Goal: Communication & Community: Answer question/provide support

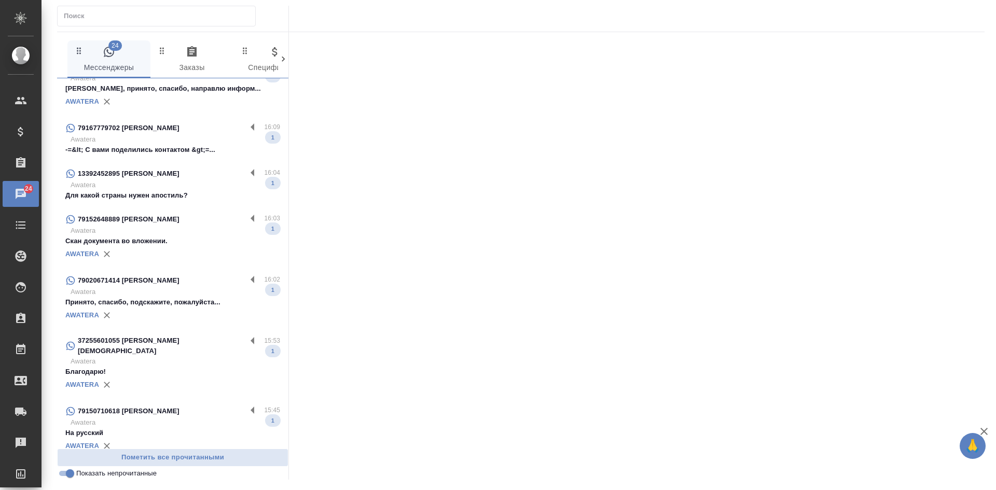
scroll to position [347, 0]
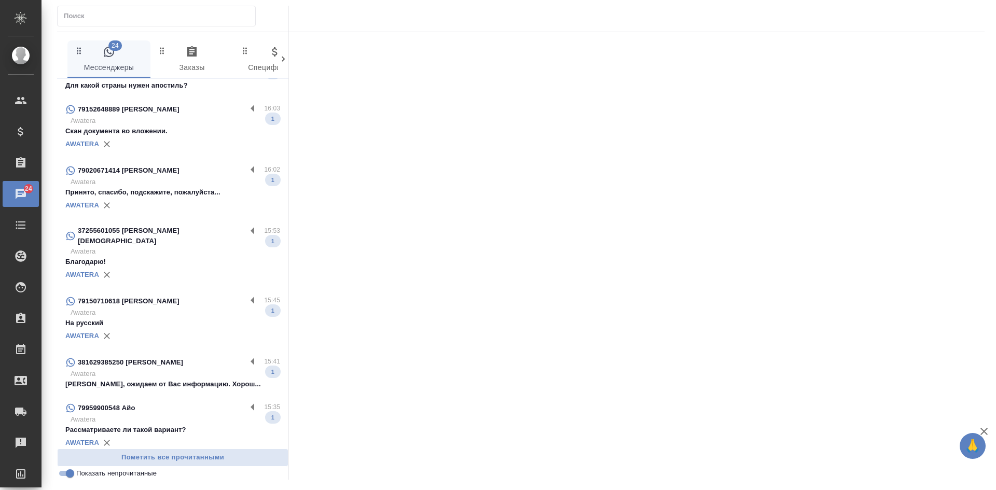
click at [164, 415] on p "Awatera" at bounding box center [176, 419] width 210 height 10
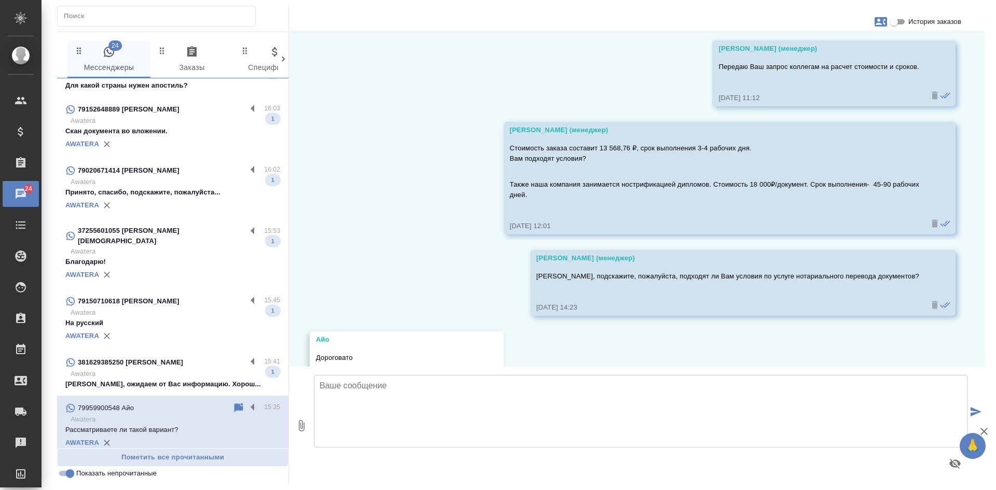
scroll to position [1309, 0]
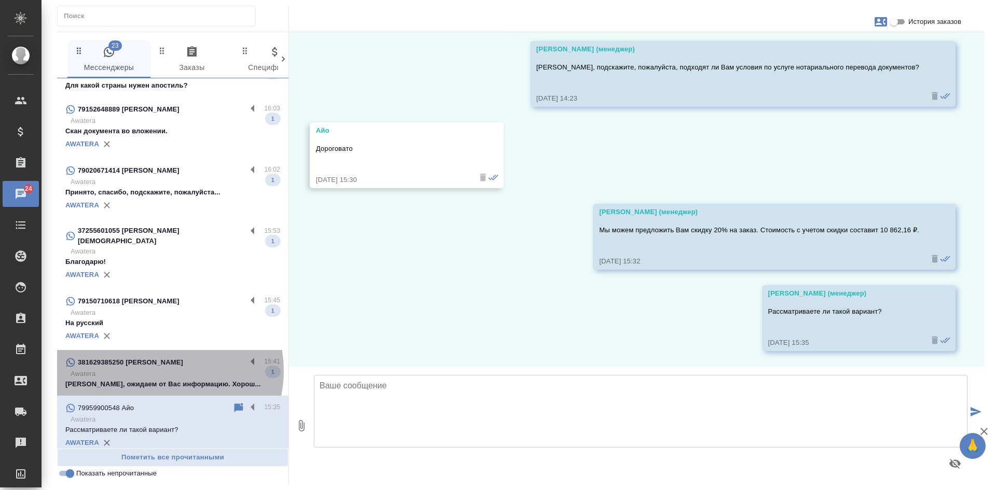
click at [157, 369] on p "Awatera" at bounding box center [176, 374] width 210 height 10
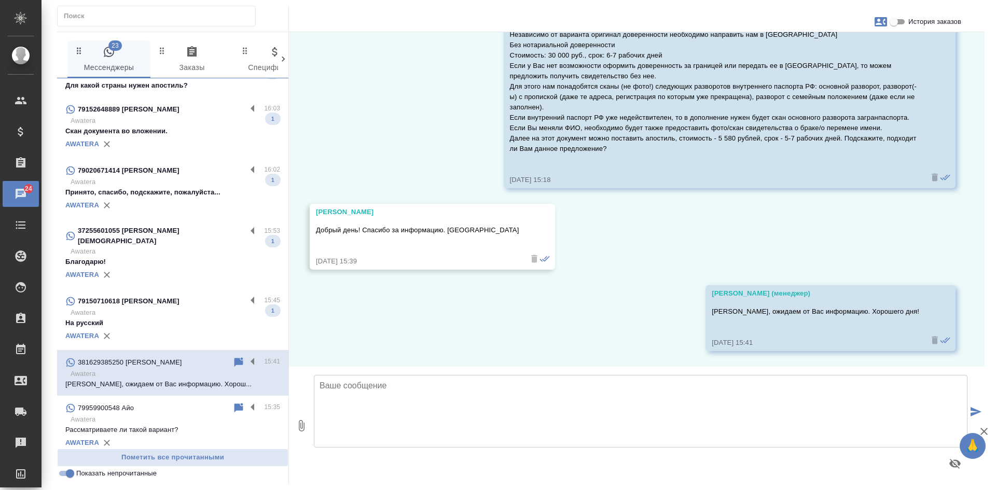
scroll to position [795, 0]
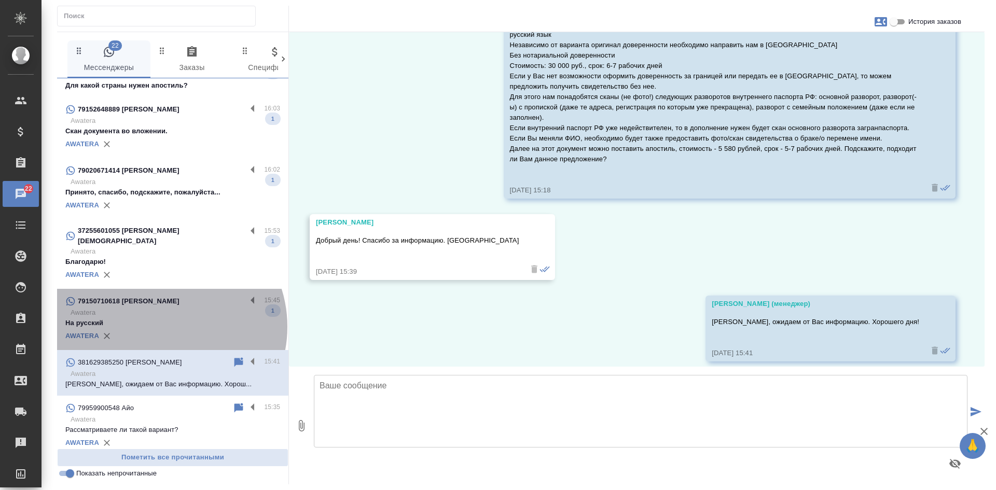
click at [162, 318] on p "На русский" at bounding box center [172, 323] width 215 height 10
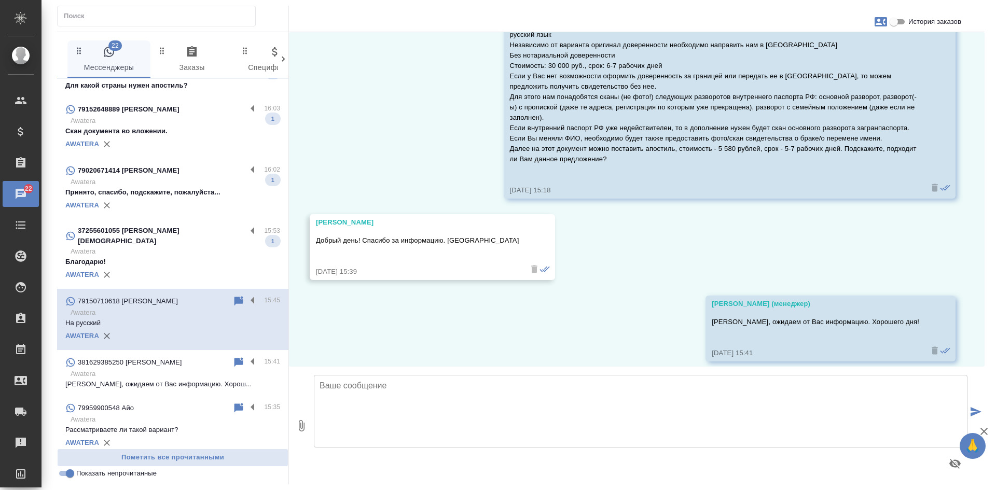
scroll to position [526, 0]
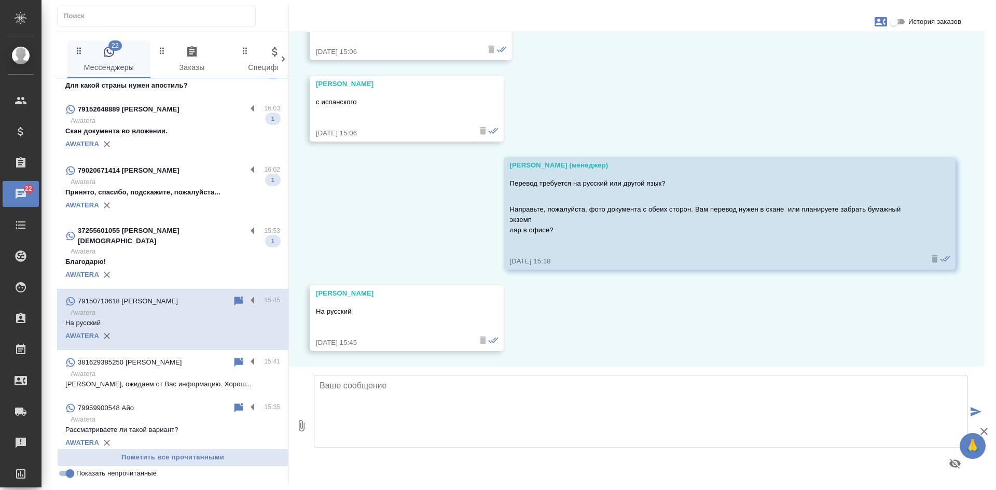
click at [891, 25] on input "История заказов" at bounding box center [893, 22] width 37 height 12
checkbox input "true"
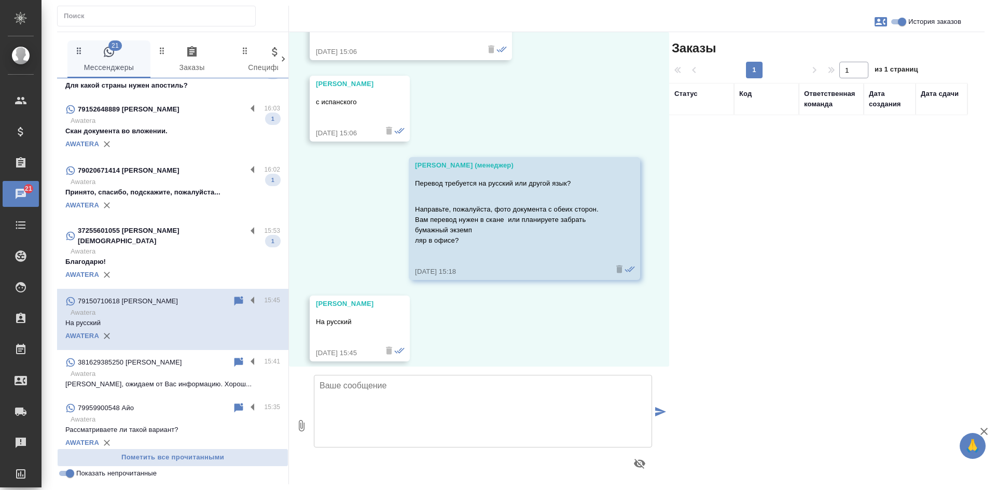
click at [372, 396] on textarea at bounding box center [483, 411] width 338 height 73
drag, startPoint x: 399, startPoint y: 384, endPoint x: 362, endPoint y: 381, distance: 37.5
click at [362, 381] on textarea "Дмитрий, примерная стоимость без фото" at bounding box center [483, 411] width 338 height 73
click at [516, 387] on textarea "Дмитрий, ориентировочная стоимость без фото" at bounding box center [483, 411] width 338 height 73
click at [470, 385] on textarea "Дмитрий, ориентировочная стоимость без фото" at bounding box center [483, 411] width 338 height 73
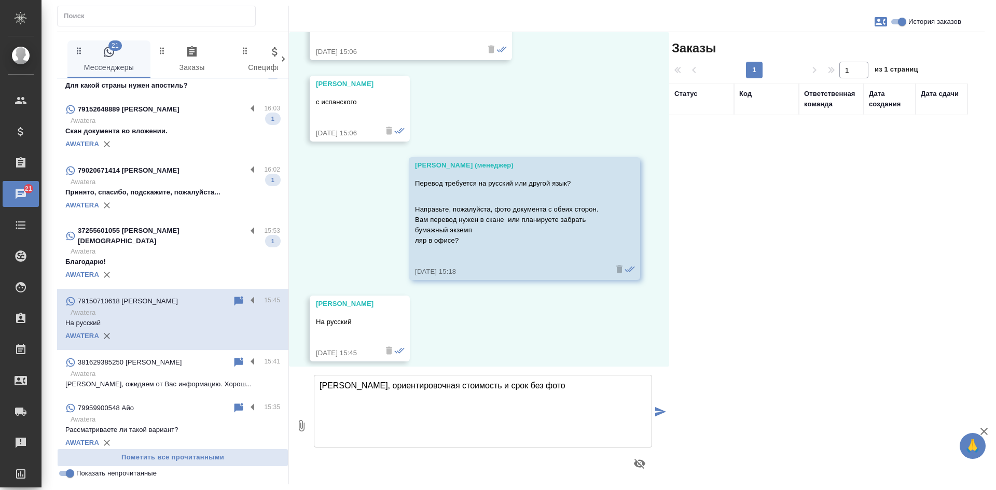
click at [537, 385] on textarea "Дмитрий, ориентировочная стоимость и срок без фото" at bounding box center [483, 411] width 338 height 73
drag, startPoint x: 508, startPoint y: 383, endPoint x: 525, endPoint y: 383, distance: 17.6
click at [525, 383] on textarea "Дмитрий, ориентировочная стоимость и срок без фото" at bounding box center [483, 411] width 338 height 73
click at [553, 377] on textarea "Дмитрий, ориентировочная стоимость и срок без фото" at bounding box center [483, 411] width 338 height 73
drag, startPoint x: 512, startPoint y: 388, endPoint x: 470, endPoint y: 383, distance: 42.4
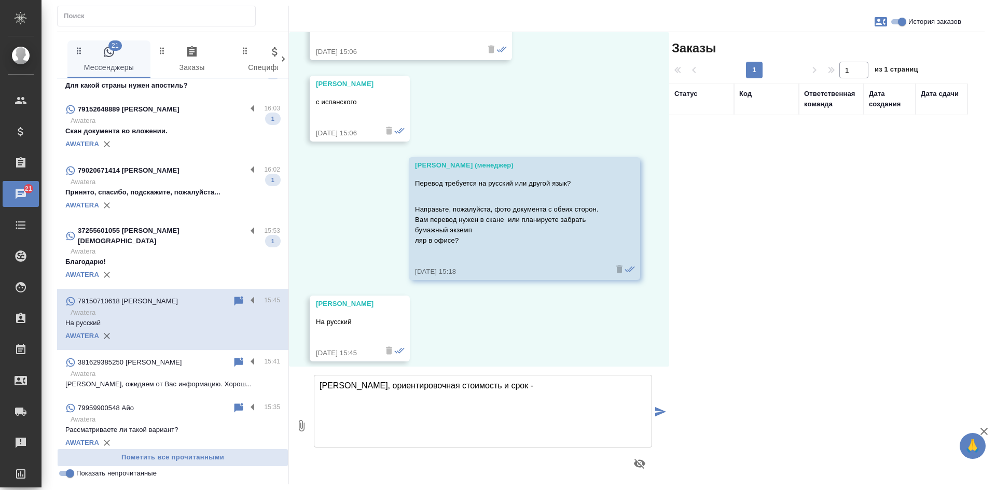
click at [470, 383] on textarea "Дмитрий, ориентировочная стоимость и срок -" at bounding box center [483, 411] width 338 height 73
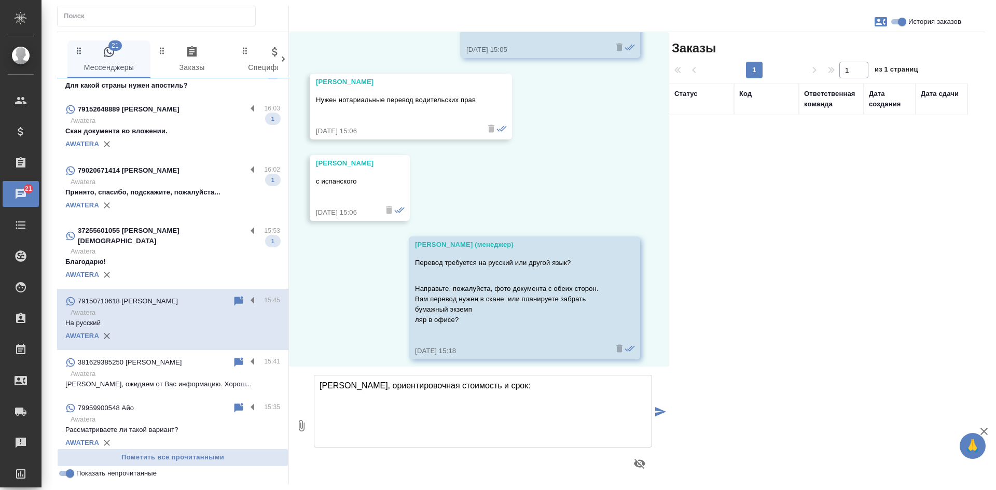
scroll to position [443, 0]
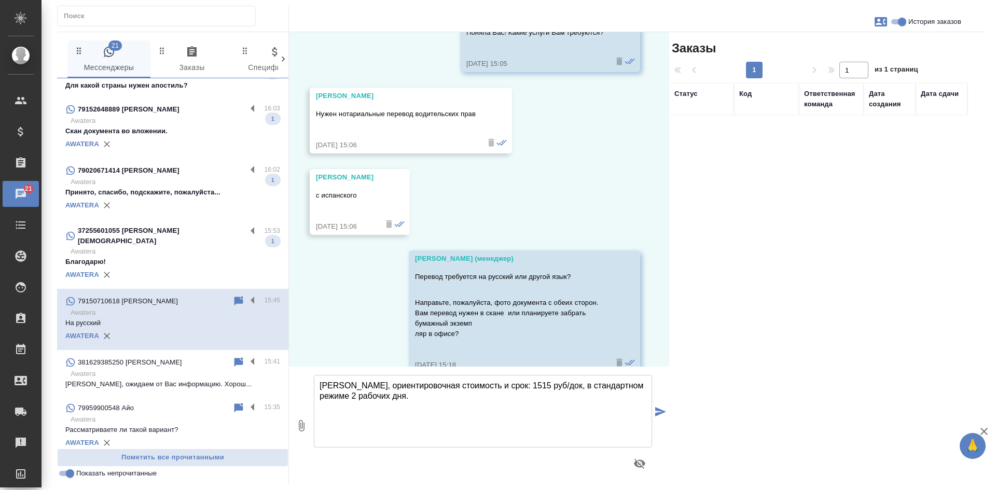
click at [431, 399] on textarea "Дмитрий, ориентировочная стоимость и срок: 1515 руб/док, в стандартном режиме 2…" at bounding box center [483, 411] width 338 height 73
drag, startPoint x: 410, startPoint y: 398, endPoint x: 424, endPoint y: 408, distance: 16.8
click at [424, 408] on textarea "Дмитрий, ориентировочная стоимость и срок: 1515 руб/док, в стандартном режиме 2…" at bounding box center [483, 411] width 338 height 73
click at [534, 385] on textarea "Дмитрий, ориентировочная стоимость и срок: 1515 руб/док, в стандартном режиме 2…" at bounding box center [483, 411] width 338 height 73
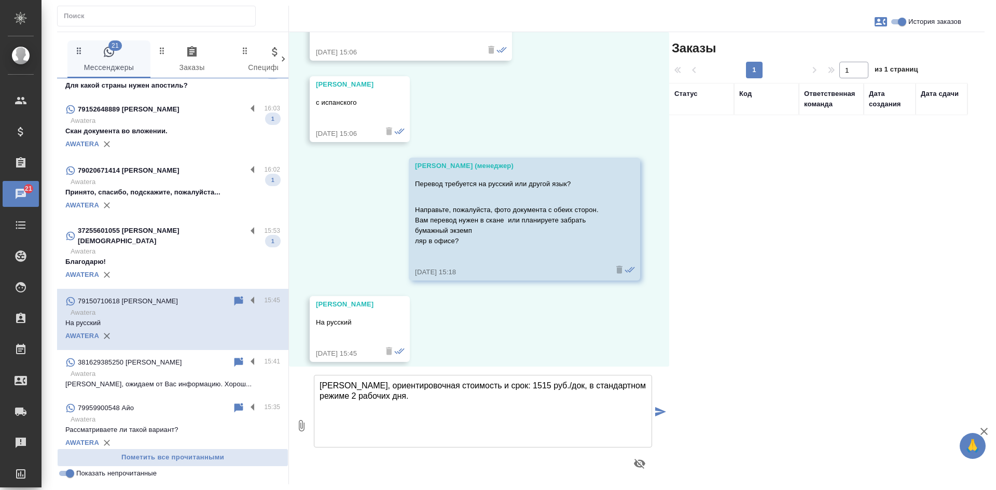
scroll to position [547, 0]
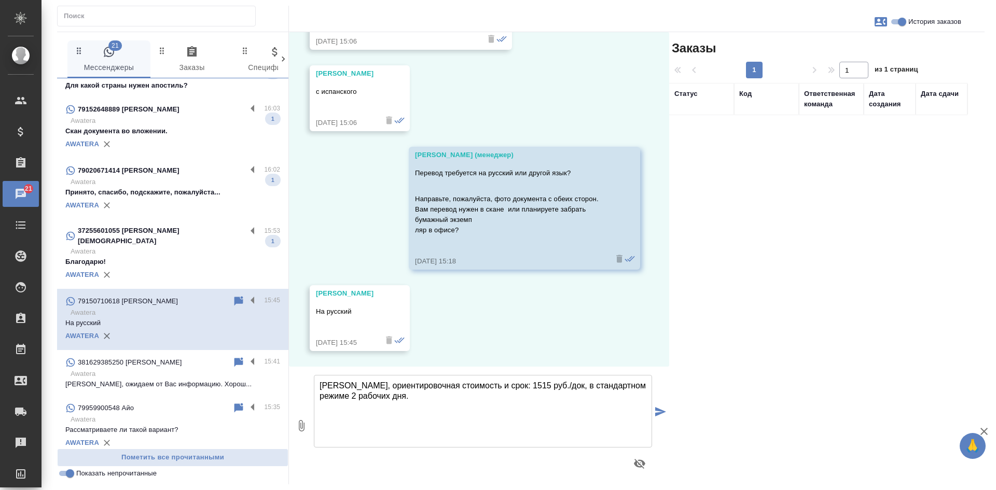
type textarea "[PERSON_NAME], ориентировочная стоимость и срок: 1515 руб./док, в стандартном р…"
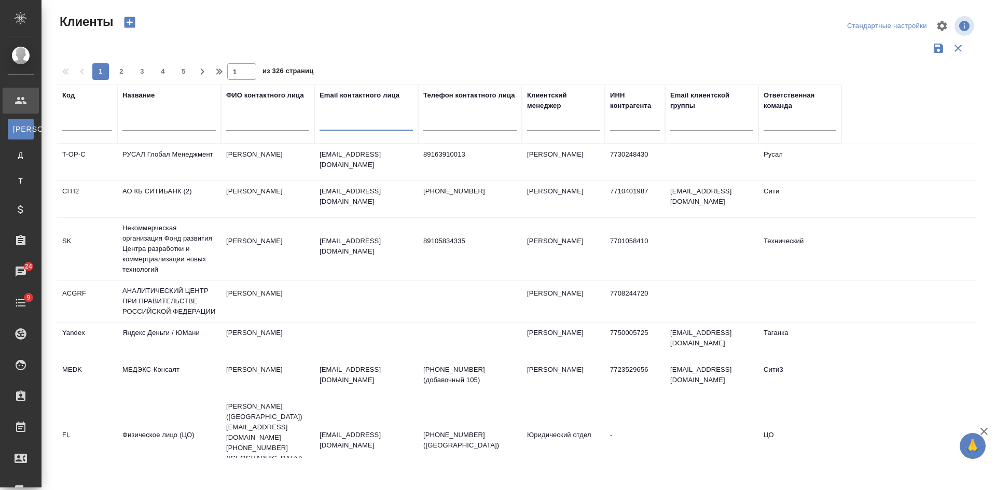
select select "RU"
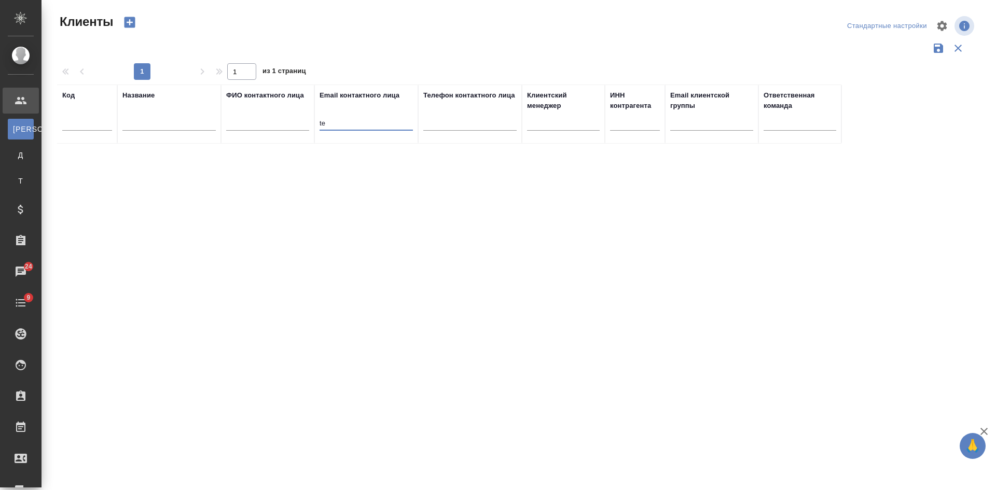
type input "t"
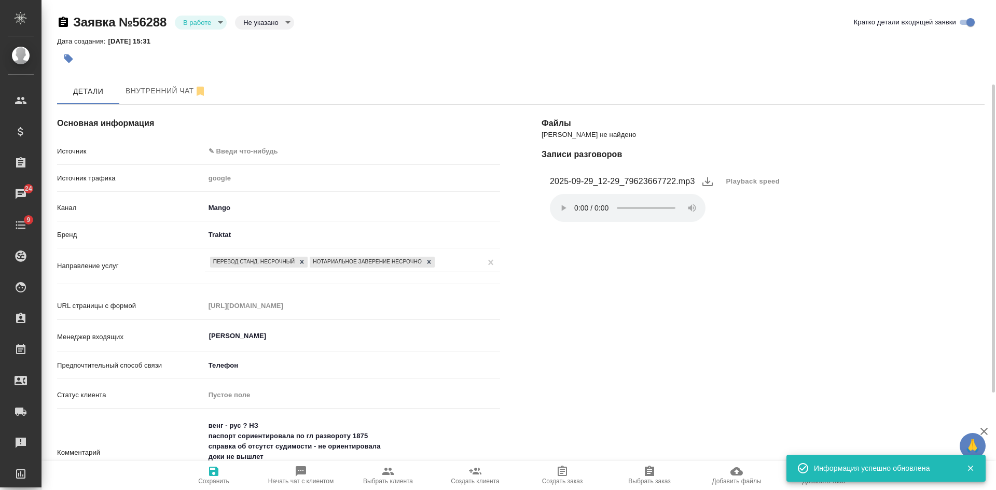
select select "RU"
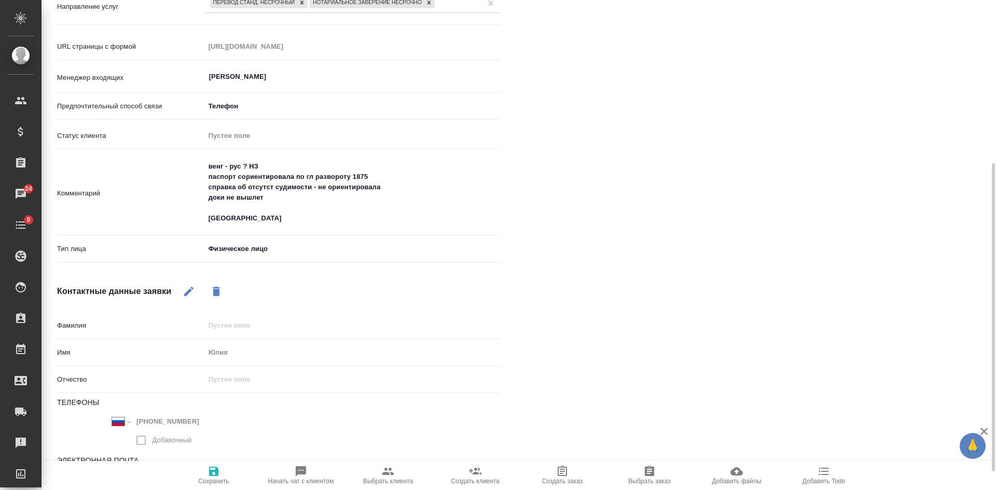
scroll to position [288, 0]
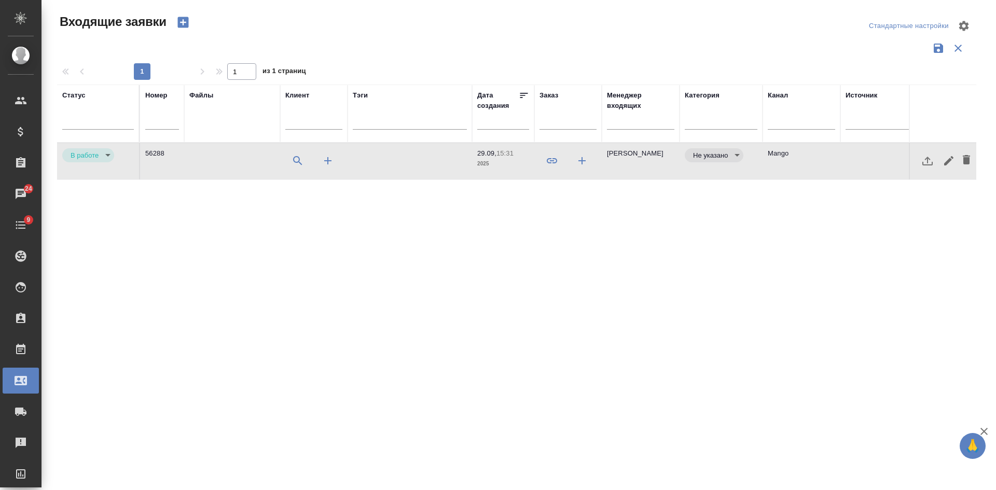
select select "RU"
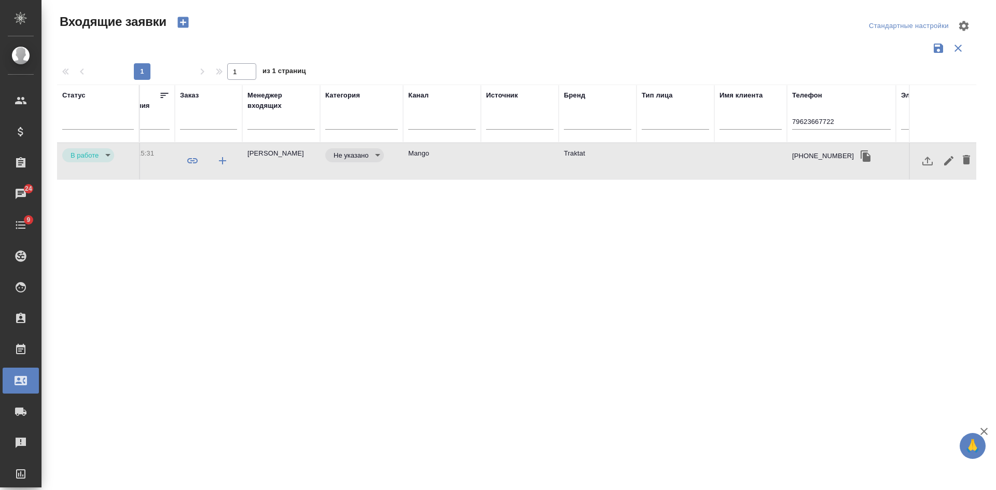
drag, startPoint x: 850, startPoint y: 115, endPoint x: 761, endPoint y: 115, distance: 88.2
click at [784, 115] on tr "Статус Номер Файлы Клиент Тэги Дата создания Заказ Менеджер входящих Категория …" at bounding box center [382, 114] width 1369 height 58
drag, startPoint x: 846, startPoint y: 128, endPoint x: 762, endPoint y: 122, distance: 84.7
click at [763, 122] on tr "Статус Номер Файлы Клиент Тэги Дата создания Заказ Менеджер входящих Категория …" at bounding box center [382, 114] width 1369 height 58
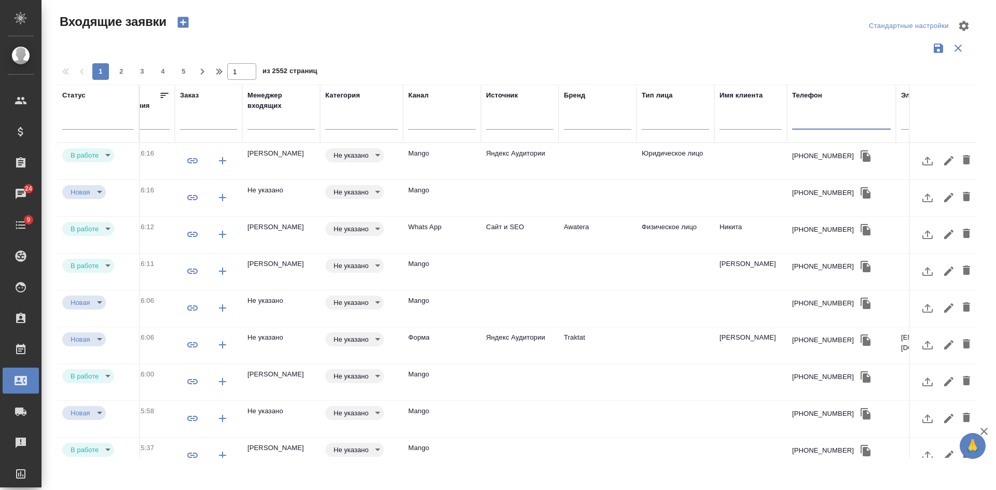
click at [768, 150] on td at bounding box center [750, 161] width 73 height 36
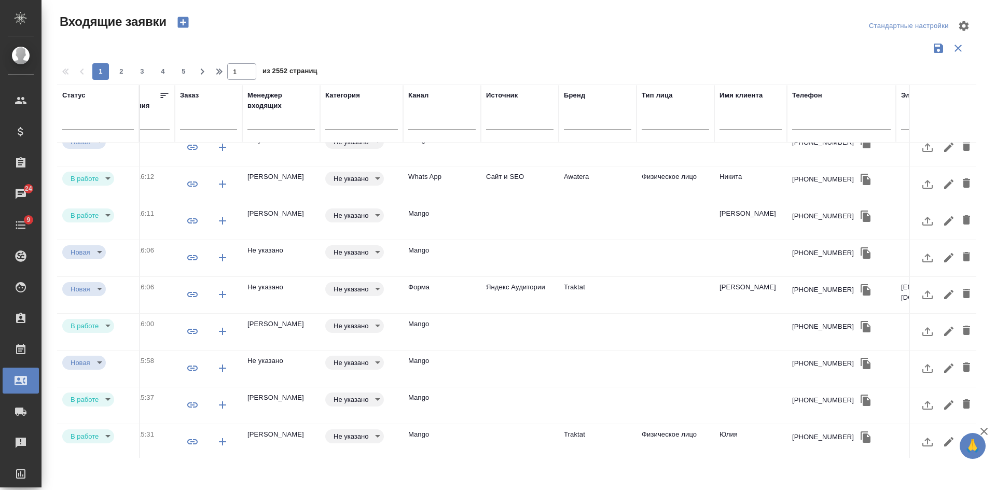
scroll to position [52, 359]
click at [613, 281] on td "Traktat" at bounding box center [598, 293] width 78 height 36
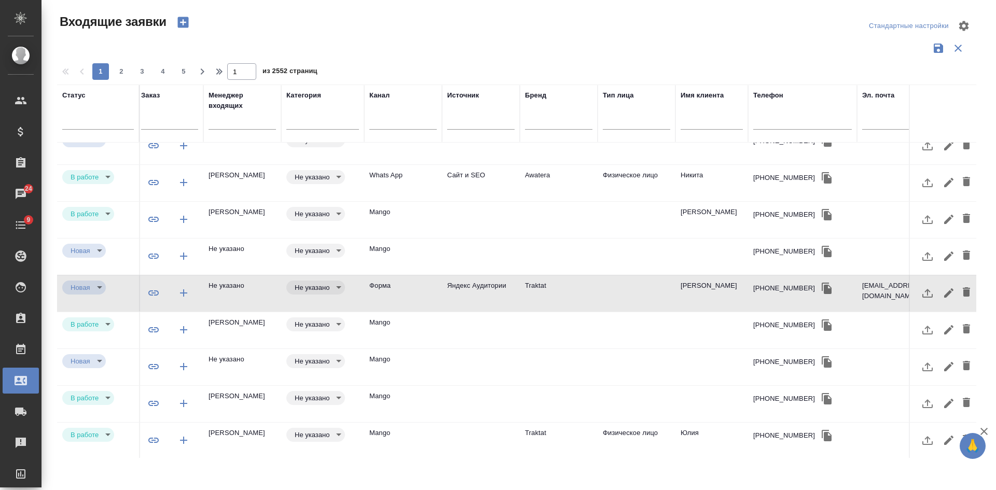
scroll to position [52, 458]
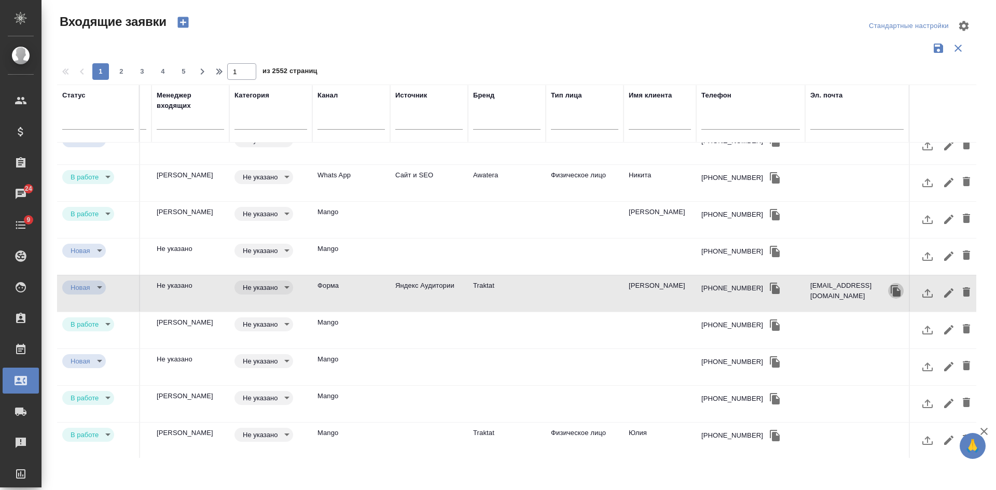
click at [890, 290] on icon "button" at bounding box center [895, 290] width 10 height 11
click at [531, 31] on div at bounding box center [520, 25] width 309 height 25
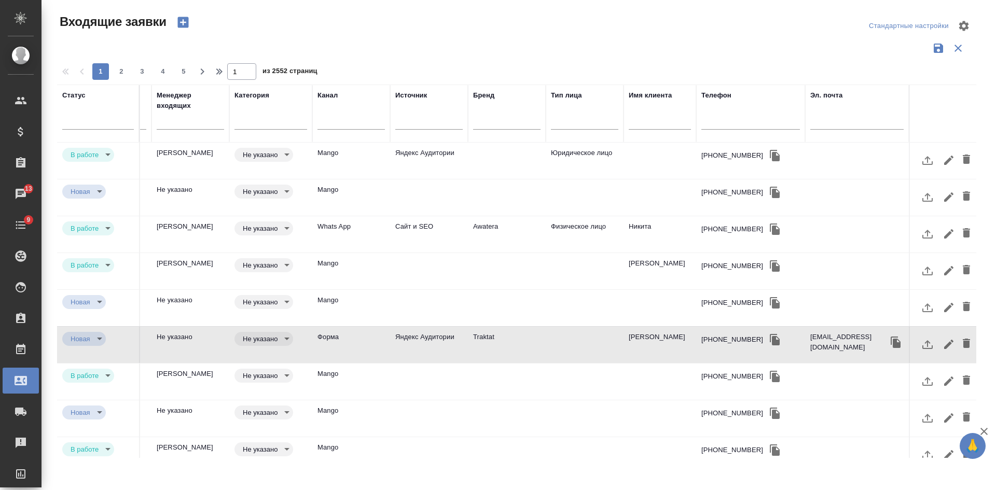
scroll to position [0, 458]
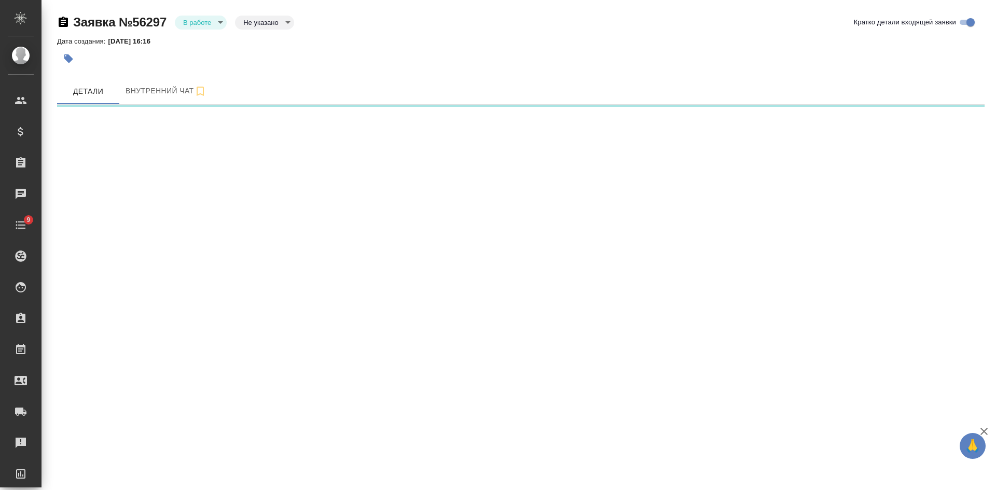
select select "RU"
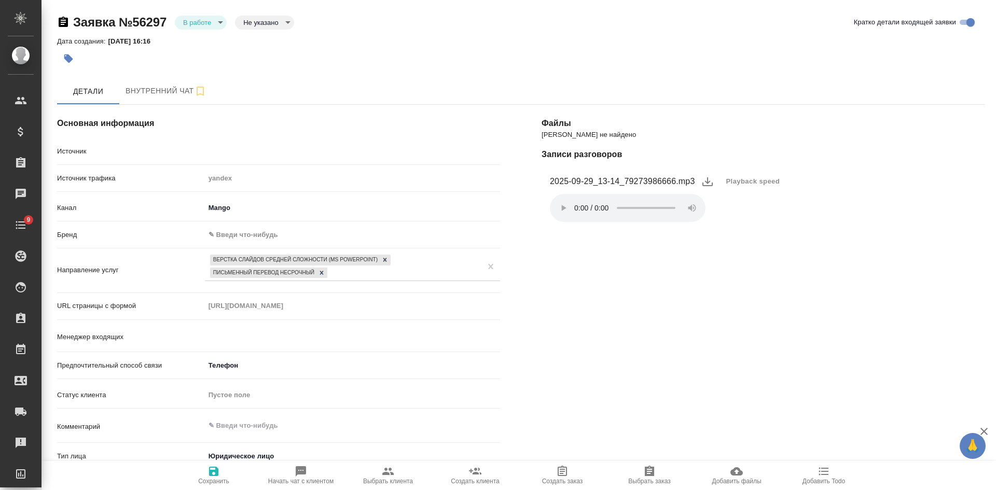
type textarea "x"
type input "Мосина Ирина"
type textarea "x"
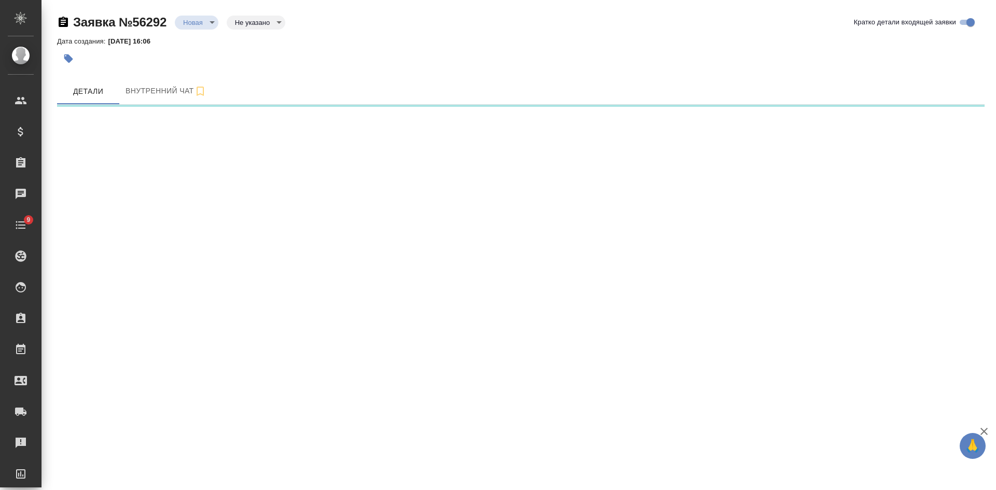
select select "RU"
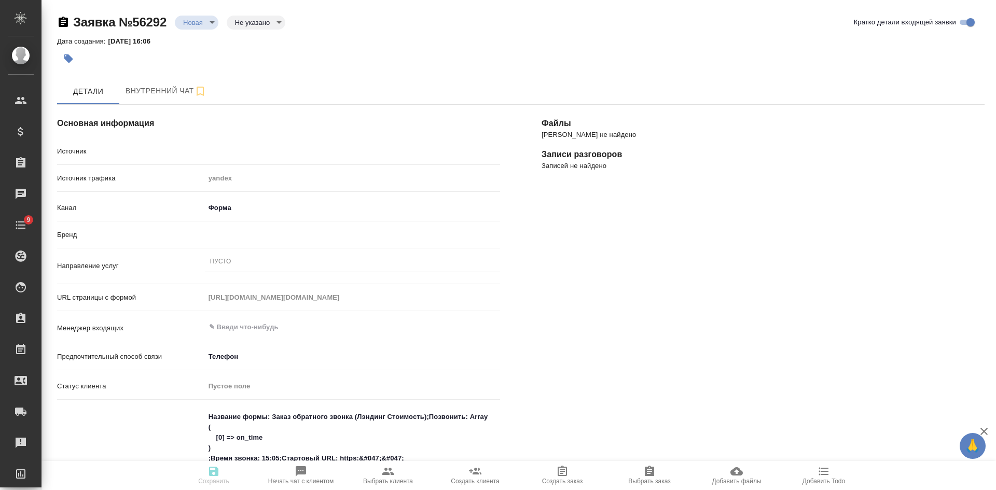
type textarea "x"
click at [236, 262] on div "Пусто" at bounding box center [352, 262] width 295 height 15
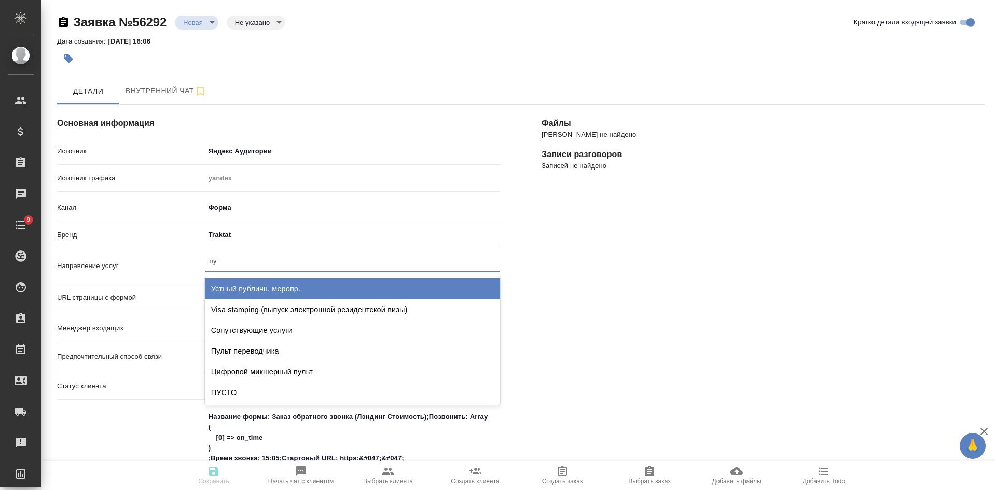
type input "пус"
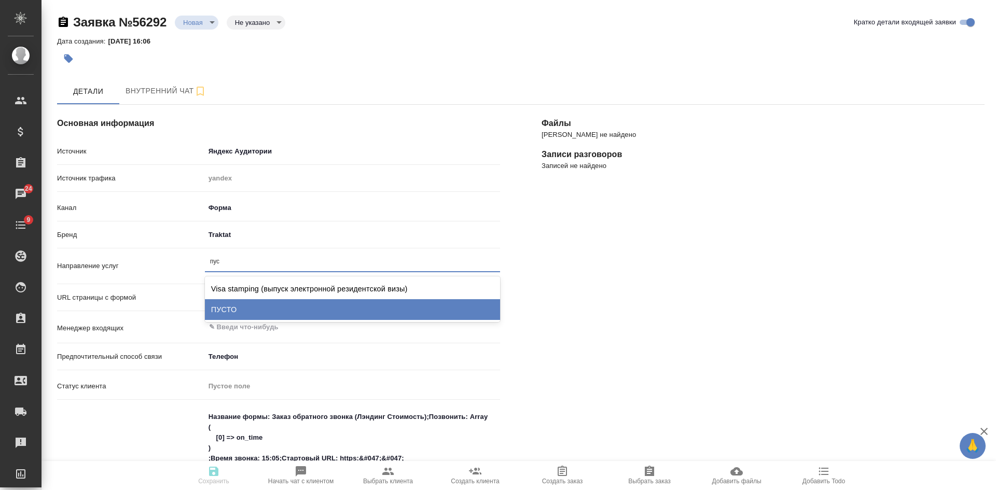
click at [224, 311] on div "ПУСТО" at bounding box center [352, 309] width 295 height 21
type textarea "x"
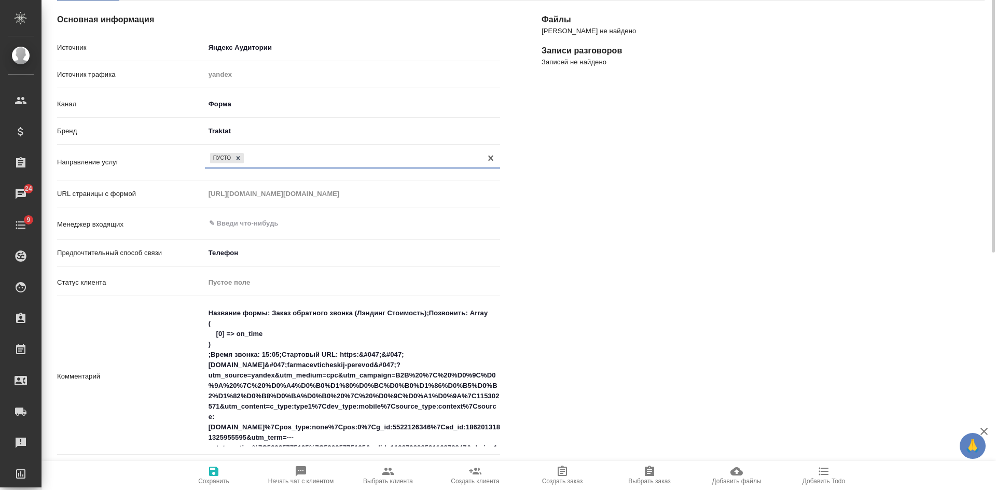
scroll to position [207, 0]
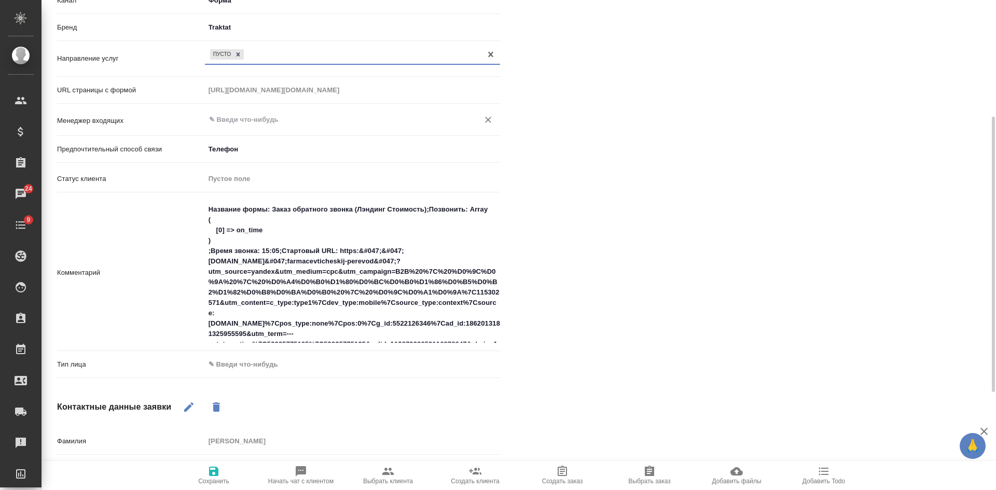
click at [226, 123] on input "text" at bounding box center [335, 120] width 254 height 12
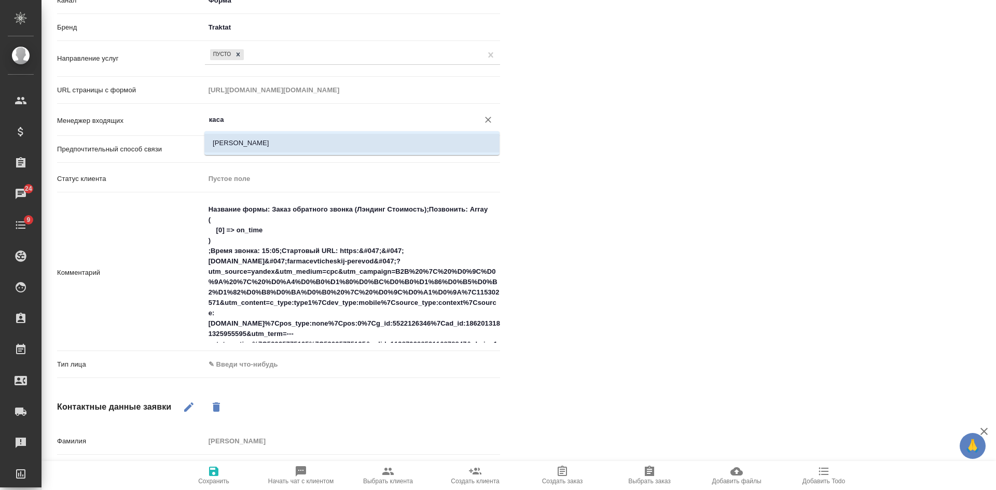
click at [231, 141] on li "[PERSON_NAME]" at bounding box center [351, 143] width 295 height 19
type input "[PERSON_NAME]"
type textarea "x"
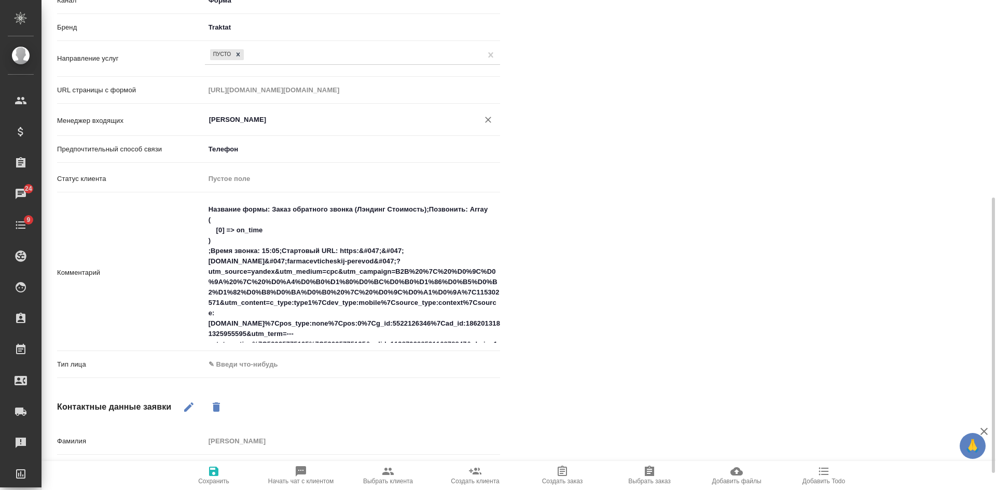
scroll to position [259, 0]
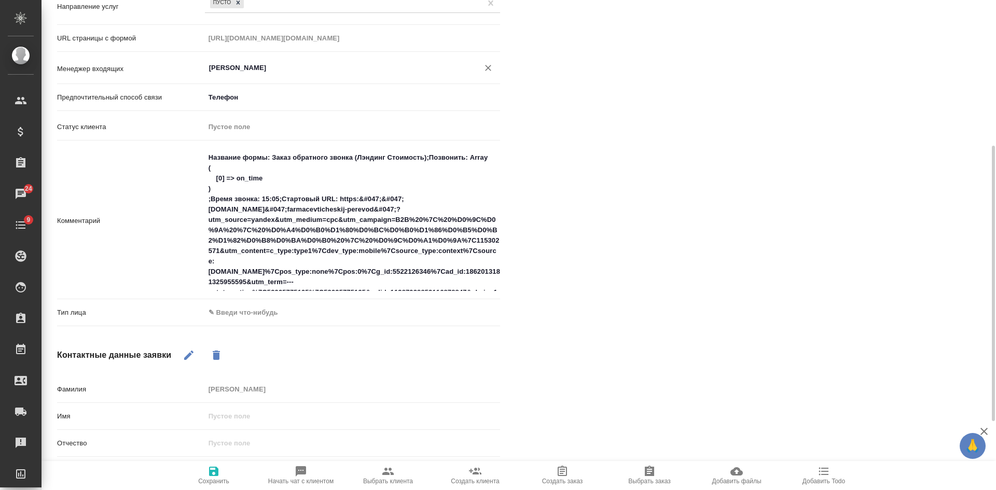
type input "Касаткина Александра"
click at [239, 318] on body "🙏 .cls-1 fill:#fff; AWATERA Kasatkina Aleksandra Клиенты Спецификации Заказы 24…" at bounding box center [498, 245] width 996 height 490
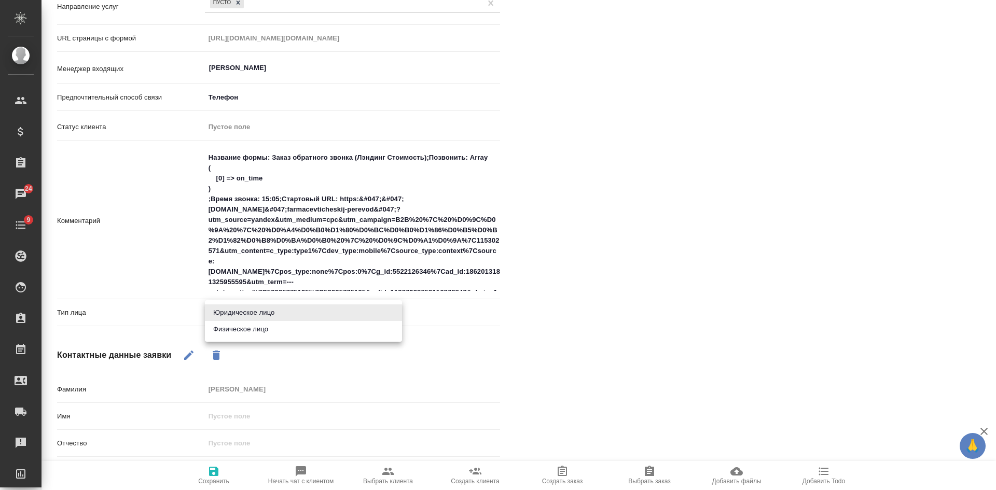
click at [231, 337] on li "Физическое лицо" at bounding box center [303, 329] width 197 height 17
type textarea "x"
type input "private"
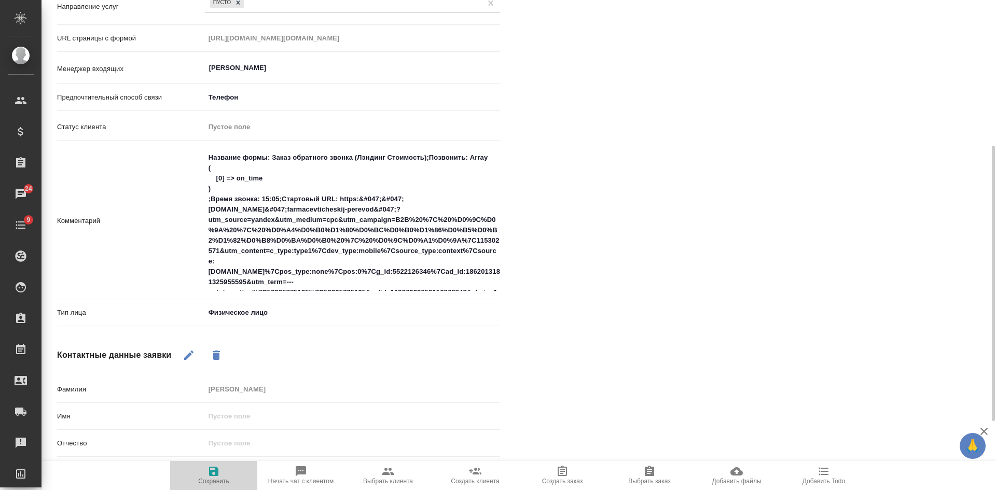
click at [210, 480] on span "Сохранить" at bounding box center [213, 481] width 31 height 7
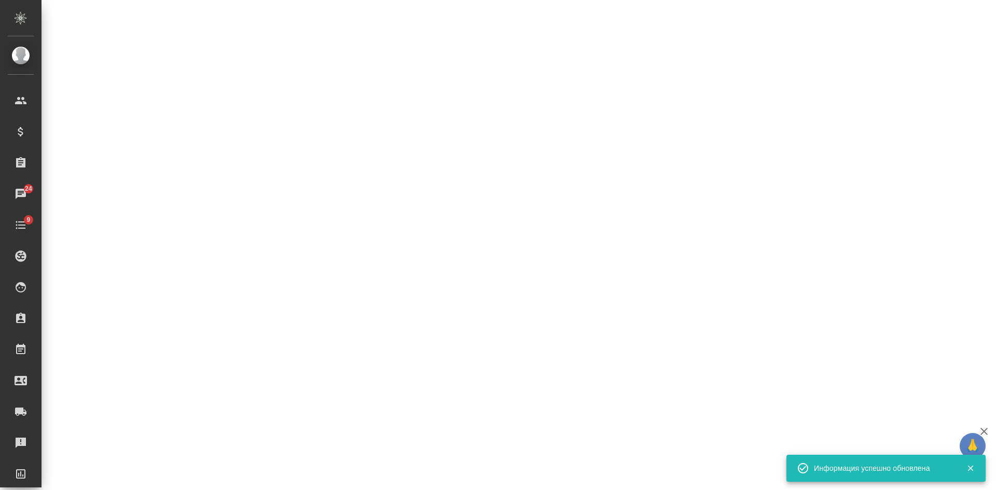
select select "RU"
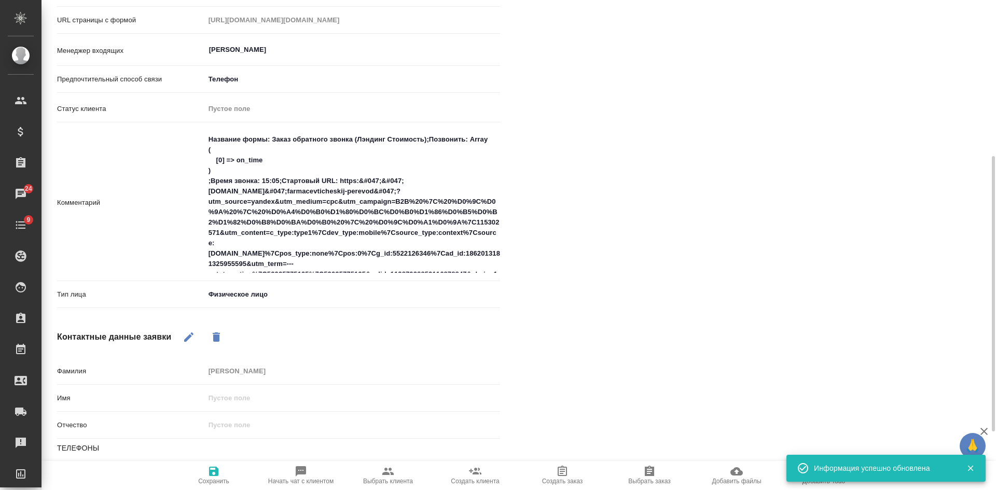
scroll to position [381, 0]
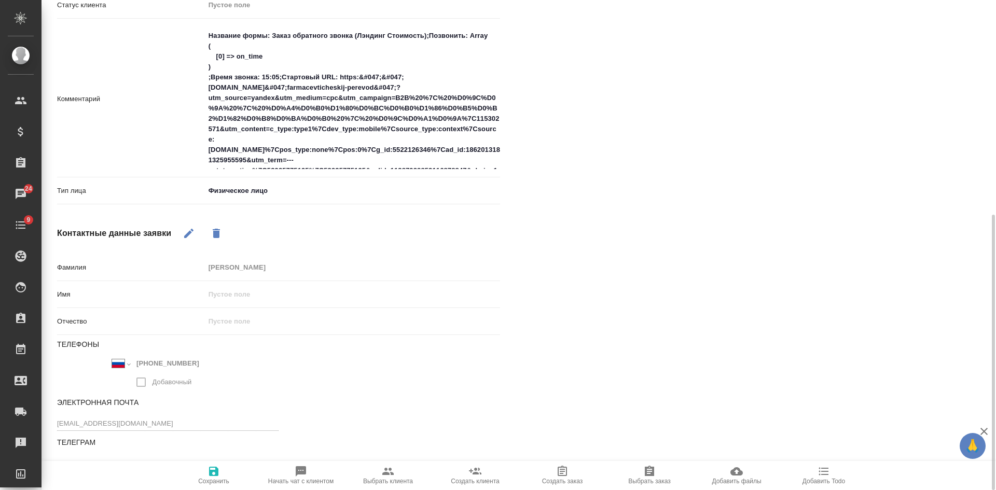
click at [798, 240] on div "Файлы Файлов не найдено Записи разговоров Записей не найдено" at bounding box center [763, 96] width 484 height 787
click at [306, 477] on icon "button" at bounding box center [301, 471] width 12 height 12
type textarea "x"
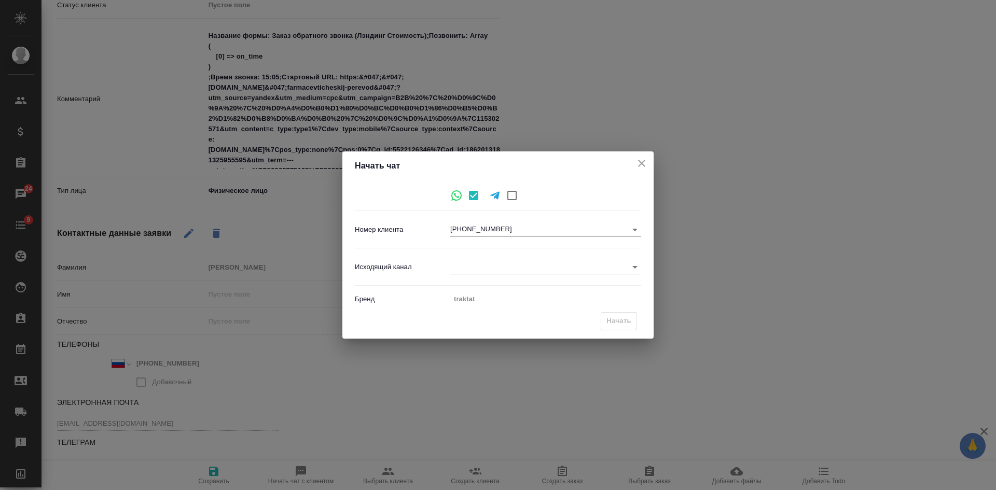
click at [515, 266] on body "🙏 .cls-1 fill:#fff; AWATERA Kasatkina Aleksandra Клиенты Спецификации Заказы 24…" at bounding box center [498, 245] width 996 height 490
click at [508, 266] on li "Awatera" at bounding box center [545, 267] width 191 height 17
type input "2"
click at [624, 320] on span "Начать" at bounding box center [618, 321] width 25 height 12
type input "inProcess"
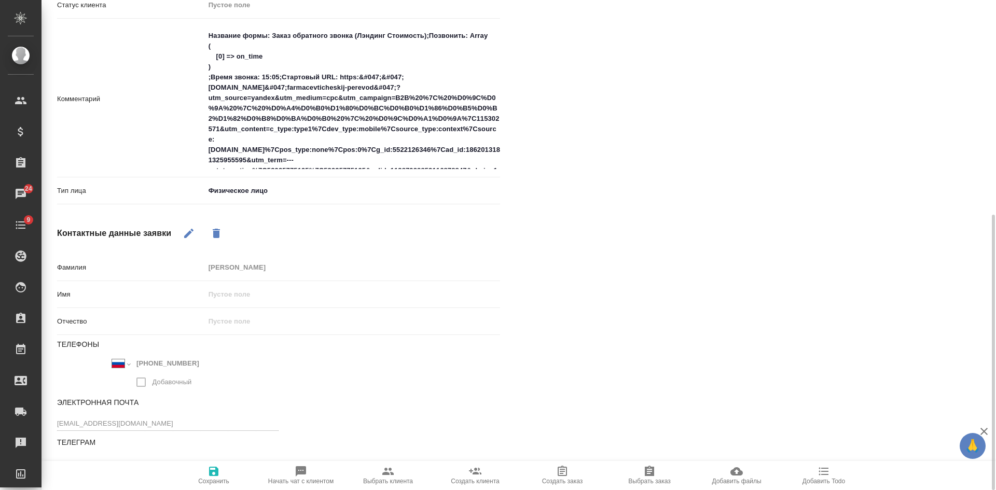
type textarea "x"
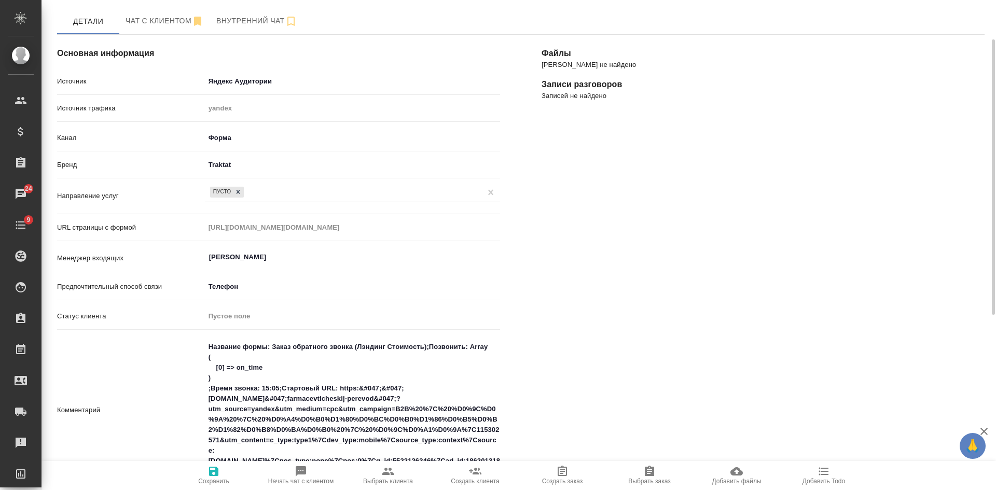
scroll to position [0, 0]
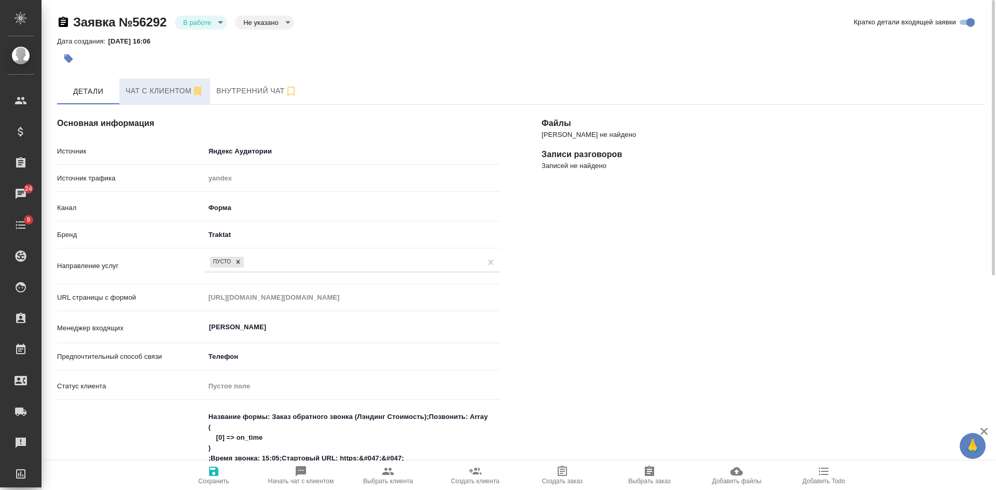
click at [154, 84] on button "Чат с клиентом" at bounding box center [164, 91] width 91 height 26
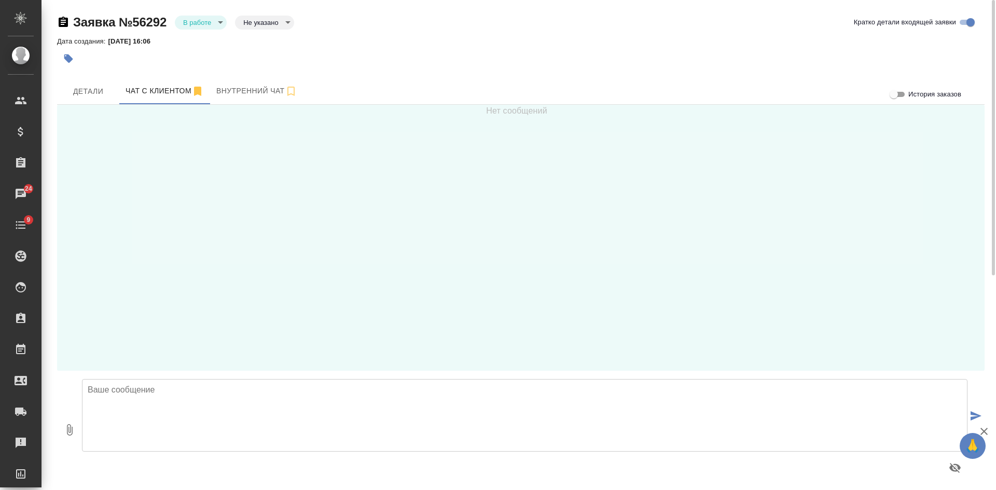
drag, startPoint x: 133, startPoint y: 420, endPoint x: 134, endPoint y: 405, distance: 15.6
click at [135, 411] on textarea at bounding box center [524, 415] width 885 height 73
type textarea "T"
click at [201, 397] on textarea "Екатерина, здравствуйте! Мы получили заявку с сайта Трактат. Какая услуга Вас и…" at bounding box center [524, 415] width 885 height 73
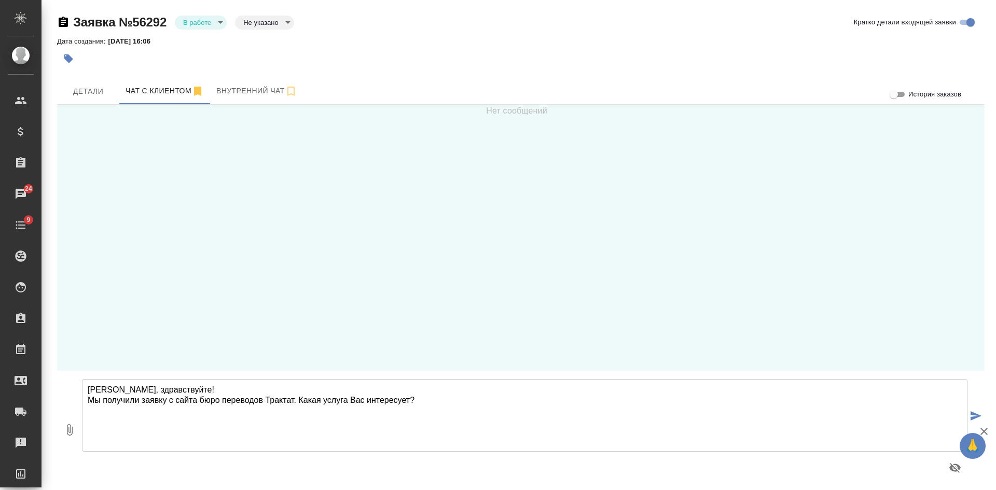
click at [434, 395] on textarea "Екатерина, здравствуйте! Мы получили заявку с сайта бюро переводов Трактат. Как…" at bounding box center [524, 415] width 885 height 73
type textarea "Екатерина, здравствуйте! Мы получили заявку с сайта бюро переводов Трактат. Как…"
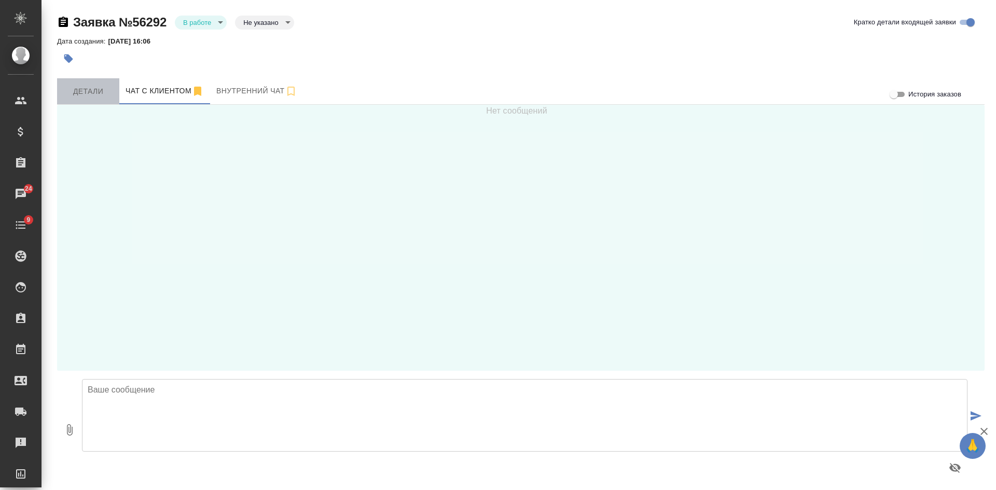
click at [99, 93] on span "Детали" at bounding box center [88, 91] width 50 height 13
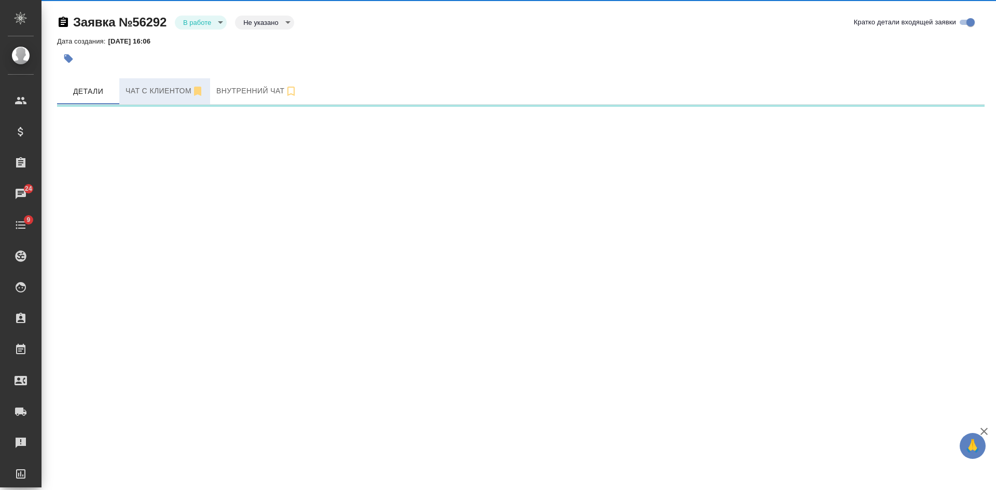
select select "RU"
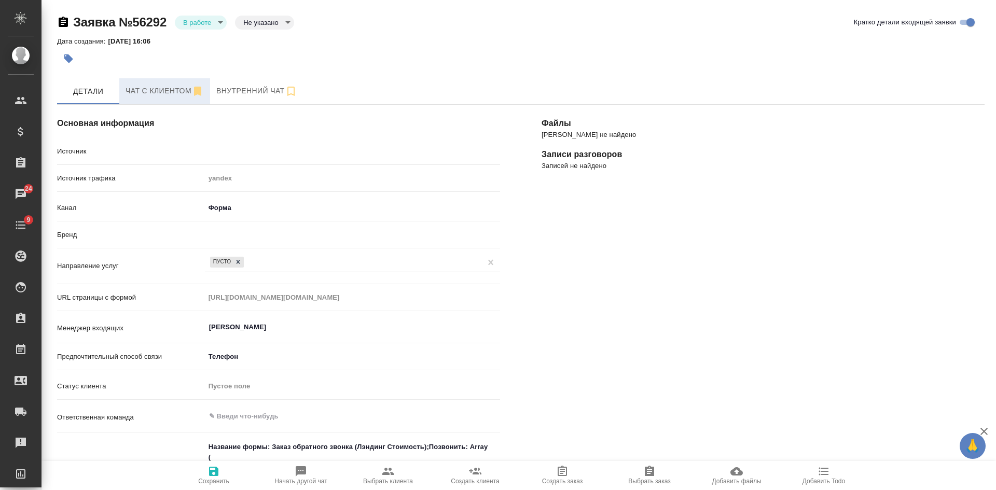
type textarea "x"
click at [154, 88] on span "Чат с клиентом" at bounding box center [165, 91] width 78 height 13
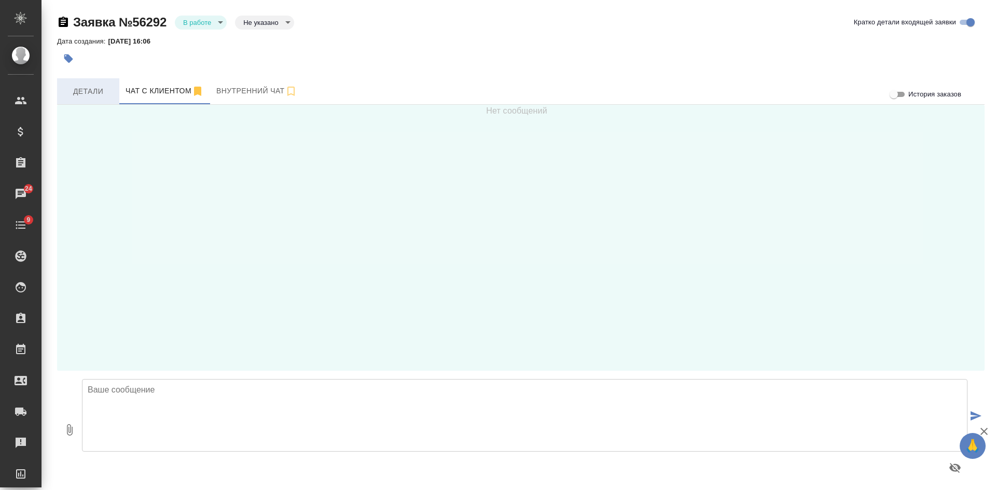
click at [91, 91] on span "Детали" at bounding box center [88, 91] width 50 height 13
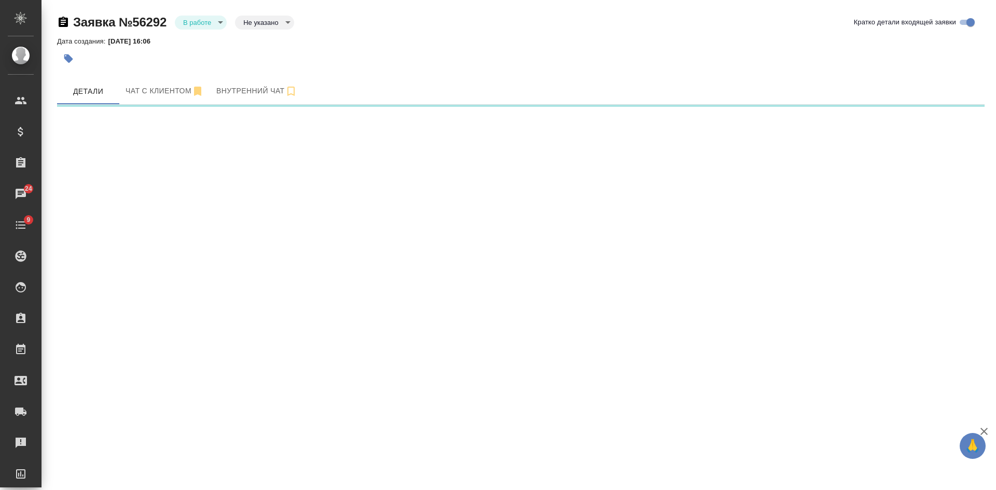
select select "RU"
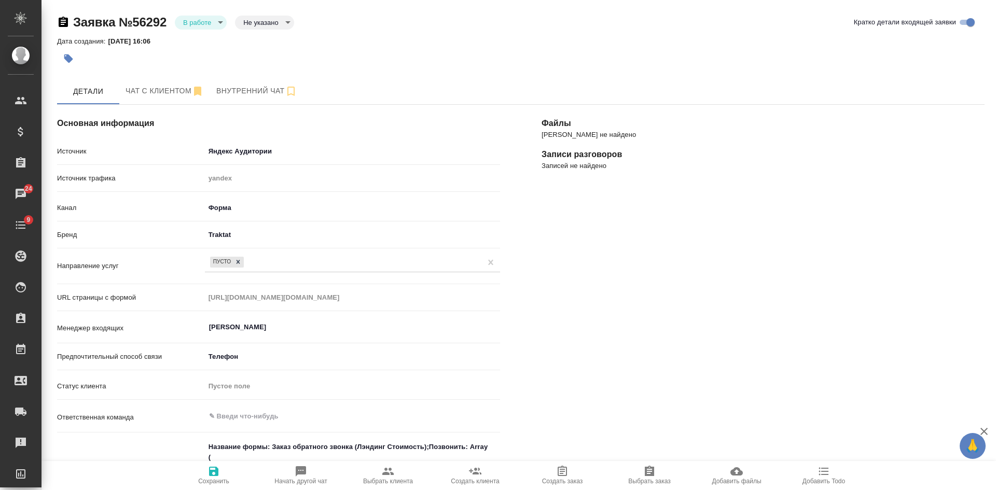
type textarea "x"
click at [190, 19] on body "🙏 .cls-1 fill:#fff; AWATERA Kasatkina Aleksandra Клиенты Спецификации Заказы 24…" at bounding box center [498, 245] width 996 height 490
click at [195, 39] on button "Отказ" at bounding box center [195, 39] width 24 height 11
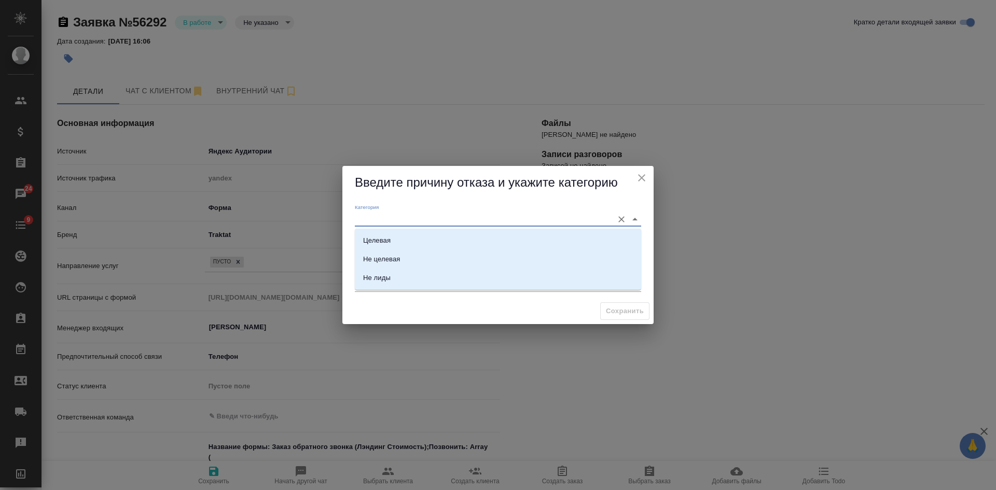
click at [393, 217] on input "Категория" at bounding box center [481, 219] width 253 height 14
click at [347, 235] on div "Категория Причина отказа Комментарий x" at bounding box center [497, 249] width 311 height 99
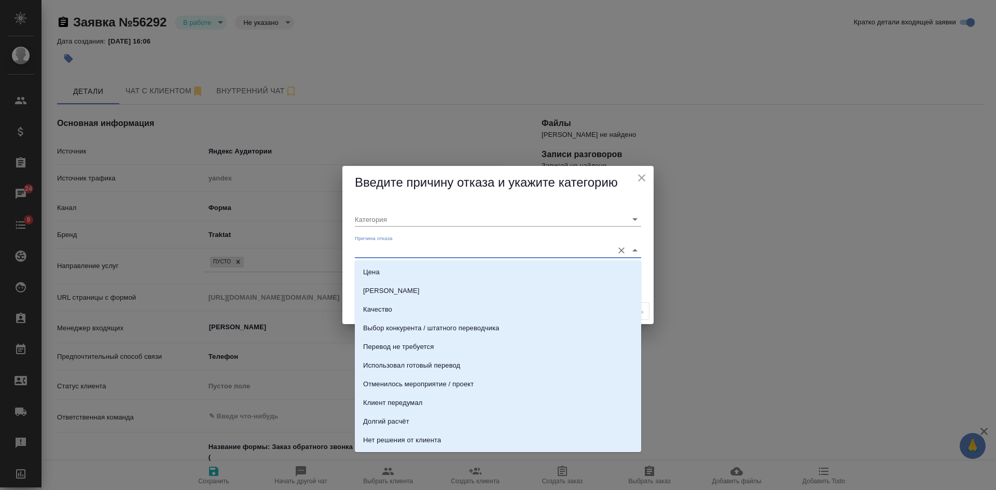
click at [374, 249] on input "Причина отказа" at bounding box center [481, 250] width 253 height 14
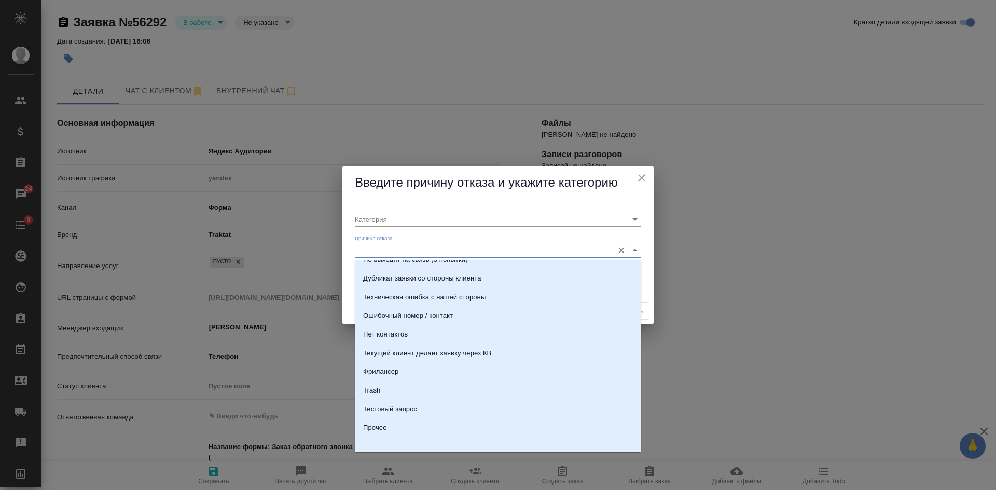
scroll to position [315, 0]
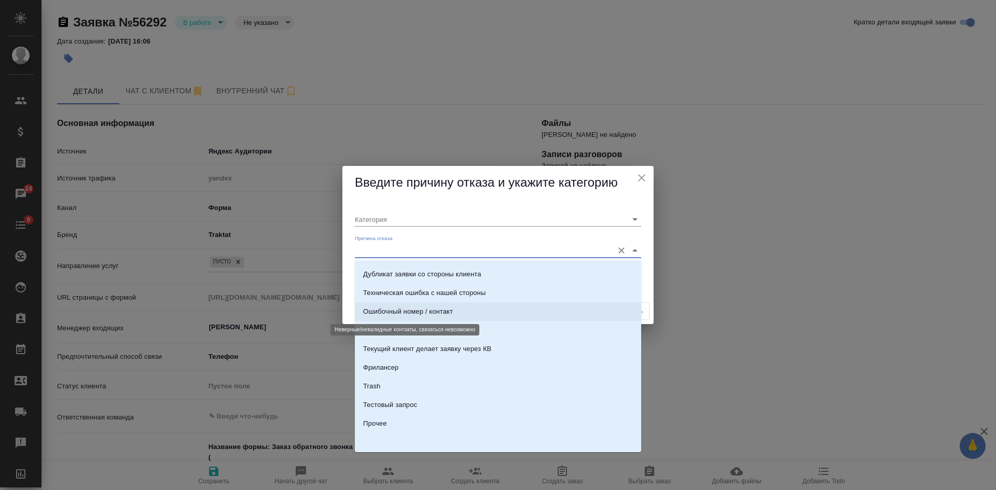
click at [420, 312] on div "Ошибочный номер / контакт" at bounding box center [408, 312] width 90 height 10
type input "Целевая"
type input "Ошибочный номер / контакт"
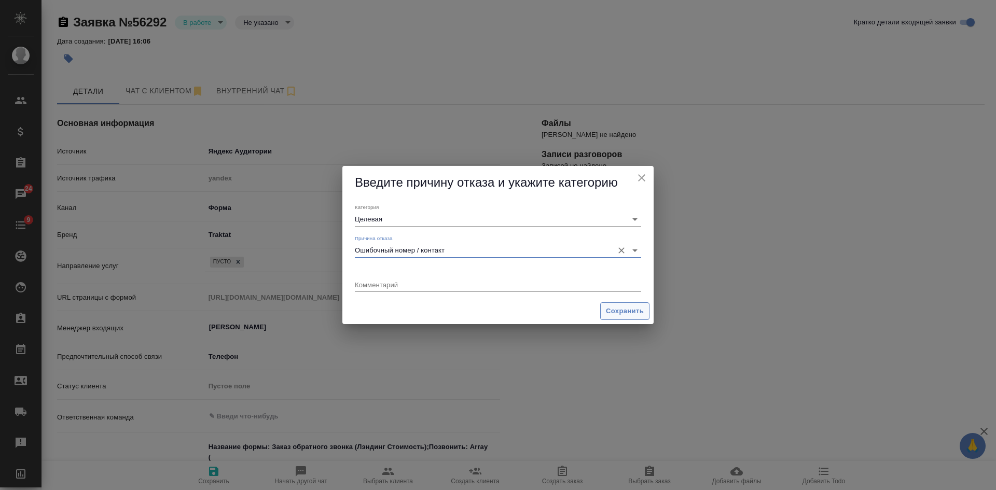
click at [619, 308] on span "Сохранить" at bounding box center [625, 311] width 38 height 12
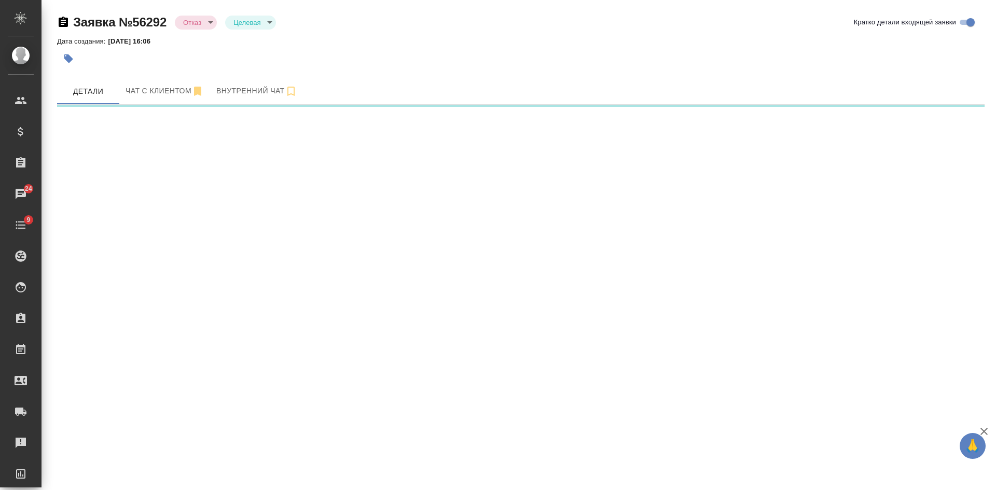
select select "RU"
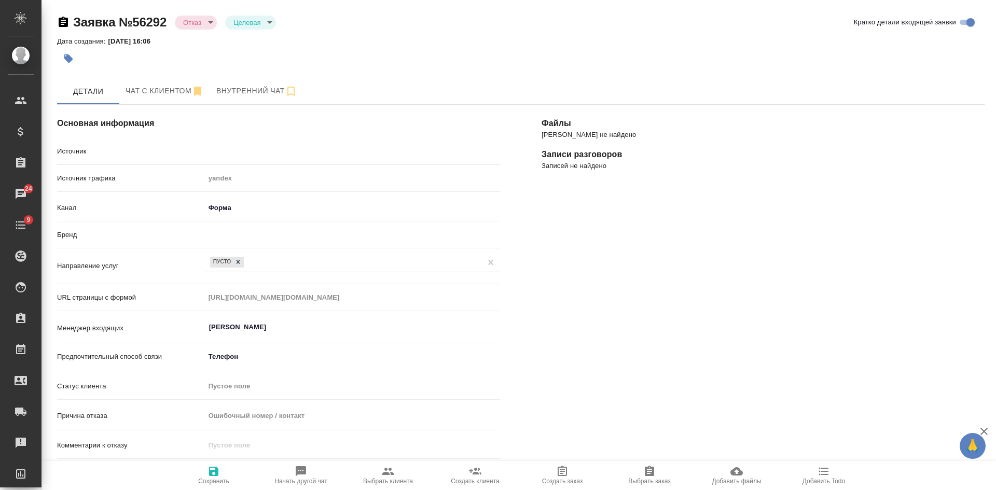
type textarea "x"
click at [206, 23] on body "🙏 .cls-1 fill:#fff; AWATERA Kasatkina Aleksandra Клиенты Спецификации Заказы 24…" at bounding box center [498, 245] width 996 height 490
click at [657, 237] on div at bounding box center [498, 245] width 996 height 490
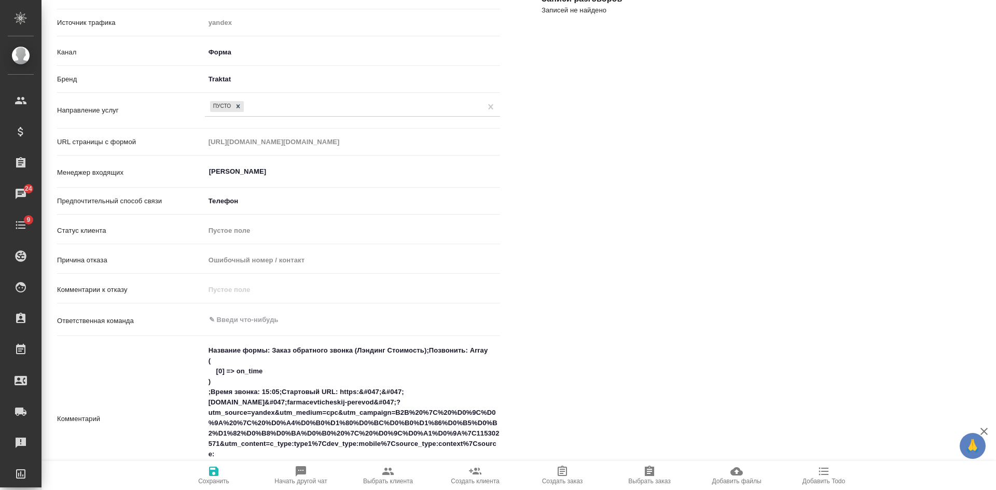
scroll to position [0, 0]
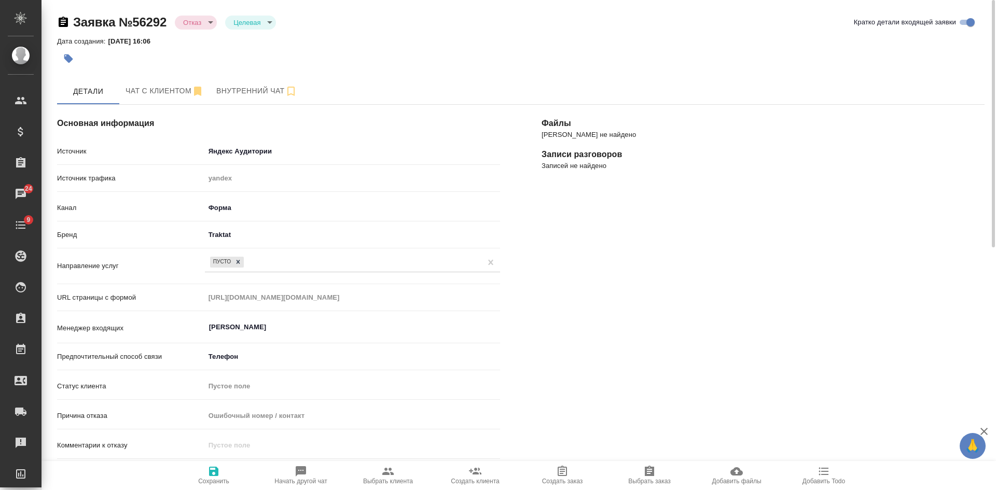
click at [202, 21] on body "🙏 .cls-1 fill:#fff; AWATERA Kasatkina Aleksandra Клиенты Спецификации Заказы 24…" at bounding box center [498, 245] width 996 height 490
click at [201, 19] on button "Новая" at bounding box center [196, 21] width 26 height 11
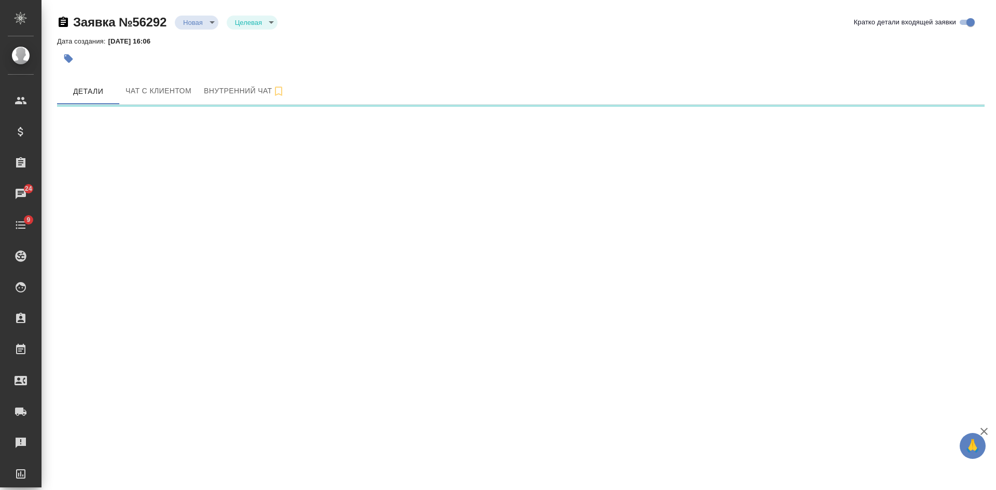
select select "RU"
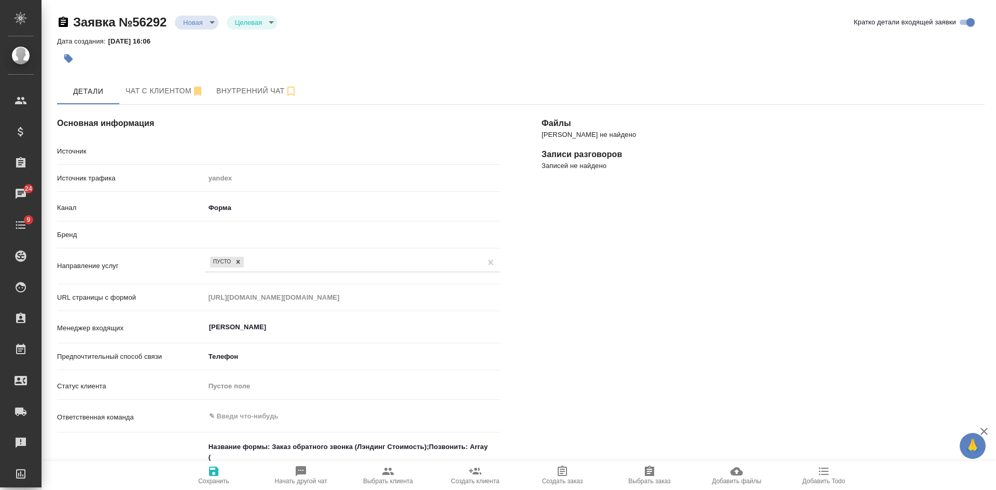
type textarea "x"
click at [187, 19] on body "🙏 .cls-1 fill:#fff; AWATERA Kasatkina Aleksandra Клиенты Спецификации Заказы 24…" at bounding box center [498, 245] width 996 height 490
click at [193, 43] on button "Отказ" at bounding box center [195, 39] width 24 height 11
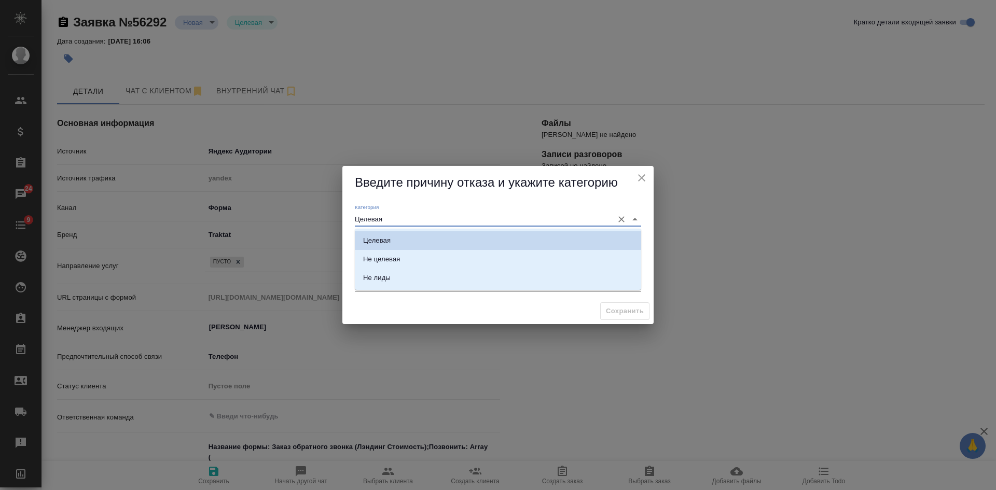
click at [381, 214] on input "Целевая" at bounding box center [481, 219] width 253 height 14
click at [384, 275] on div "Не лиды" at bounding box center [376, 278] width 27 height 10
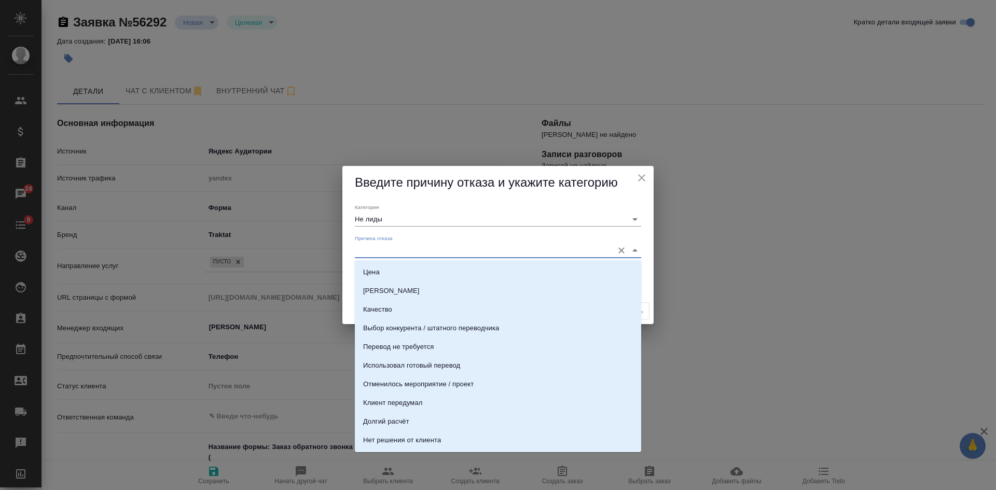
click at [382, 253] on input "Причина отказа" at bounding box center [481, 250] width 253 height 14
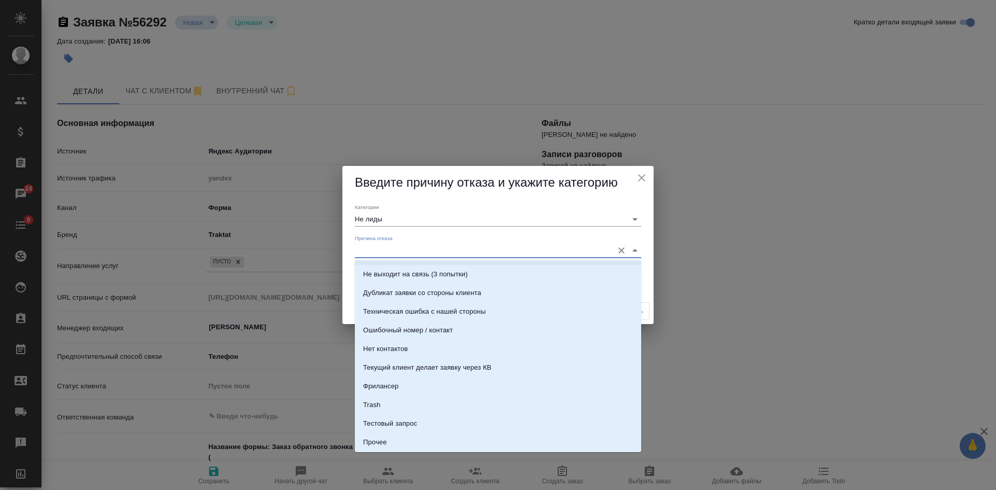
scroll to position [311, 0]
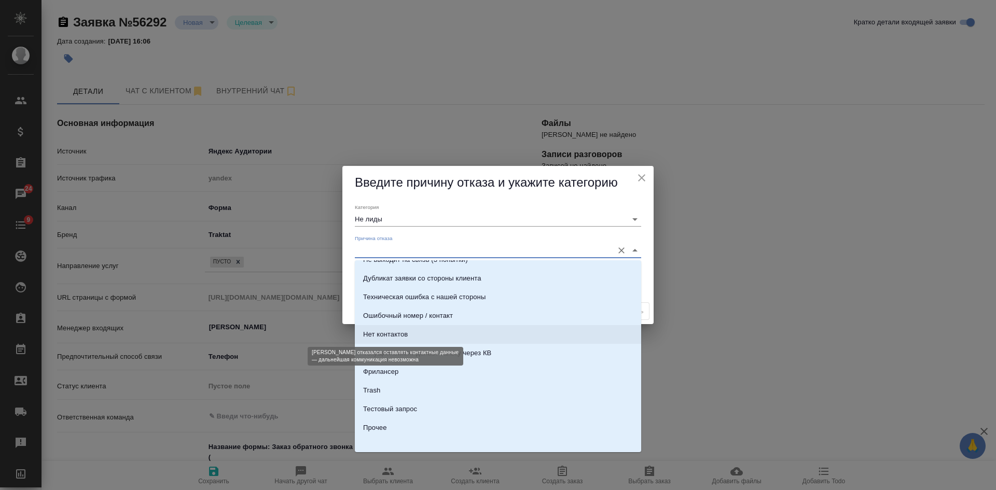
click at [405, 332] on div "Нет контактов" at bounding box center [385, 334] width 45 height 10
type input "Целевая"
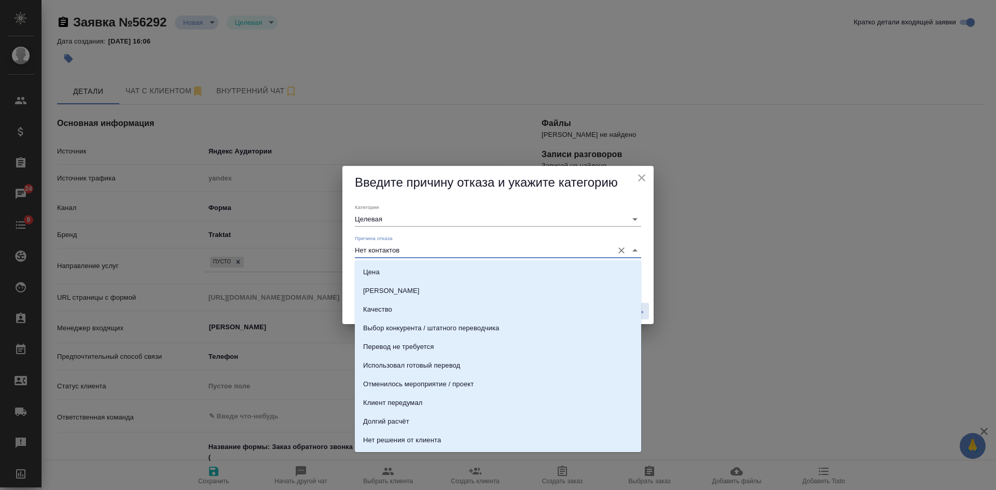
click at [394, 253] on input "Нет контактов" at bounding box center [481, 250] width 253 height 14
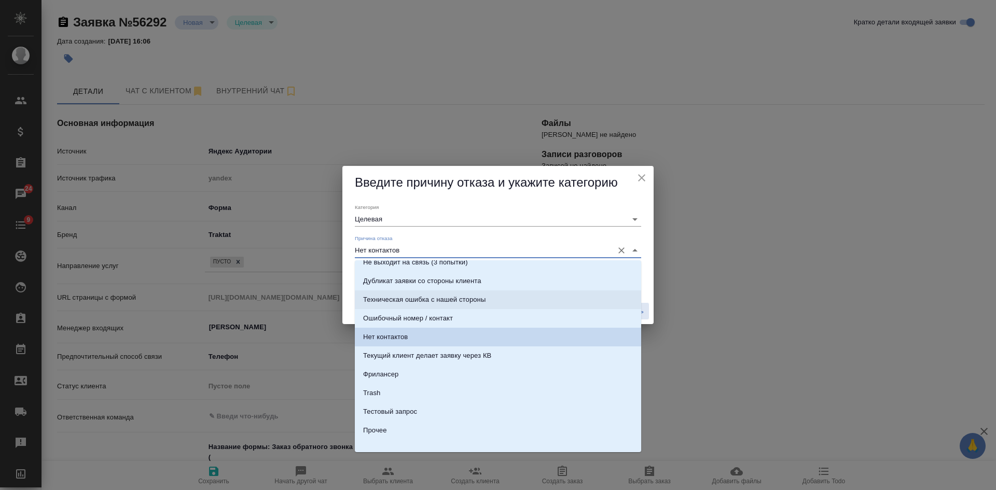
scroll to position [315, 0]
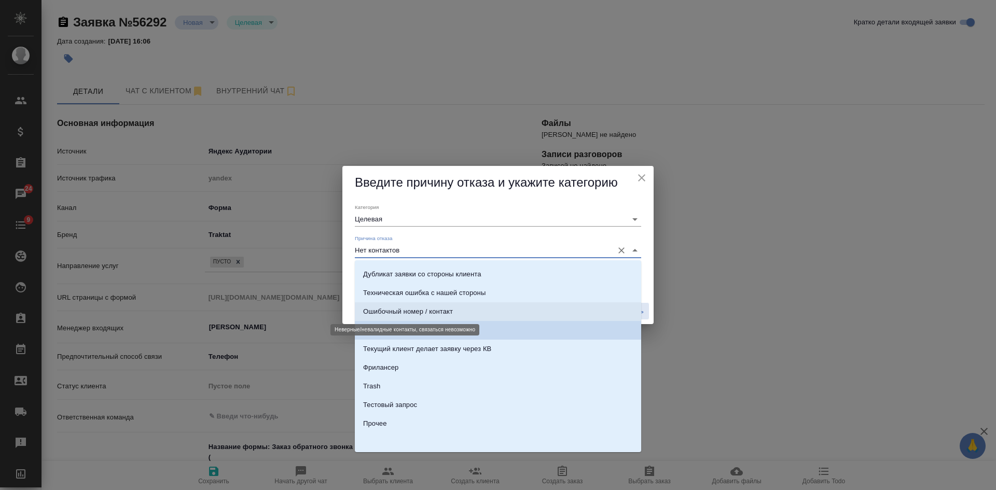
click at [400, 307] on div "Ошибочный номер / контакт" at bounding box center [408, 312] width 90 height 10
type input "Ошибочный номер / контакт"
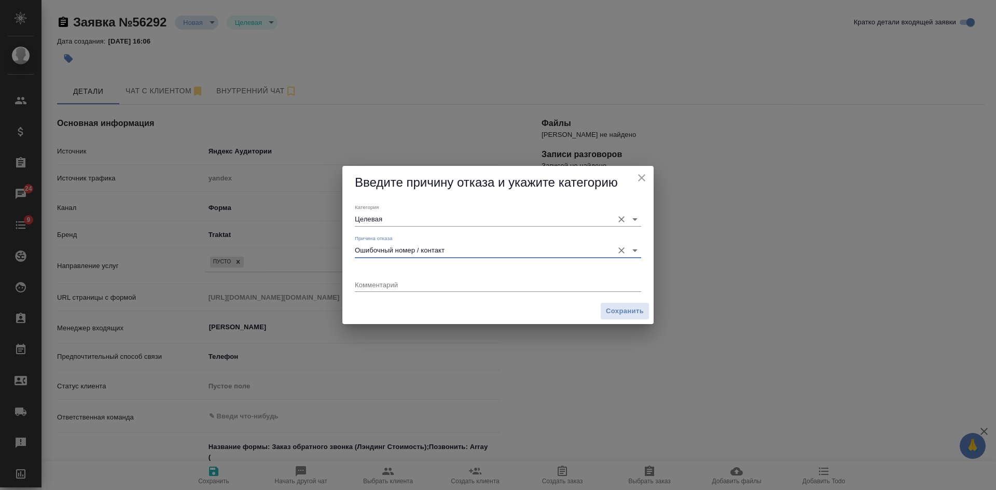
click at [633, 224] on icon "Open" at bounding box center [635, 219] width 12 height 12
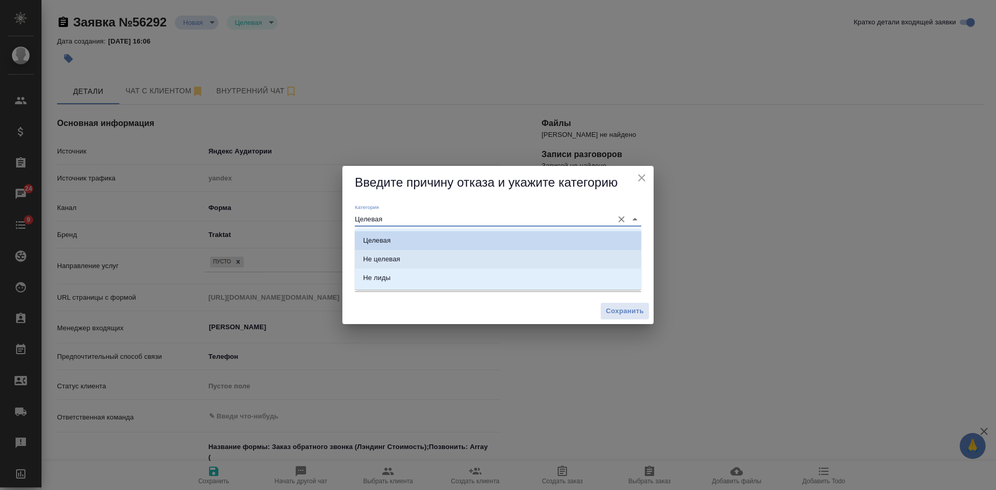
click at [385, 260] on div "Не целевая" at bounding box center [381, 259] width 37 height 10
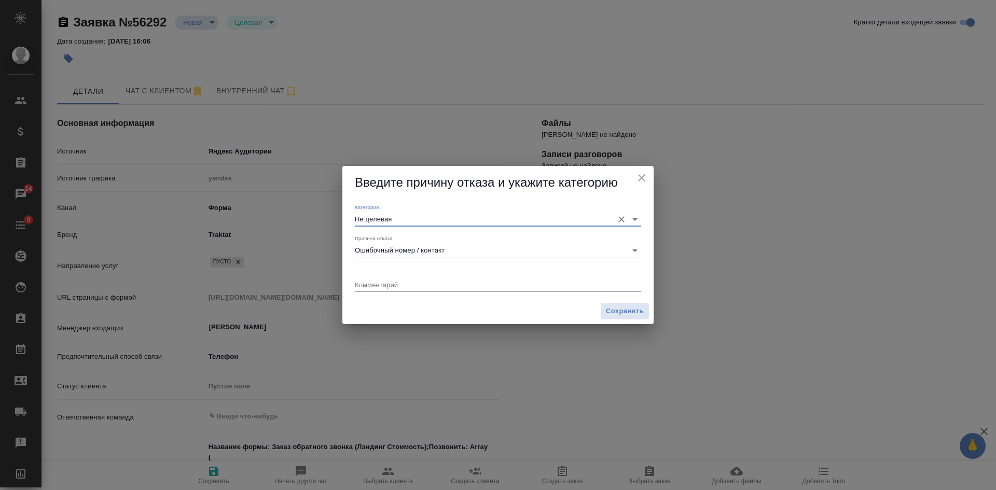
click at [383, 224] on input "Не целевая" at bounding box center [481, 219] width 253 height 14
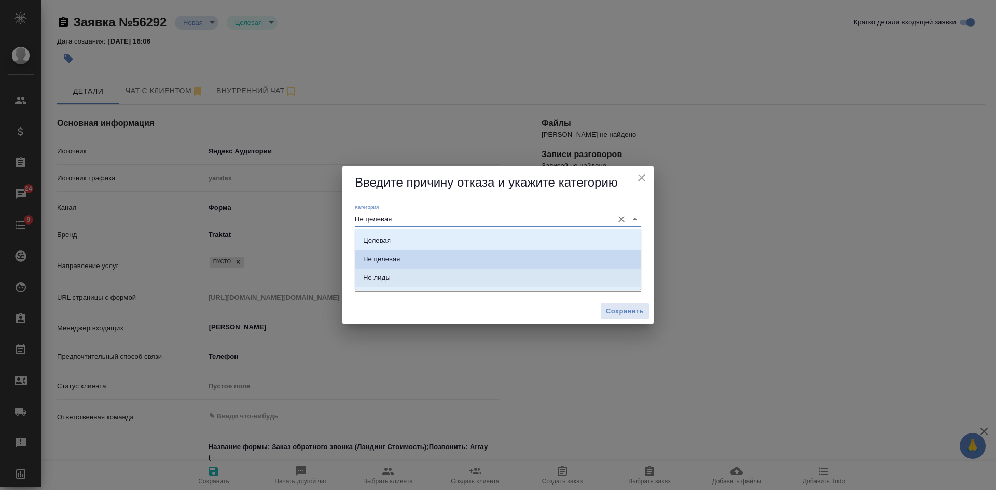
click at [373, 276] on div "Не лиды" at bounding box center [376, 278] width 27 height 10
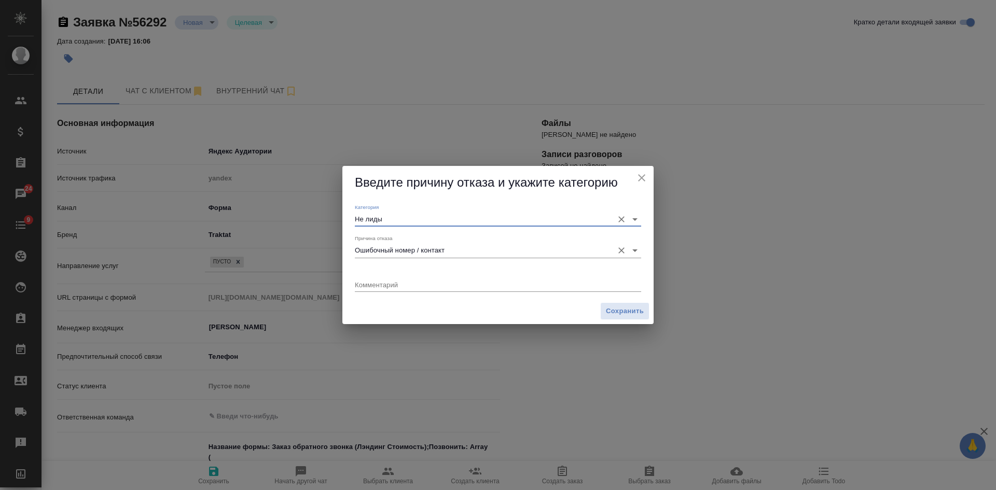
click at [384, 254] on input "Ошибочный номер / контакт" at bounding box center [481, 250] width 253 height 14
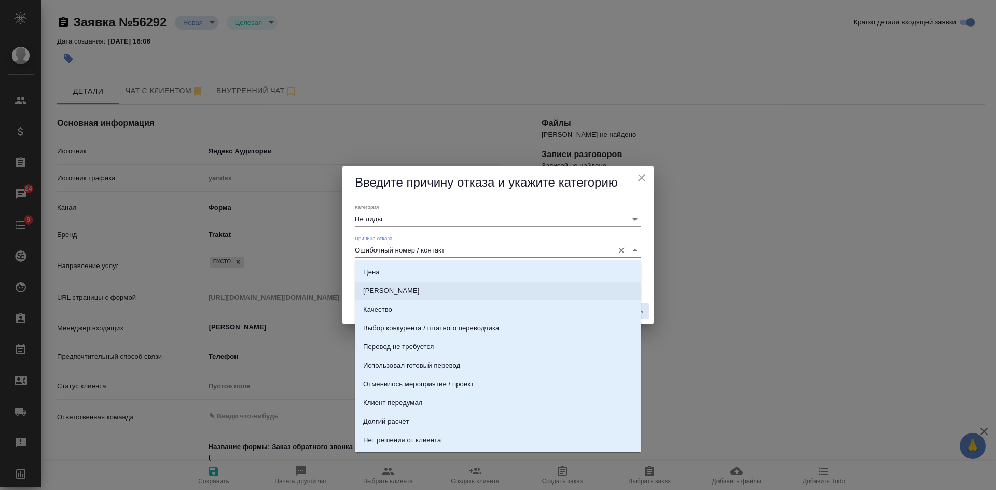
click at [383, 289] on li "Сроки" at bounding box center [498, 291] width 286 height 19
type input "Целевая"
click at [385, 249] on input "Сроки" at bounding box center [481, 250] width 253 height 14
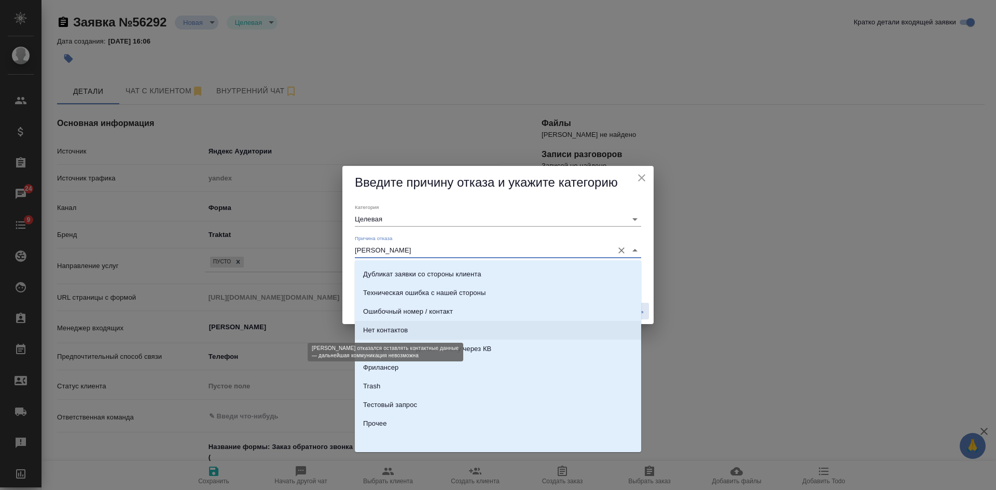
click at [397, 333] on div "Нет контактов" at bounding box center [385, 330] width 45 height 10
type input "Нет контактов"
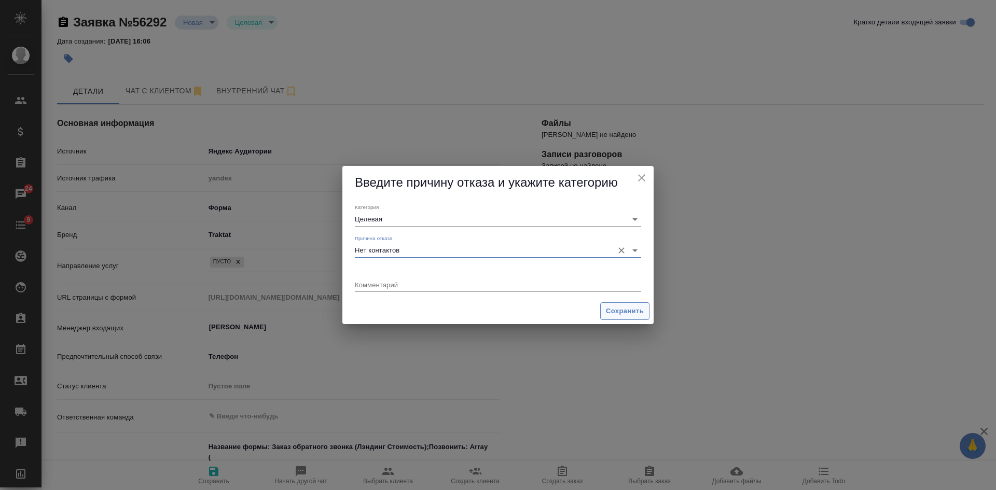
click at [617, 311] on span "Сохранить" at bounding box center [625, 311] width 38 height 12
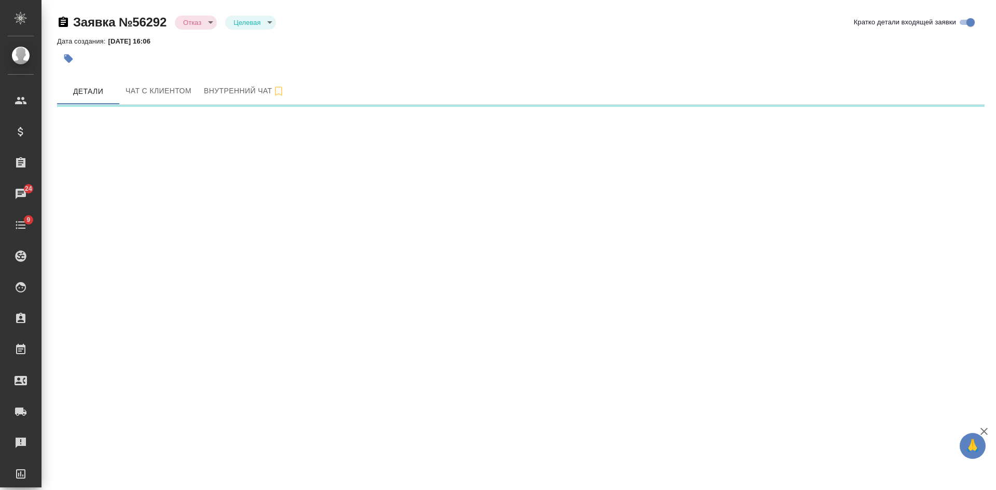
click at [192, 22] on body "🙏 .cls-1 fill:#fff; AWATERA Kasatkina Aleksandra Клиенты Спецификации Заказы 24…" at bounding box center [498, 245] width 996 height 490
select select "RU"
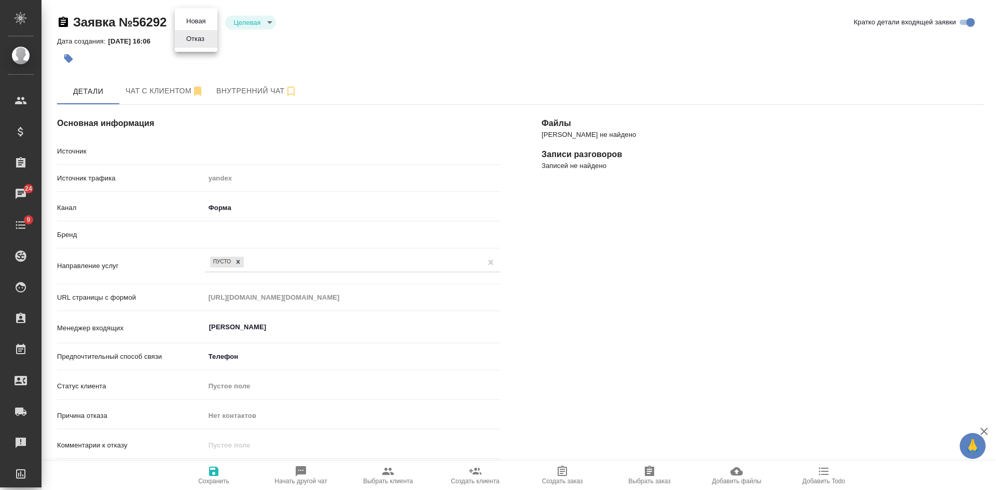
type textarea "x"
click at [201, 16] on button "Новая" at bounding box center [196, 21] width 26 height 11
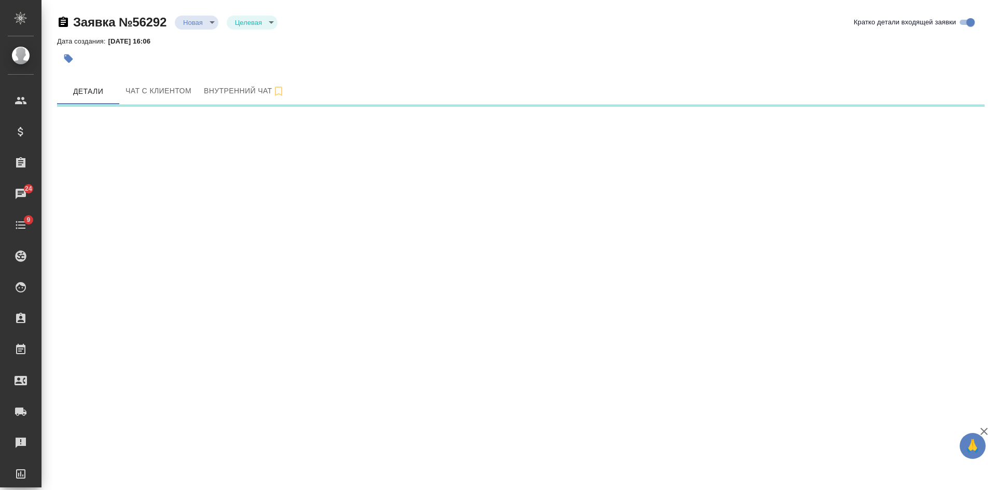
select select "RU"
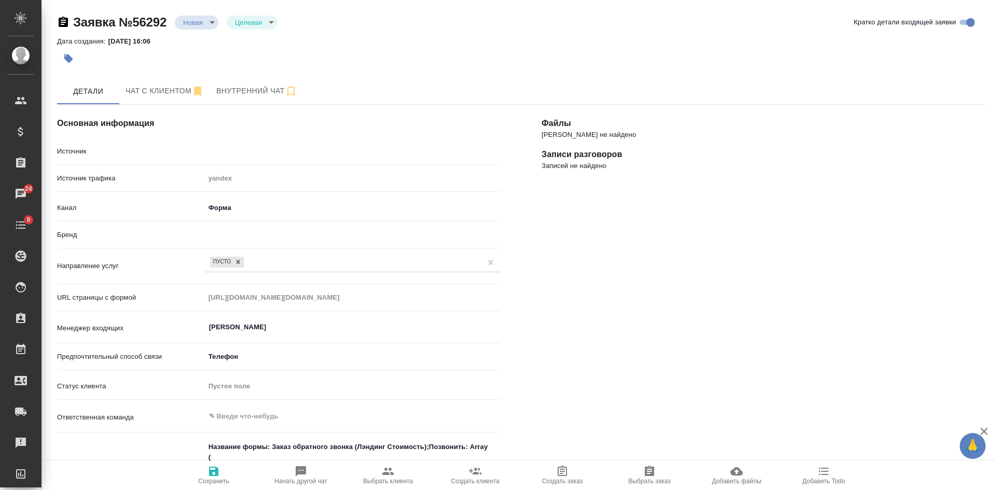
click at [188, 18] on body "🙏 .cls-1 fill:#fff; AWATERA Kasatkina Aleksandra Клиенты Спецификации Заказы 24…" at bounding box center [498, 245] width 996 height 490
type textarea "x"
click at [205, 39] on button "Отказ" at bounding box center [195, 39] width 24 height 11
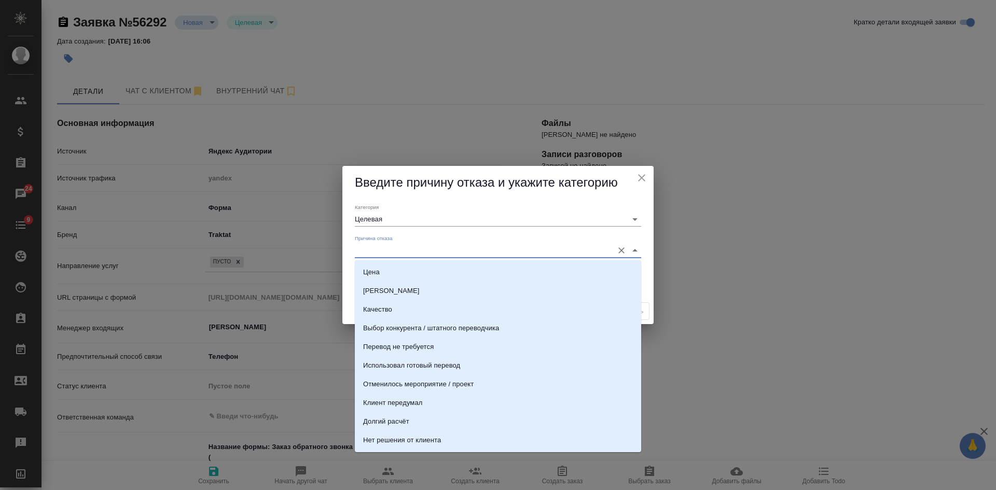
click at [393, 251] on input "Причина отказа" at bounding box center [481, 250] width 253 height 14
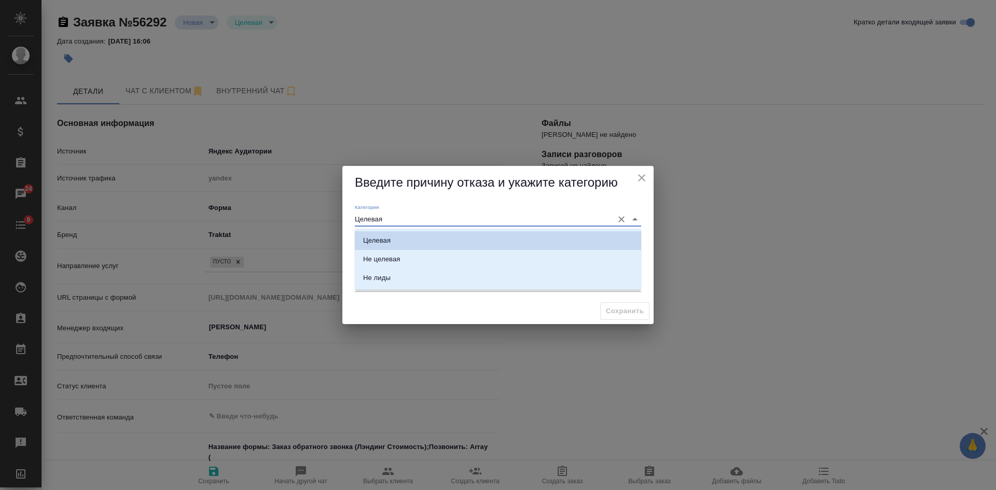
click at [375, 212] on input "Целевая" at bounding box center [481, 219] width 253 height 14
click at [378, 274] on div "Не лиды" at bounding box center [376, 278] width 27 height 10
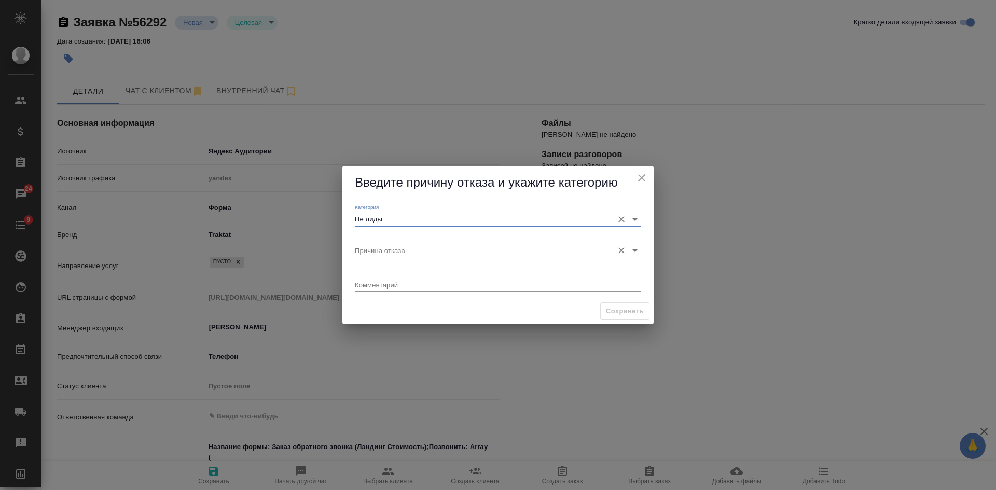
click at [365, 241] on div "Причина отказа" at bounding box center [498, 246] width 286 height 23
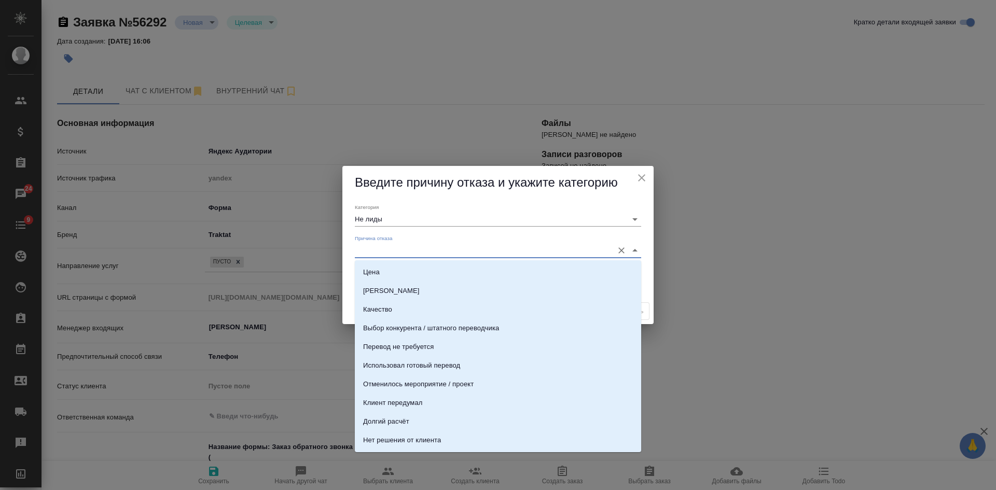
click at [366, 253] on input "Причина отказа" at bounding box center [481, 250] width 253 height 14
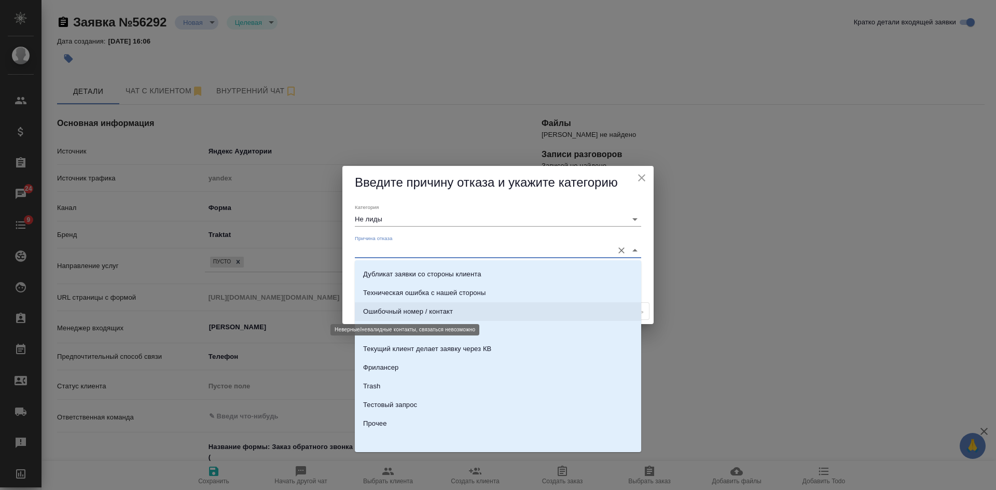
click at [402, 314] on div "Ошибочный номер / контакт" at bounding box center [408, 312] width 90 height 10
type input "Целевая"
type input "Ошибочный номер / контакт"
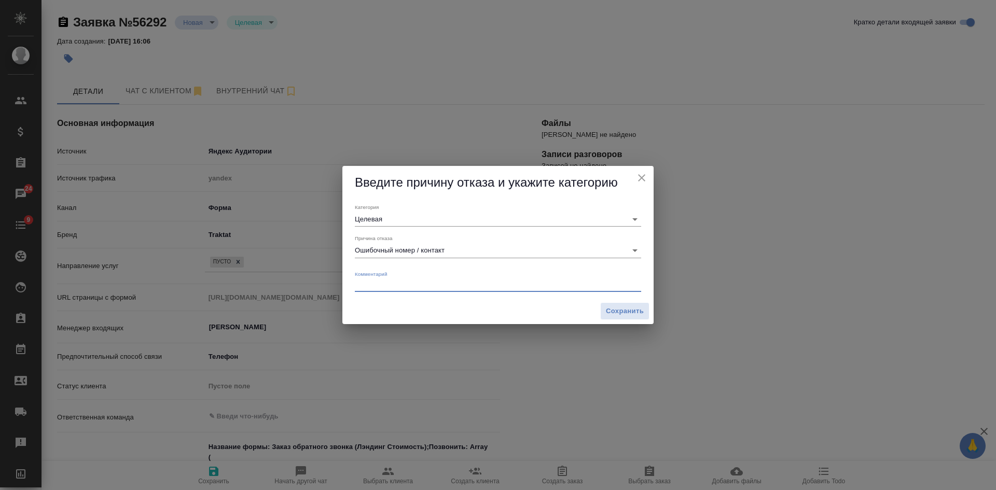
click at [394, 284] on textarea at bounding box center [498, 285] width 286 height 8
click at [455, 285] on textarea "контакты не рабочие" at bounding box center [498, 285] width 286 height 8
type textarea "контакты не рабочие"
click at [638, 316] on span "Сохранить" at bounding box center [625, 311] width 38 height 12
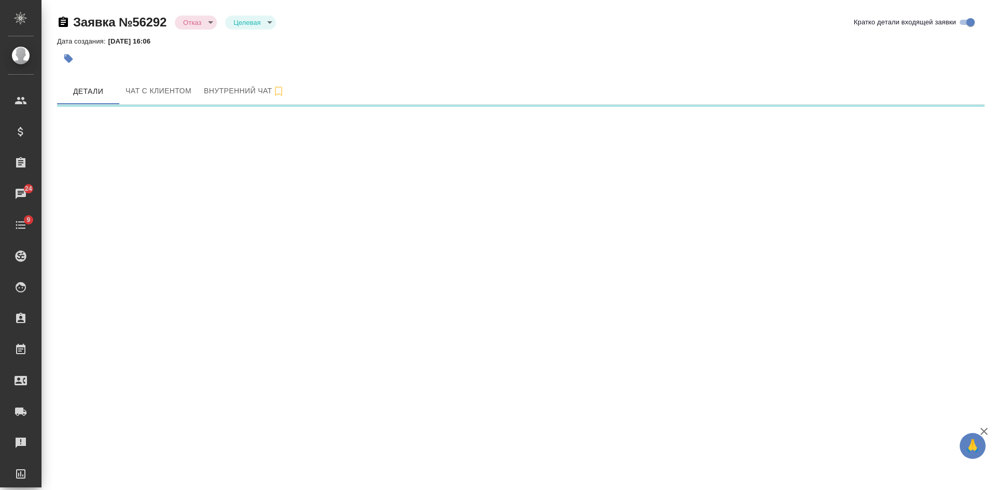
select select "RU"
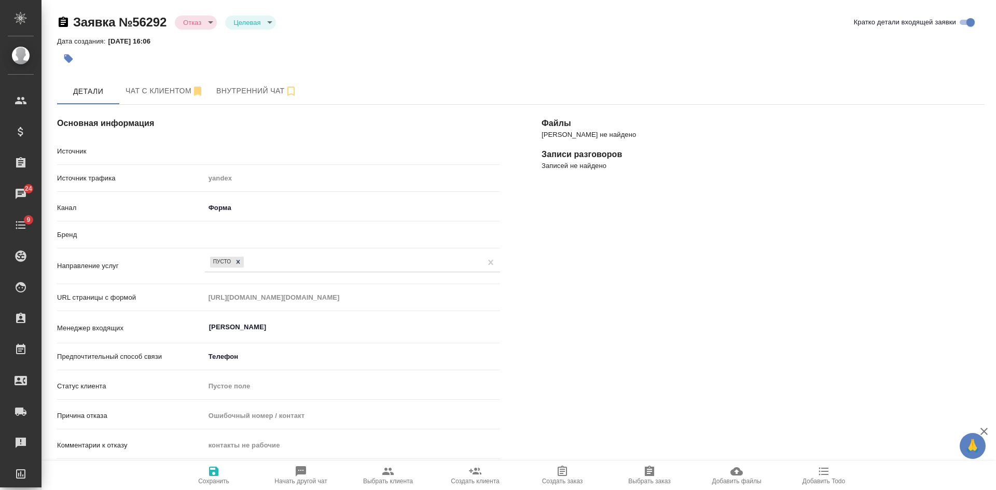
type textarea "x"
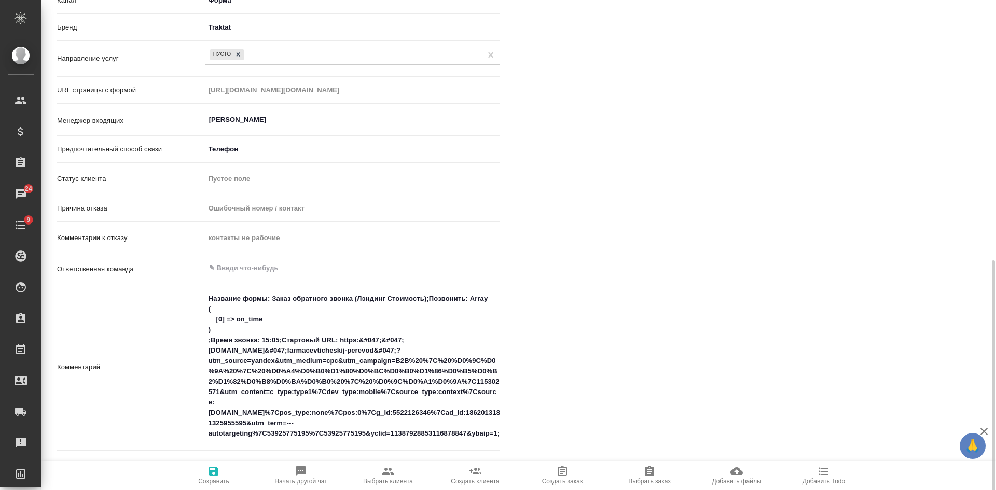
scroll to position [415, 0]
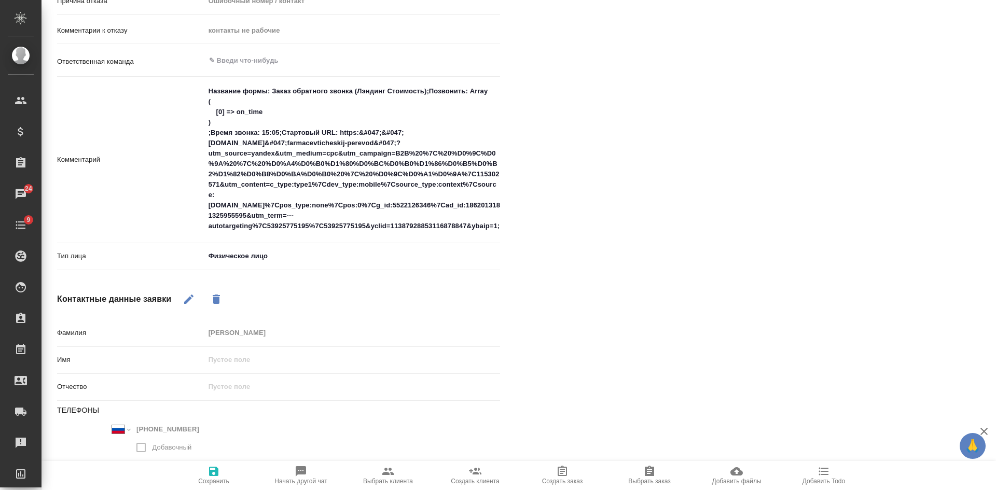
click at [225, 471] on span "Сохранить" at bounding box center [213, 475] width 75 height 20
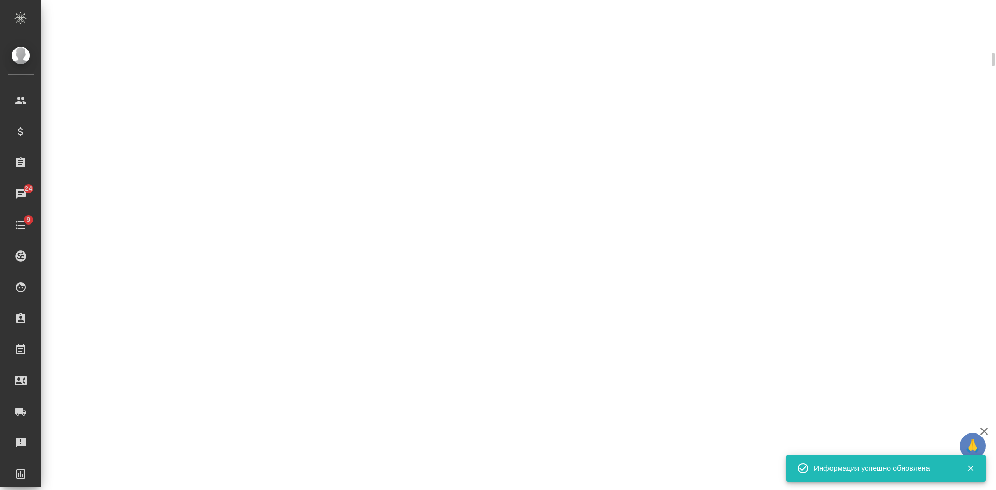
select select "RU"
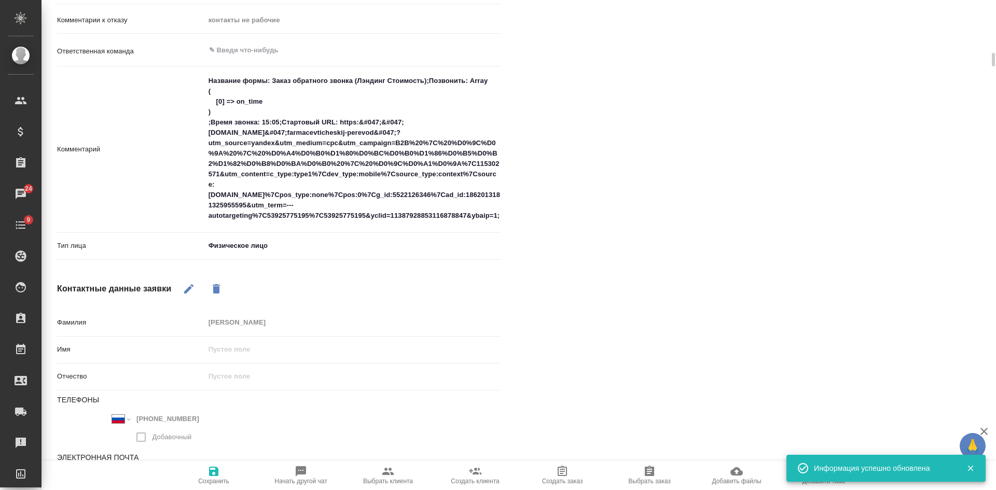
type textarea "x"
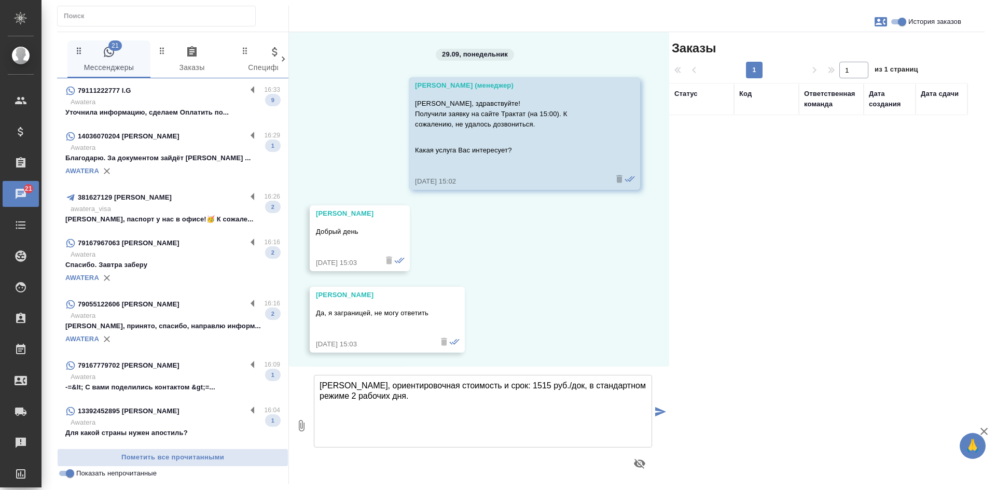
scroll to position [547, 0]
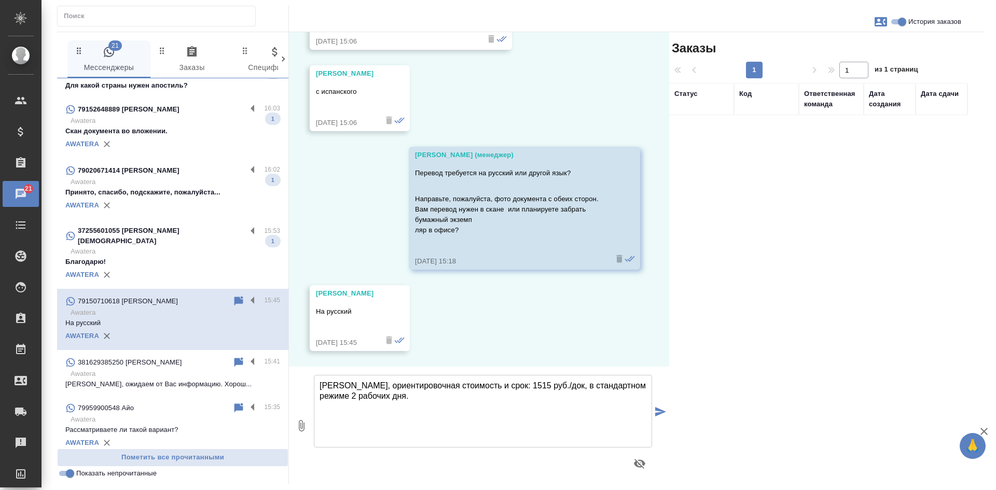
click at [789, 322] on div "Заказы 1 1 из 1 страниц Статус Код Ответственная команда Дата создания Дата сда…" at bounding box center [826, 258] width 315 height 452
click at [422, 396] on textarea "[PERSON_NAME], ориентировочная стоимость и срок: 1515 руб./док, в стандартном р…" at bounding box center [483, 411] width 338 height 73
type textarea "[PERSON_NAME], ориентировочная стоимость и срок: 1515 руб./док, в стандартном р…"
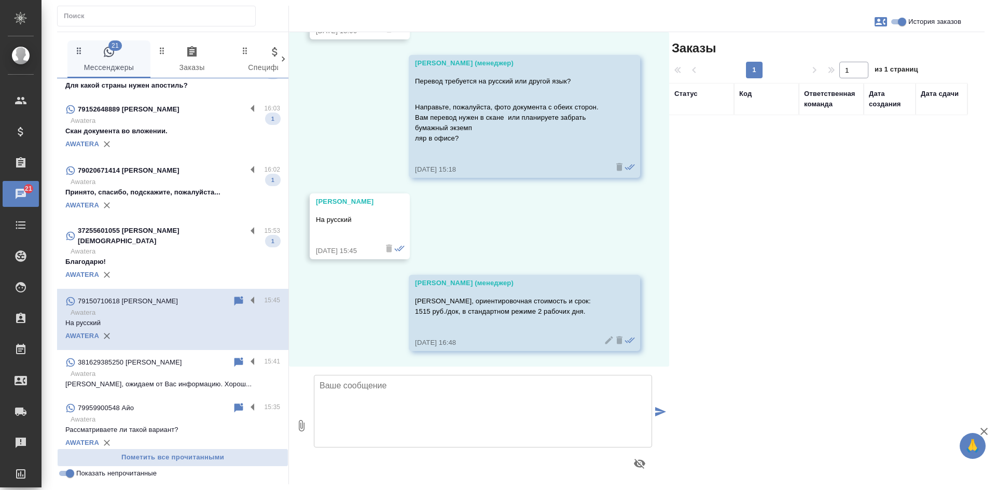
click at [163, 246] on p "Awatera" at bounding box center [176, 251] width 210 height 10
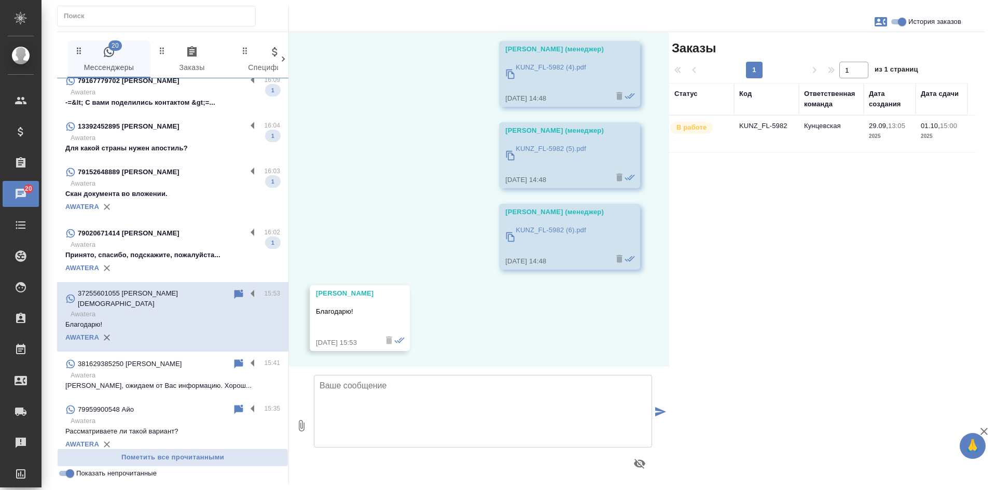
scroll to position [347, 0]
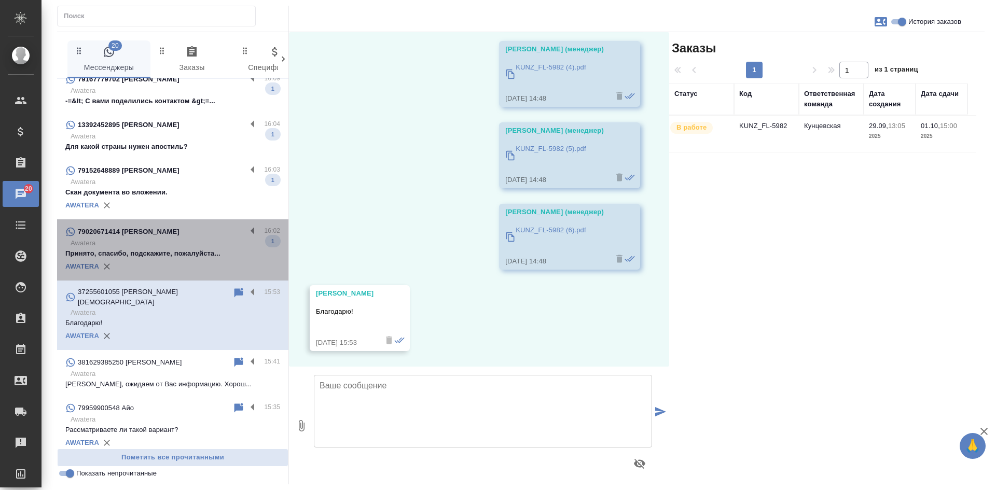
click at [178, 254] on p "Принято, спасибо, подскажите, пожалуйста..." at bounding box center [172, 253] width 215 height 10
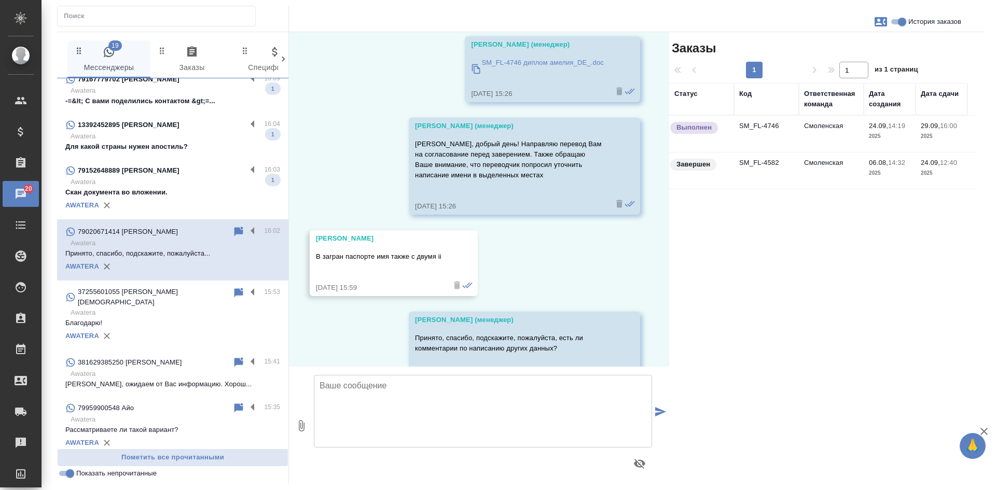
scroll to position [6009, 0]
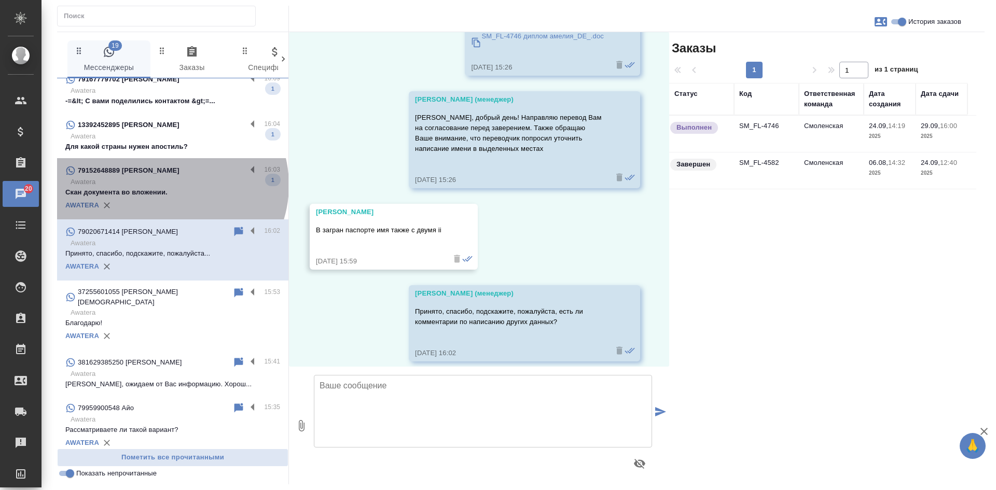
click at [170, 185] on p "Awatera" at bounding box center [176, 182] width 210 height 10
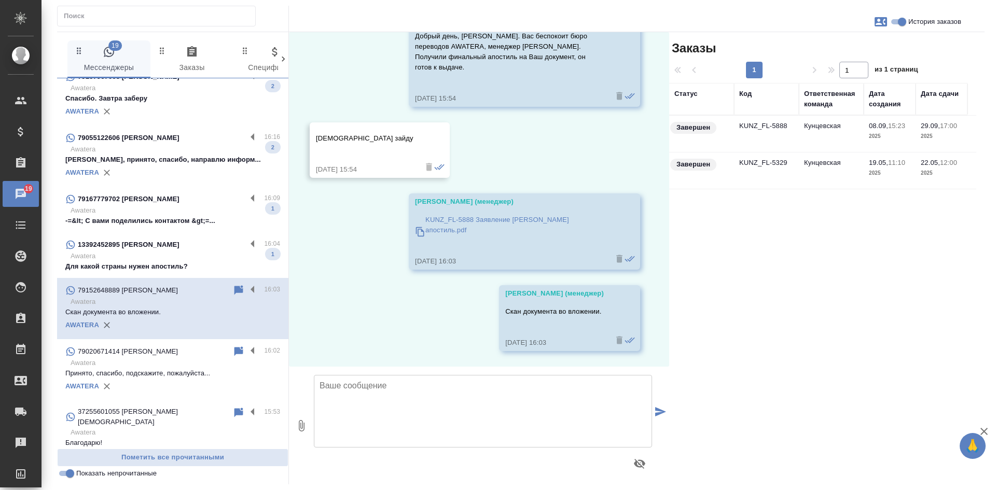
scroll to position [192, 0]
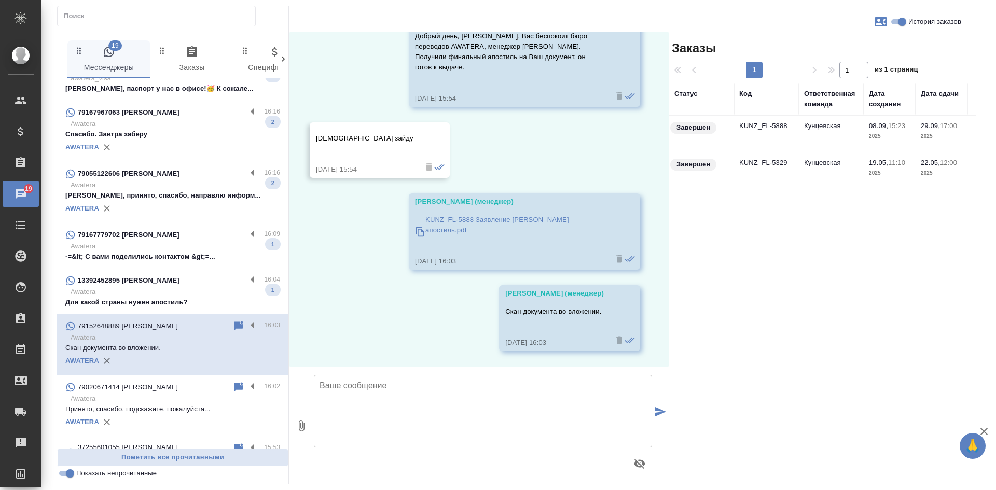
click at [145, 280] on p "13392452895 Никита" at bounding box center [129, 280] width 102 height 10
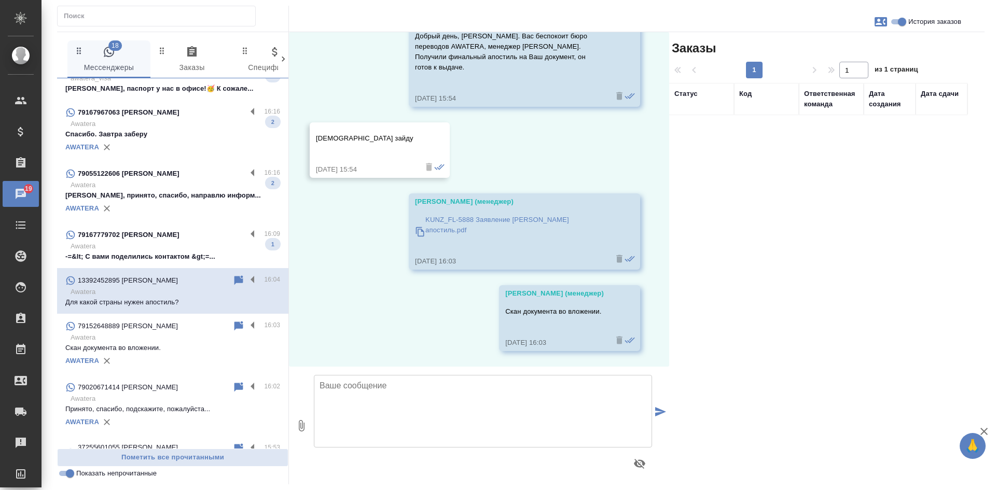
scroll to position [0, 0]
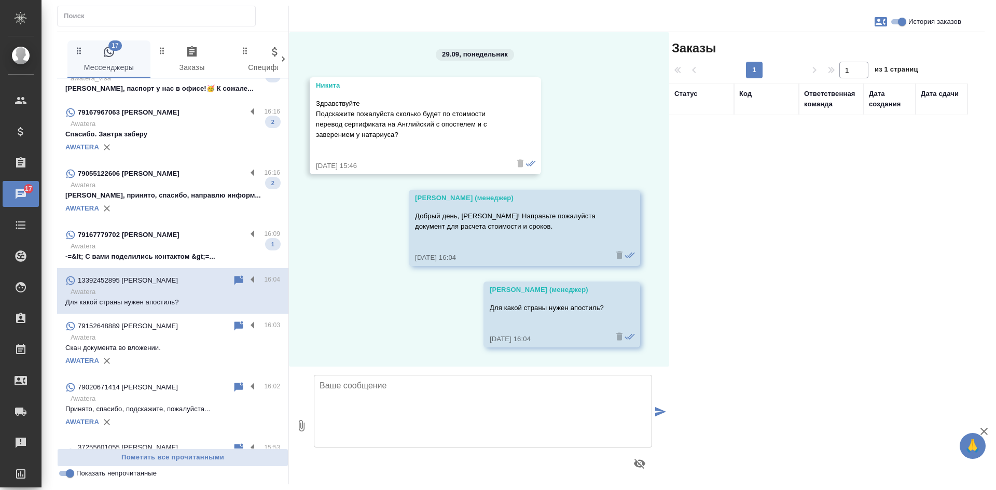
click at [165, 246] on p "Awatera" at bounding box center [176, 246] width 210 height 10
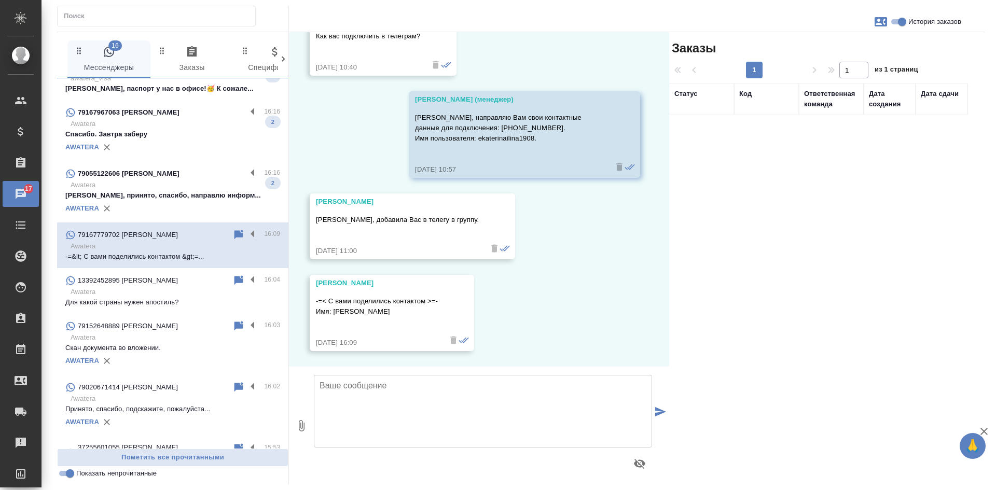
scroll to position [140, 0]
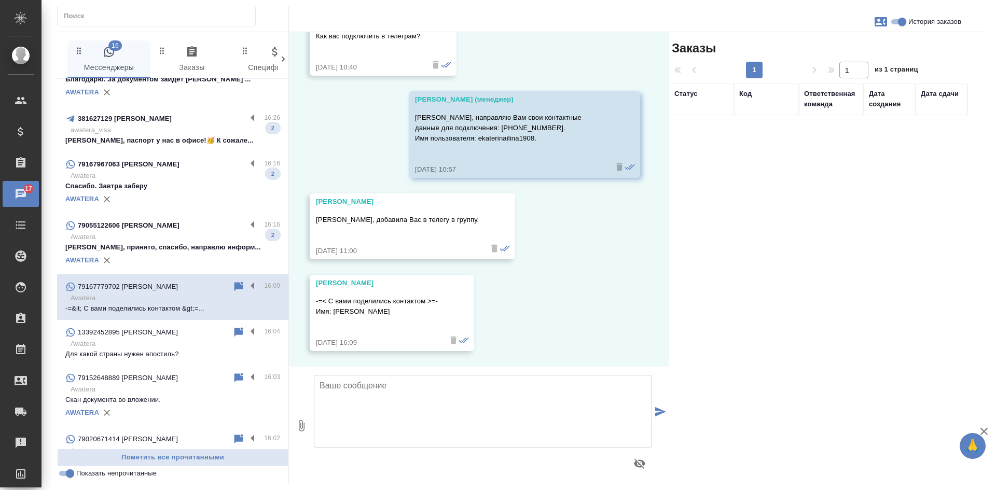
click at [170, 247] on p "Ирина, принято, спасибо, направлю информ..." at bounding box center [172, 247] width 215 height 10
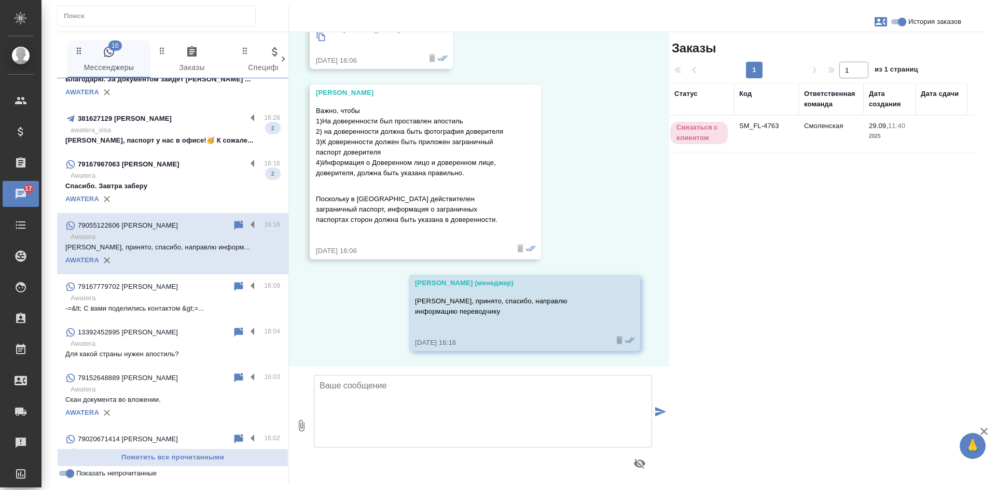
scroll to position [871, 0]
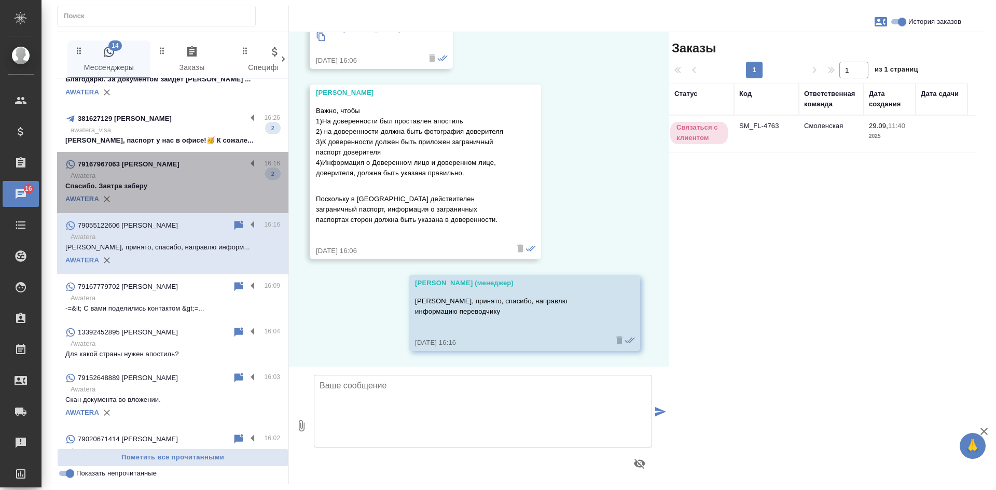
click at [177, 180] on p "Awatera" at bounding box center [176, 176] width 210 height 10
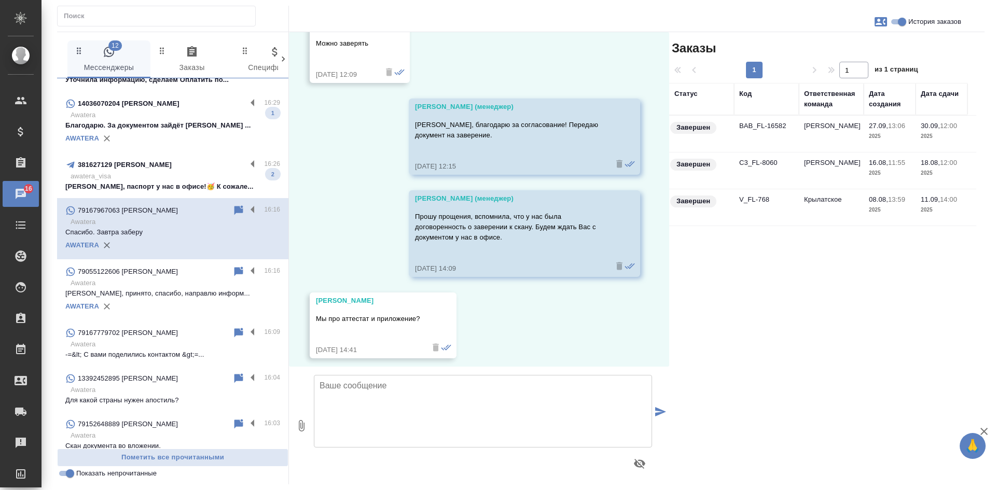
scroll to position [88, 0]
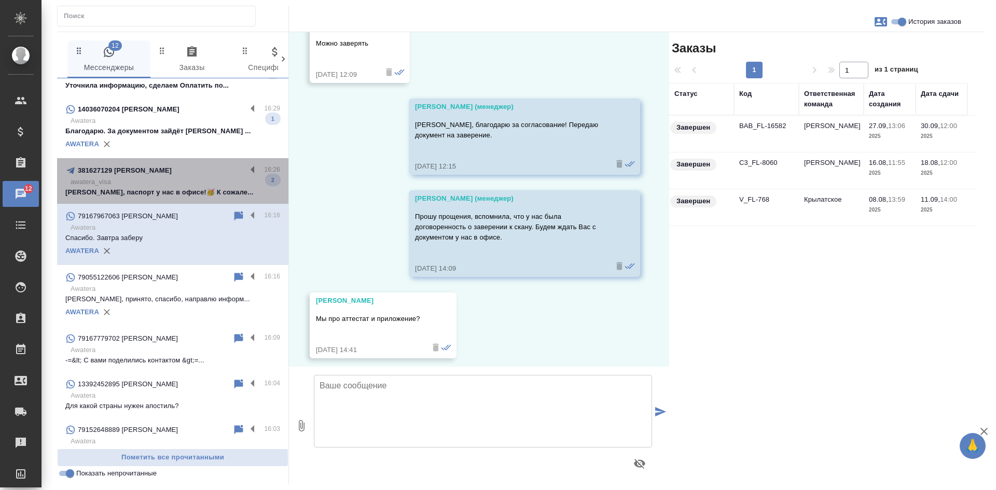
click at [178, 186] on p "awatera_visa" at bounding box center [176, 182] width 210 height 10
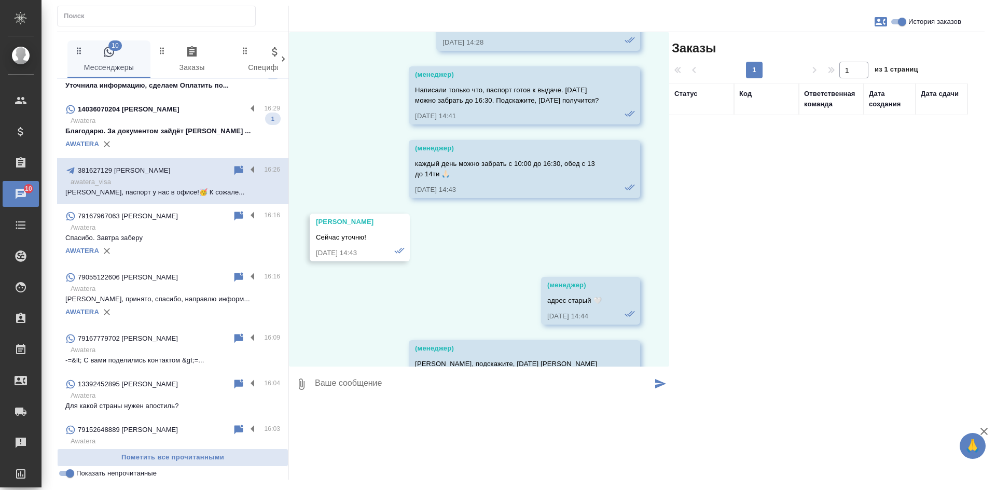
scroll to position [52664, 0]
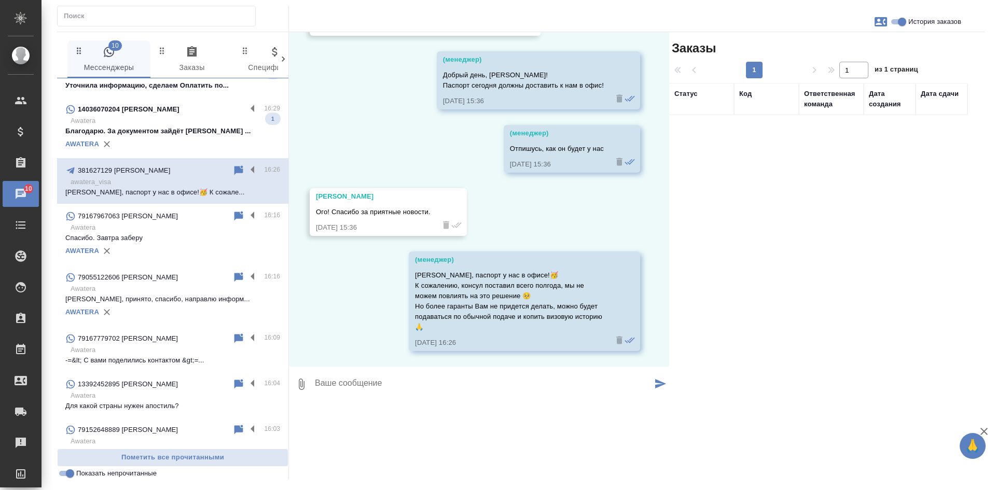
click at [69, 475] on input "Показать непрочитанные" at bounding box center [69, 473] width 37 height 12
click at [69, 476] on input "Показать непрочитанные" at bounding box center [69, 473] width 37 height 12
checkbox input "true"
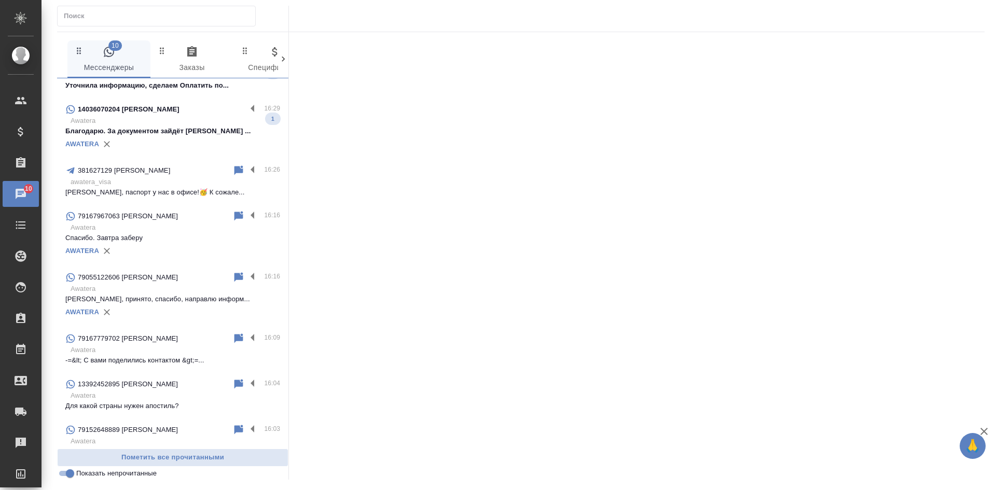
scroll to position [0, 0]
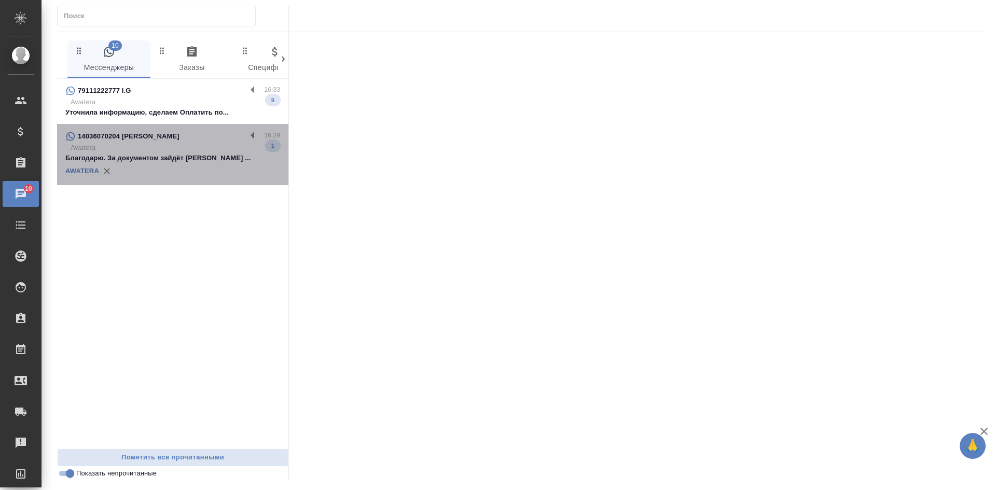
click at [160, 166] on div "AWATERA" at bounding box center [172, 171] width 215 height 16
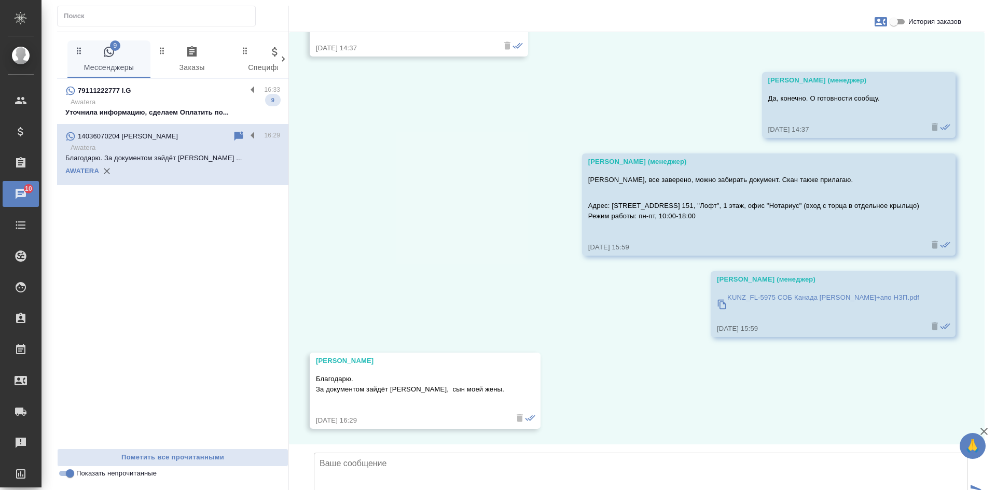
scroll to position [6409, 0]
click at [172, 105] on p "Awatera" at bounding box center [176, 102] width 210 height 10
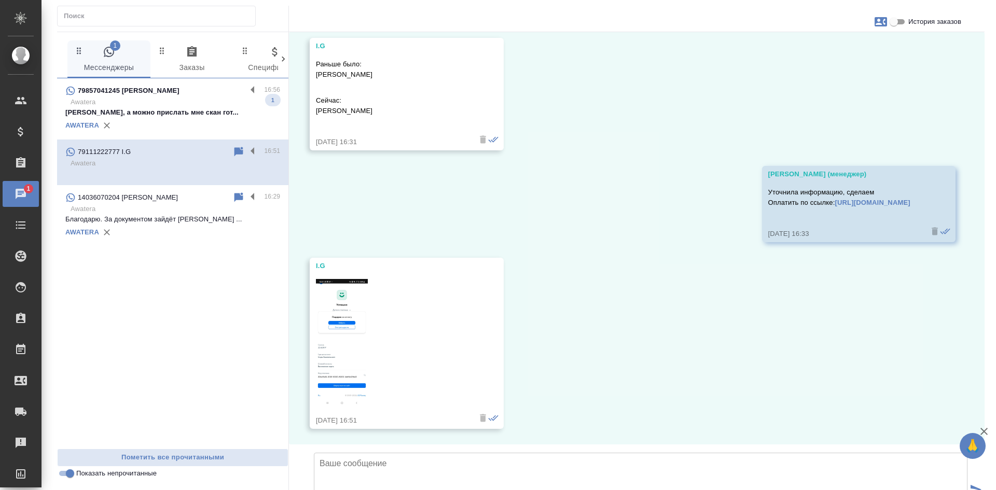
scroll to position [2282, 0]
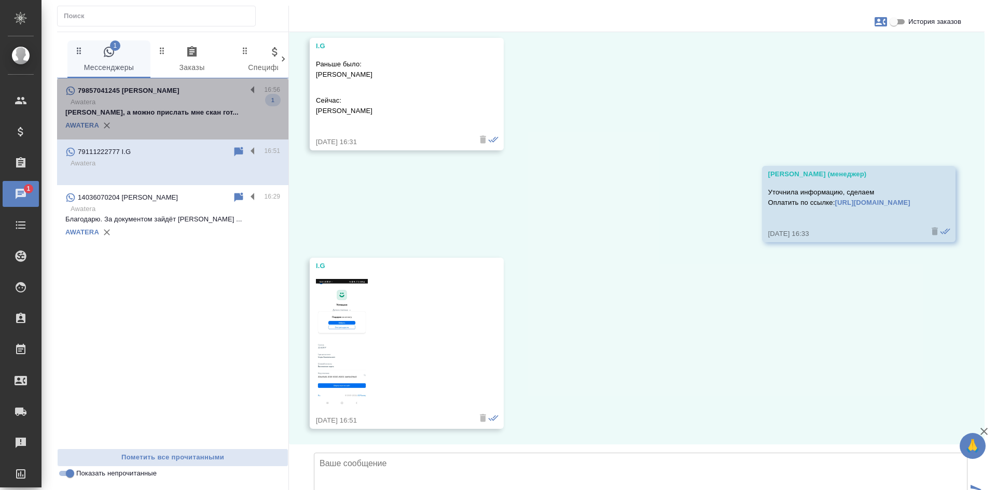
click at [154, 106] on p "Awatera" at bounding box center [176, 102] width 210 height 10
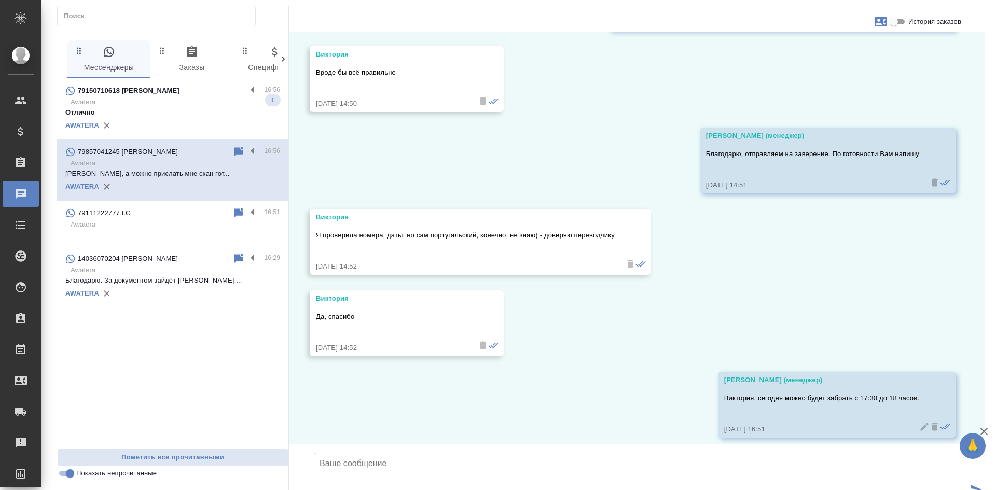
scroll to position [5250, 0]
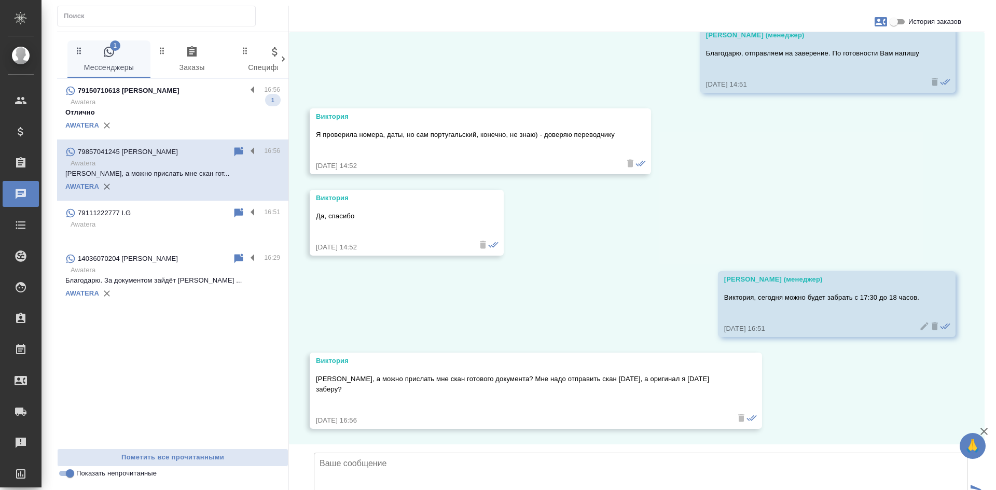
click at [236, 149] on icon at bounding box center [238, 151] width 9 height 9
click at [211, 108] on p "Отлично" at bounding box center [172, 112] width 215 height 10
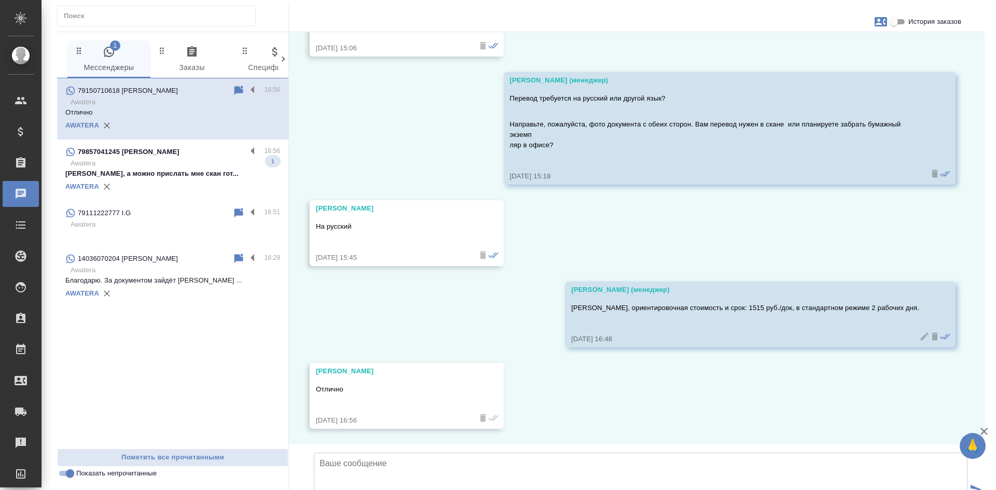
scroll to position [689, 0]
click at [387, 453] on textarea at bounding box center [640, 489] width 653 height 73
type textarea "Е"
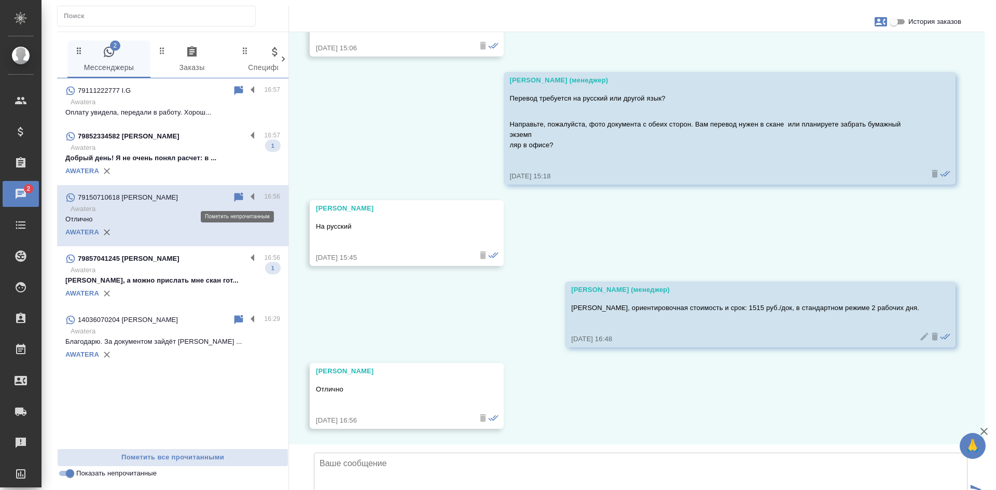
click at [234, 194] on icon at bounding box center [238, 196] width 9 height 9
click at [66, 476] on input "Показать непрочитанные" at bounding box center [69, 473] width 37 height 12
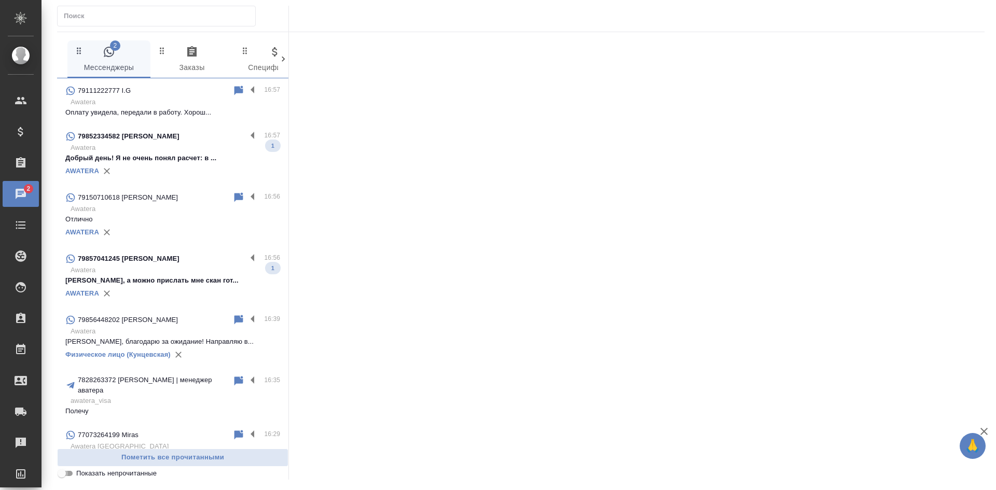
click at [66, 476] on input "Показать непрочитанные" at bounding box center [61, 473] width 37 height 12
checkbox input "true"
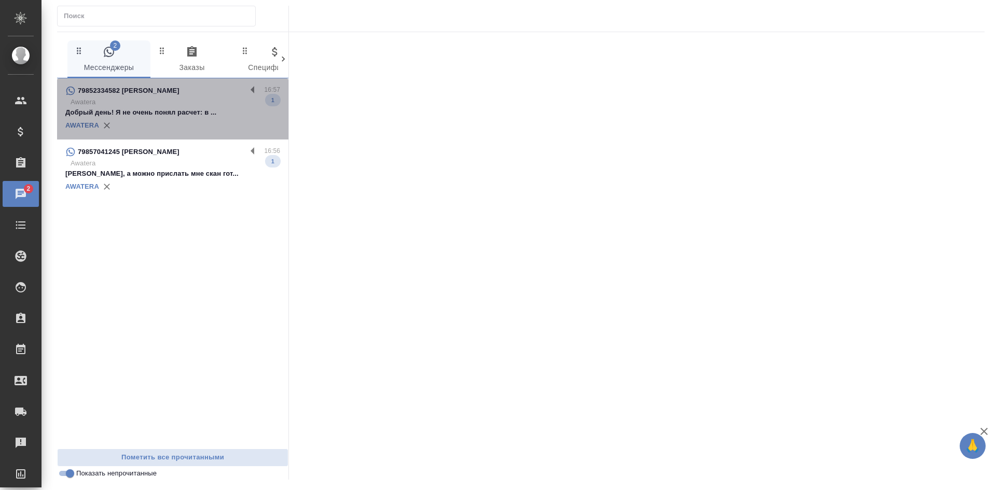
click at [241, 99] on p "Awatera" at bounding box center [176, 102] width 210 height 10
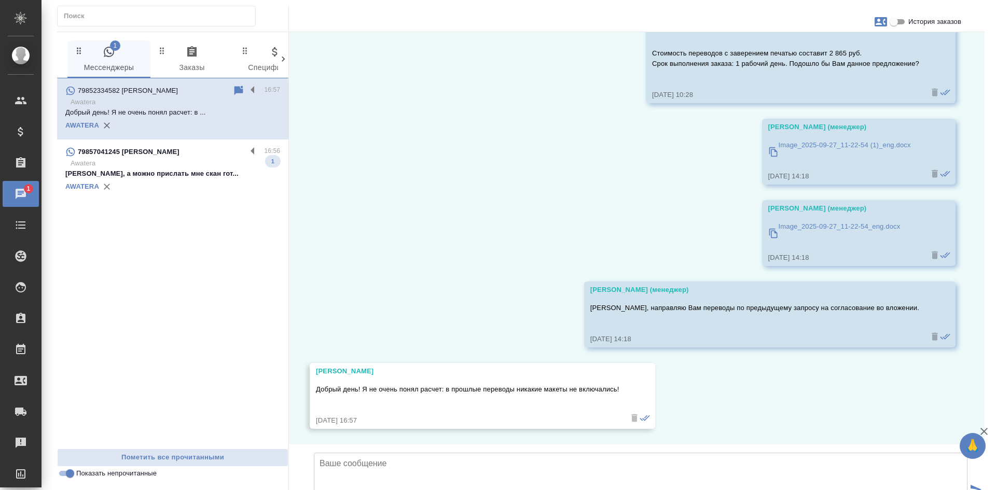
scroll to position [7148, 0]
click at [236, 90] on icon at bounding box center [238, 90] width 9 height 9
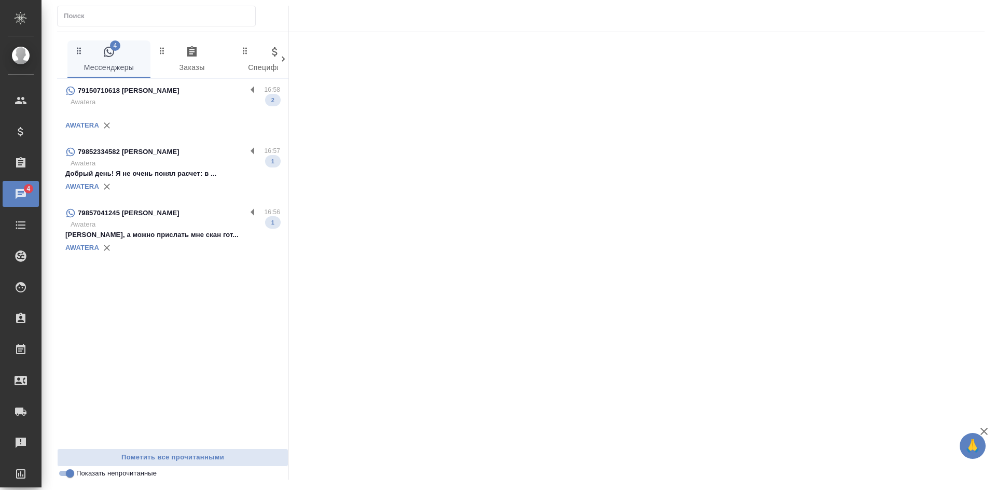
click at [183, 94] on div "79150710618 Дмитрий" at bounding box center [155, 91] width 181 height 12
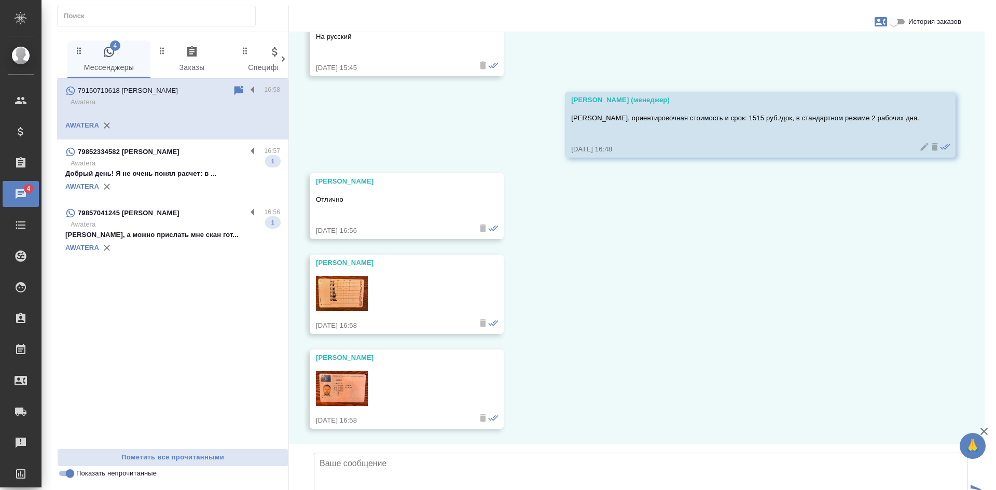
scroll to position [879, 0]
click at [882, 20] on icon "button" at bounding box center [880, 21] width 12 height 9
click at [834, 69] on span "Заявка №56263" at bounding box center [834, 72] width 51 height 10
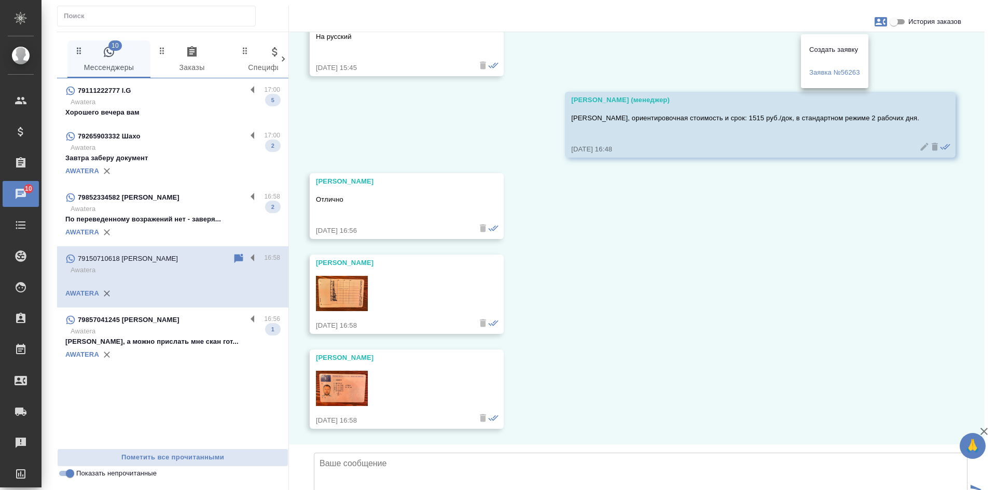
click at [704, 234] on div at bounding box center [498, 245] width 996 height 490
click at [741, 187] on div "29.09, понедельник Касаткина Александра (менеджер) Дмитрий, здравствуйте! Получ…" at bounding box center [636, 238] width 695 height 412
drag, startPoint x: 648, startPoint y: 91, endPoint x: 904, endPoint y: 88, distance: 256.2
click at [912, 92] on div "Касаткина Александра (менеджер) Дмитрий, ориентировочная стоимость и срок: 1515…" at bounding box center [760, 125] width 391 height 66
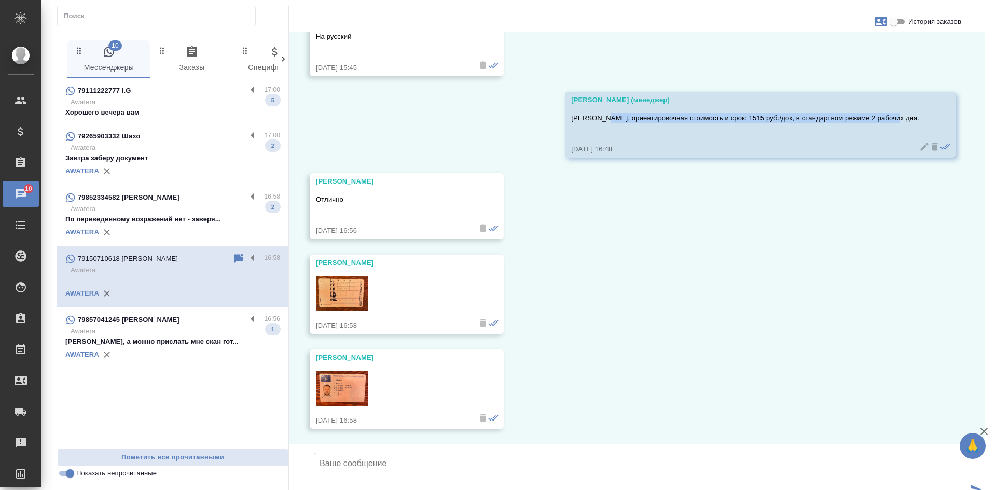
copy p "ориентировочная стоимость и срок: 1515 руб./док, в стандартном режиме 2 рабочих…"
click at [343, 276] on img at bounding box center [342, 293] width 52 height 35
click at [347, 371] on img at bounding box center [342, 388] width 52 height 35
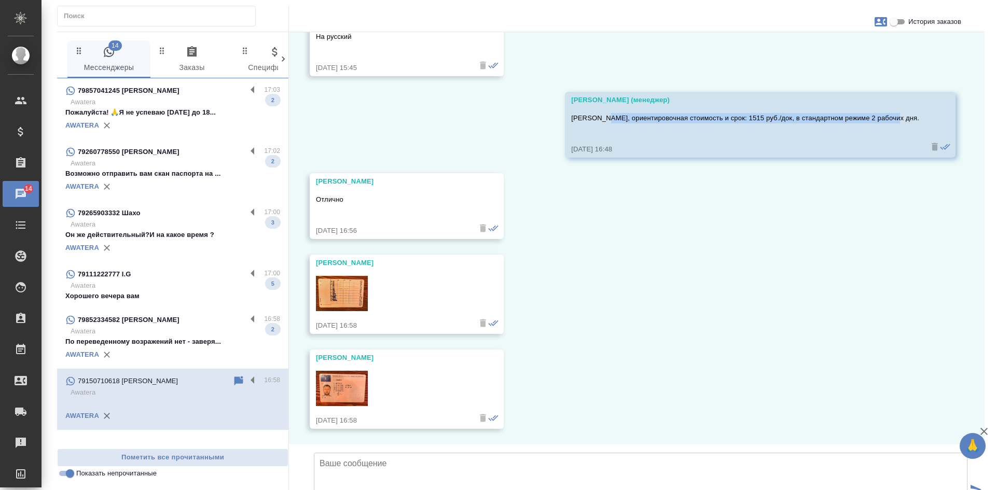
click at [185, 286] on p "Awatera" at bounding box center [176, 286] width 210 height 10
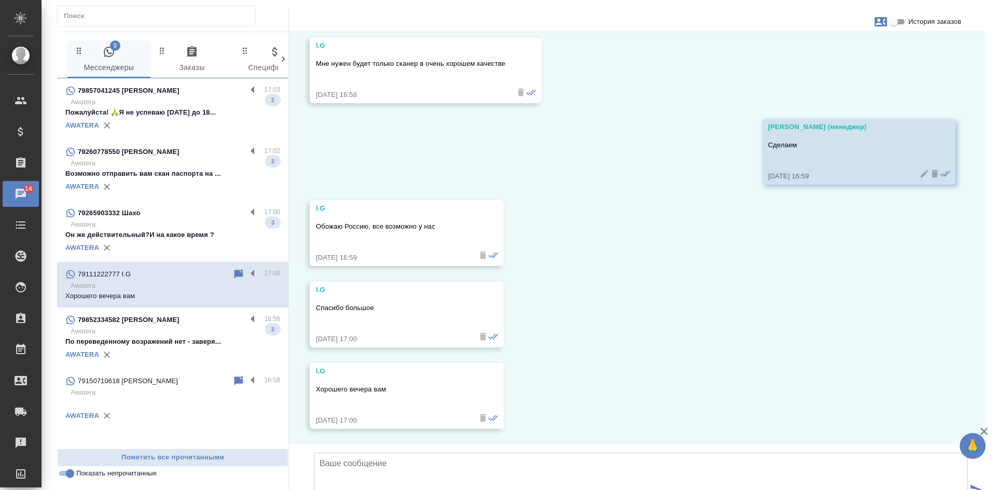
scroll to position [2852, 0]
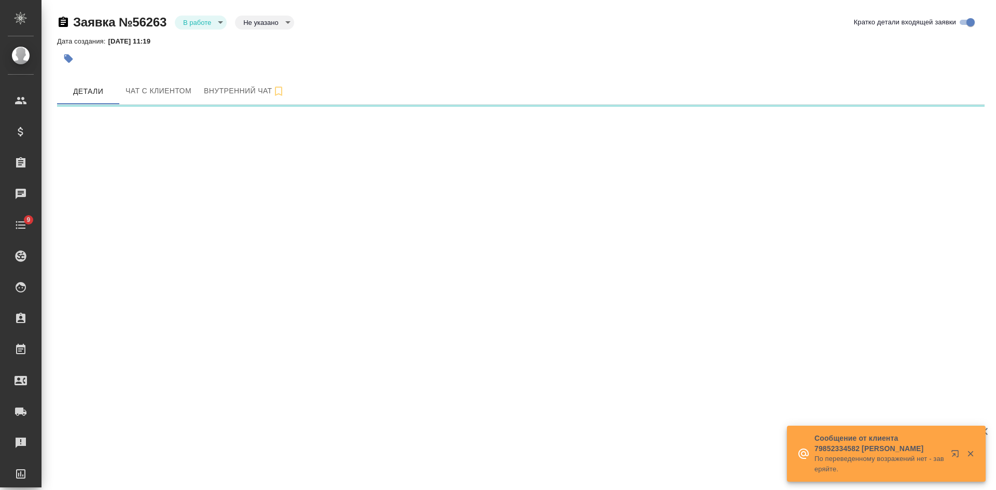
select select "RU"
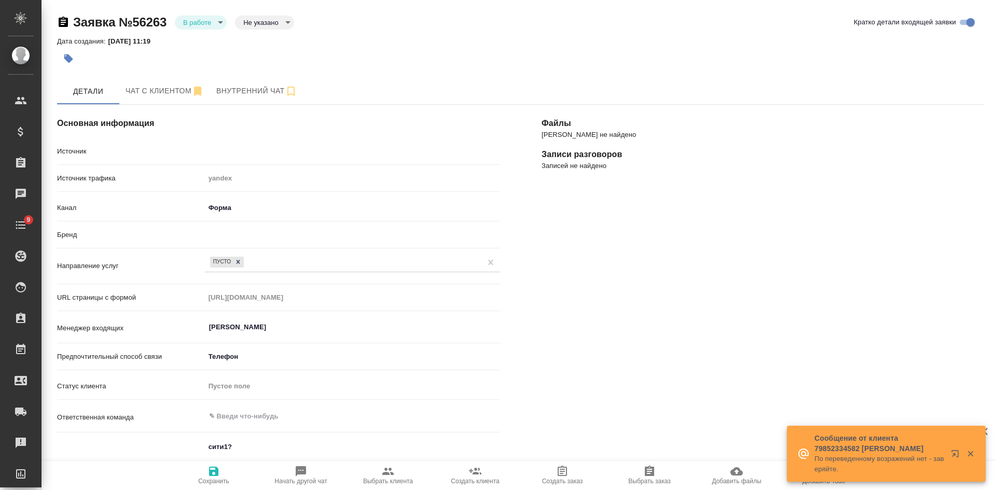
type textarea "x"
click at [267, 23] on body "🙏 .cls-1 fill:#fff; AWATERA [PERSON_NAME] Спецификации Заказы 4 Чаты 9 Todo Про…" at bounding box center [498, 245] width 996 height 490
click at [269, 37] on button "Целевая" at bounding box center [259, 38] width 33 height 11
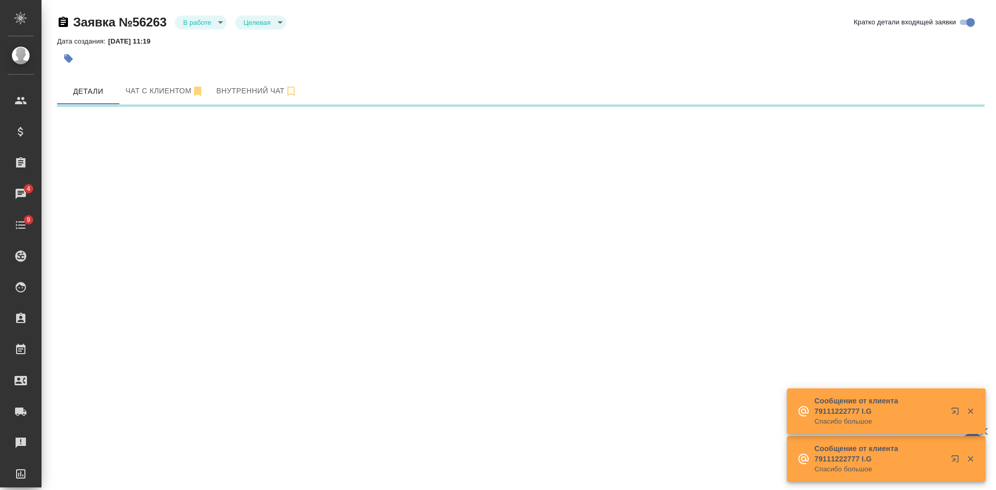
select select "RU"
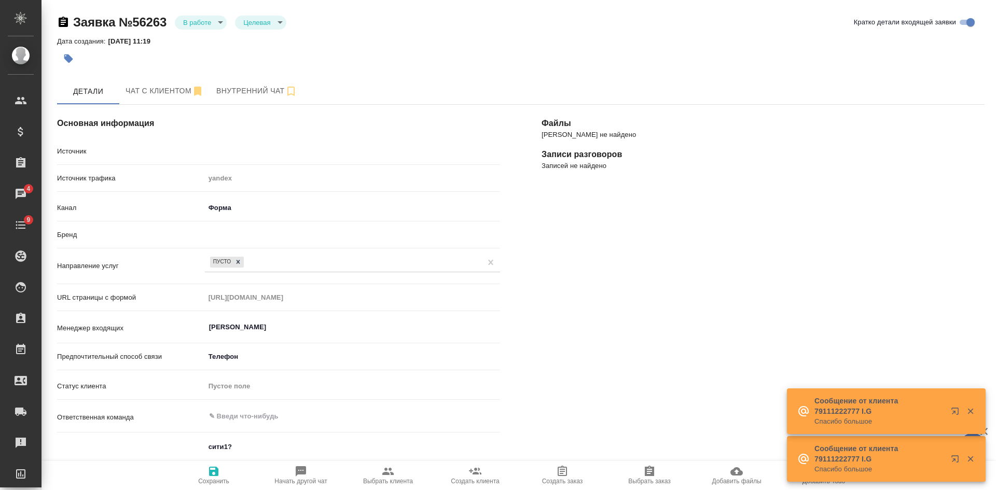
type textarea "x"
click at [177, 94] on span "Чат с клиентом" at bounding box center [165, 91] width 78 height 13
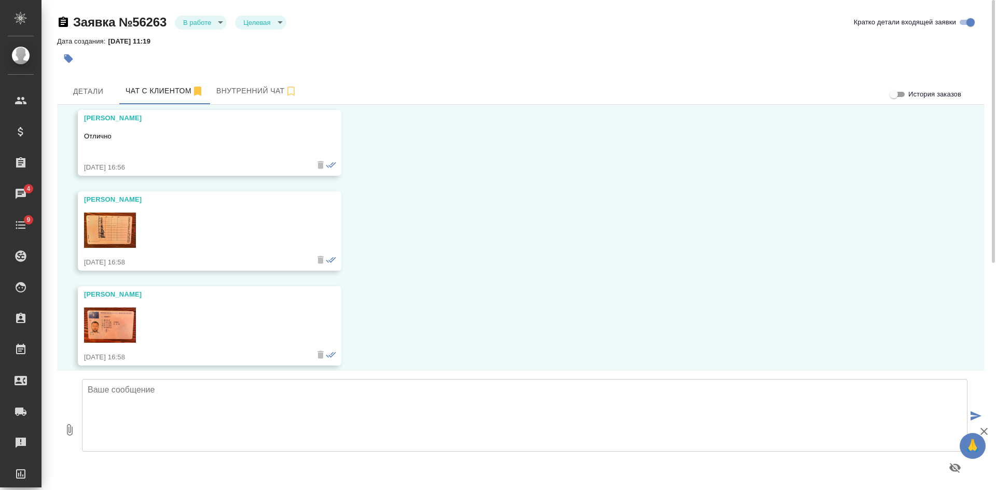
scroll to position [937, 0]
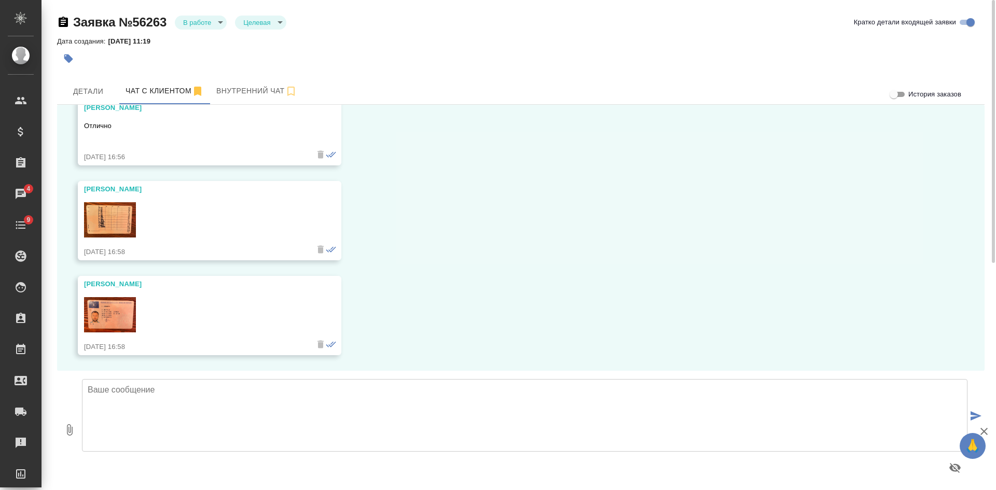
click at [118, 218] on img at bounding box center [110, 219] width 52 height 35
click at [115, 314] on img at bounding box center [110, 314] width 52 height 35
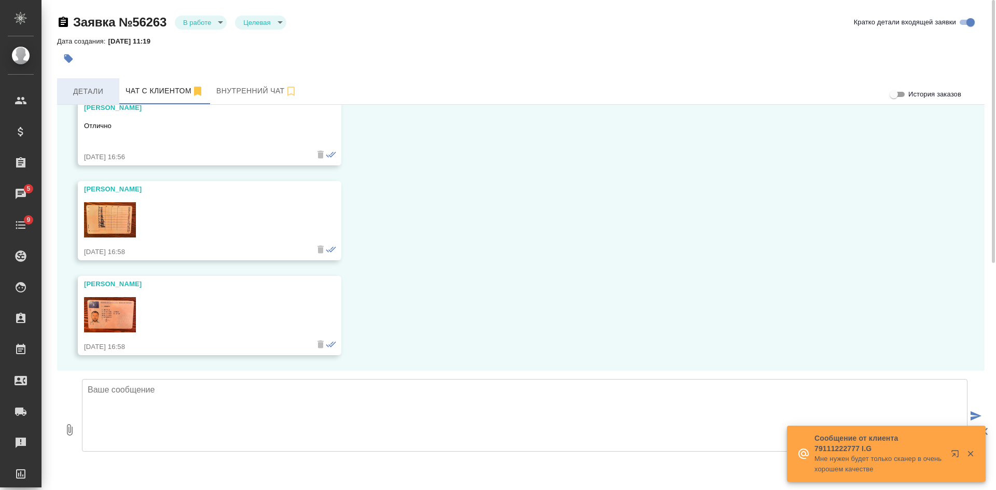
click at [81, 89] on span "Детали" at bounding box center [88, 91] width 50 height 13
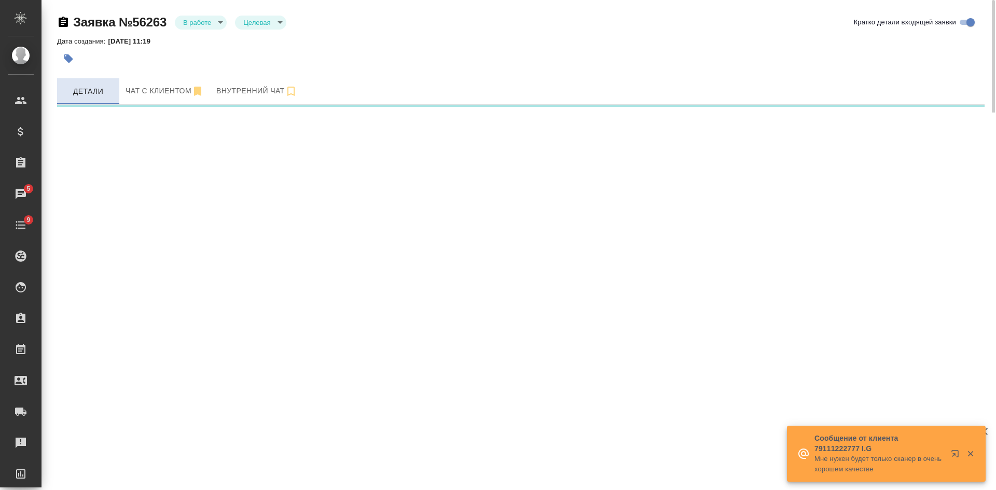
select select "RU"
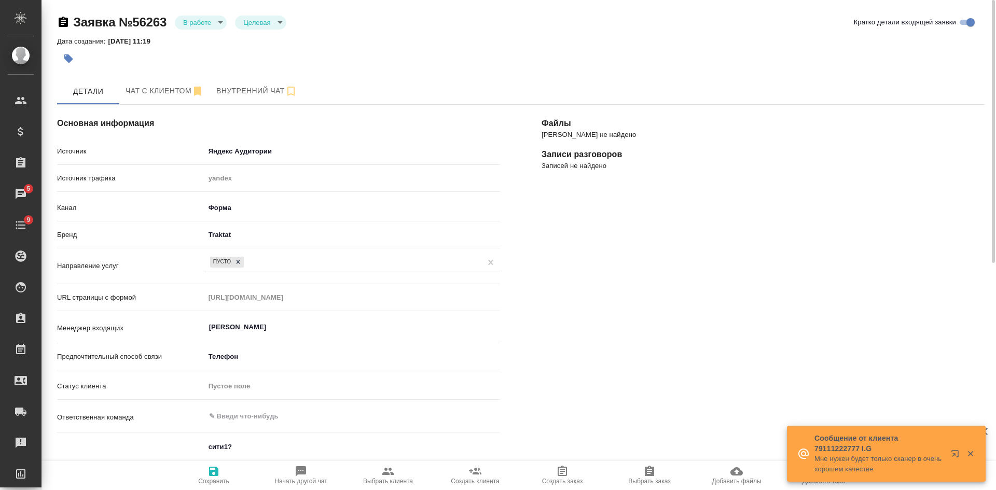
click at [383, 481] on span "Выбрать клиента" at bounding box center [388, 481] width 50 height 7
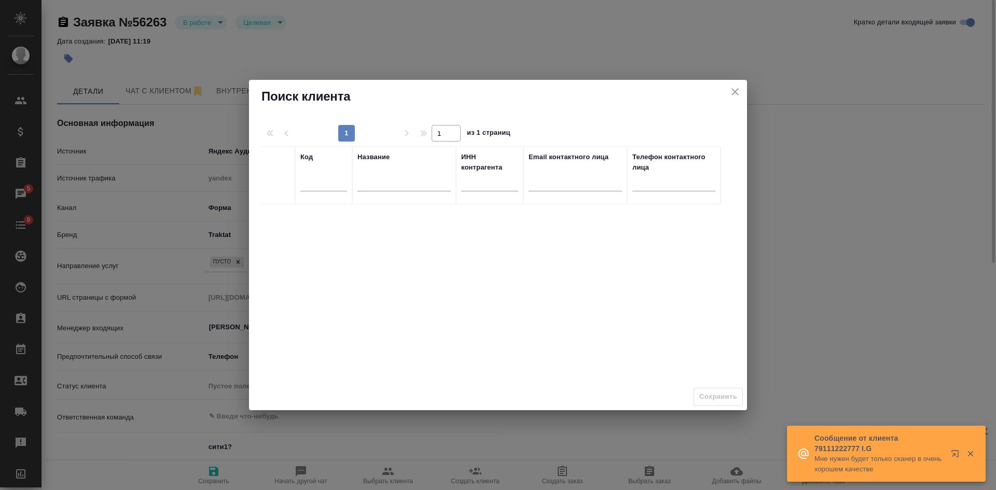
type textarea "x"
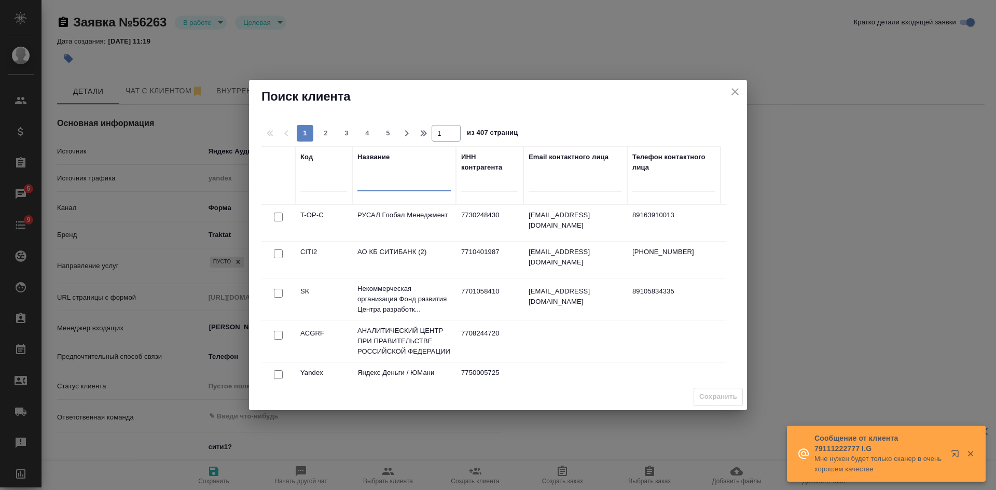
click at [384, 183] on input "text" at bounding box center [403, 184] width 93 height 13
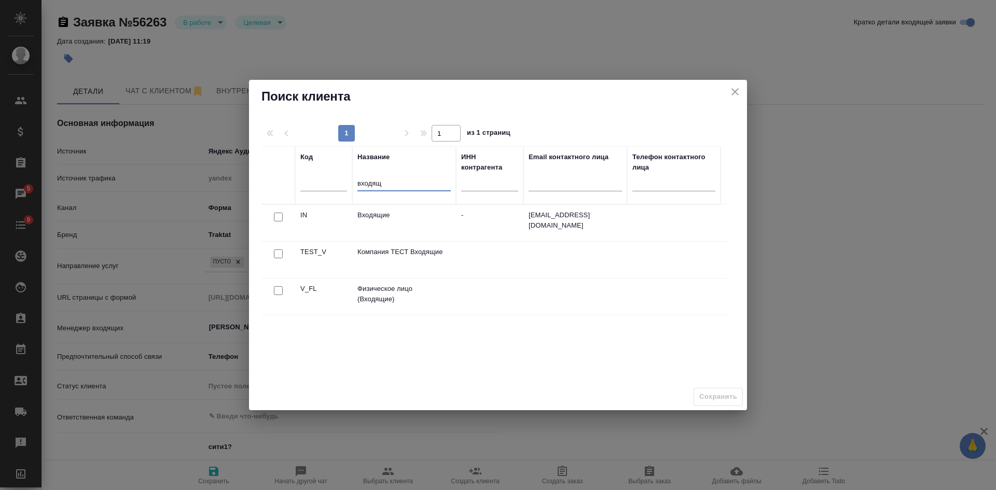
type input "входящ"
click at [278, 290] on input "checkbox" at bounding box center [278, 290] width 9 height 9
checkbox input "true"
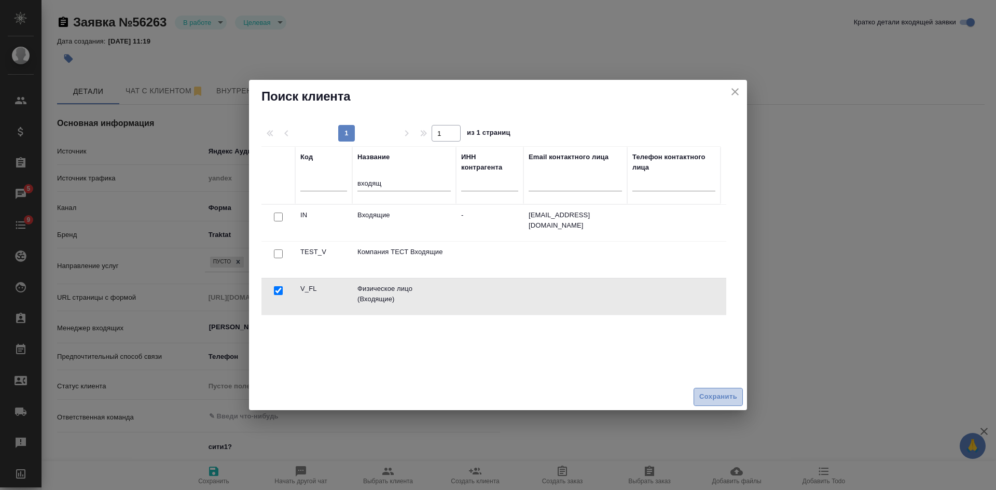
click at [716, 398] on span "Сохранить" at bounding box center [718, 397] width 38 height 12
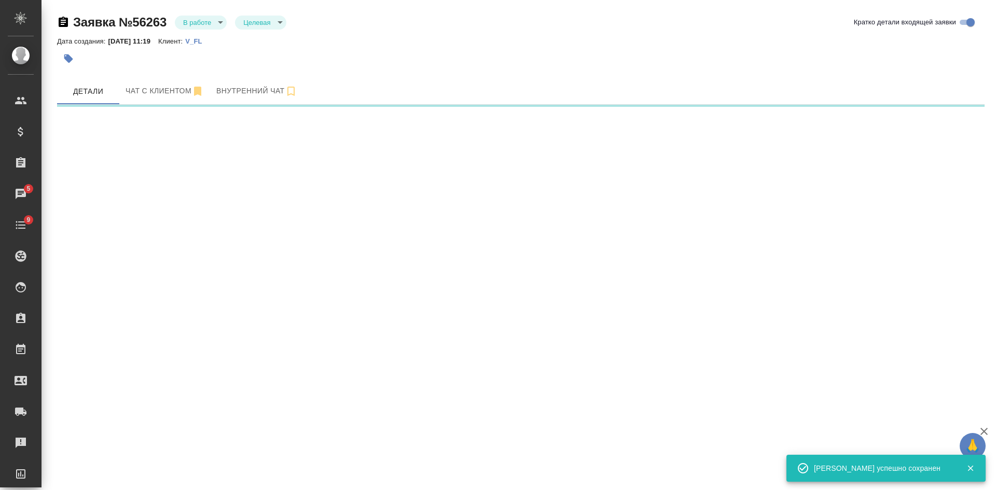
select select "RU"
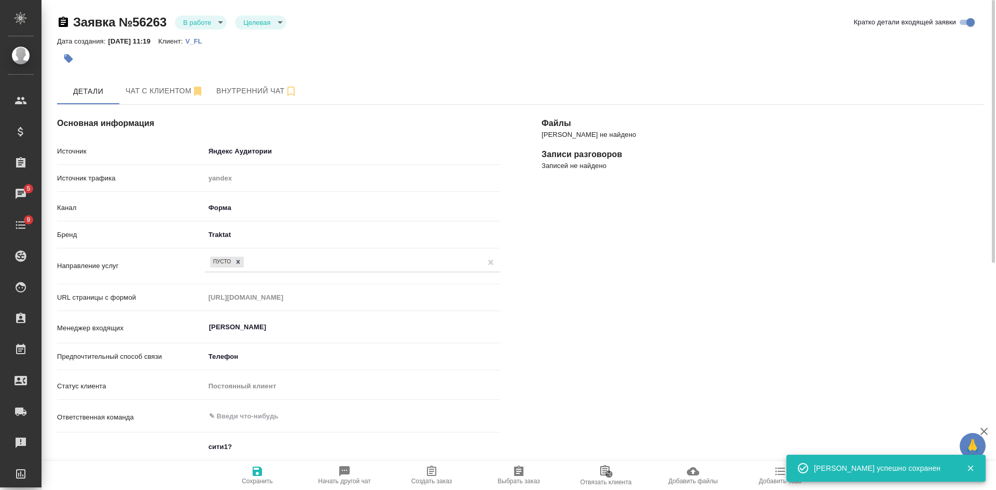
click at [438, 482] on span "Создать заказ" at bounding box center [431, 481] width 41 height 7
type textarea "x"
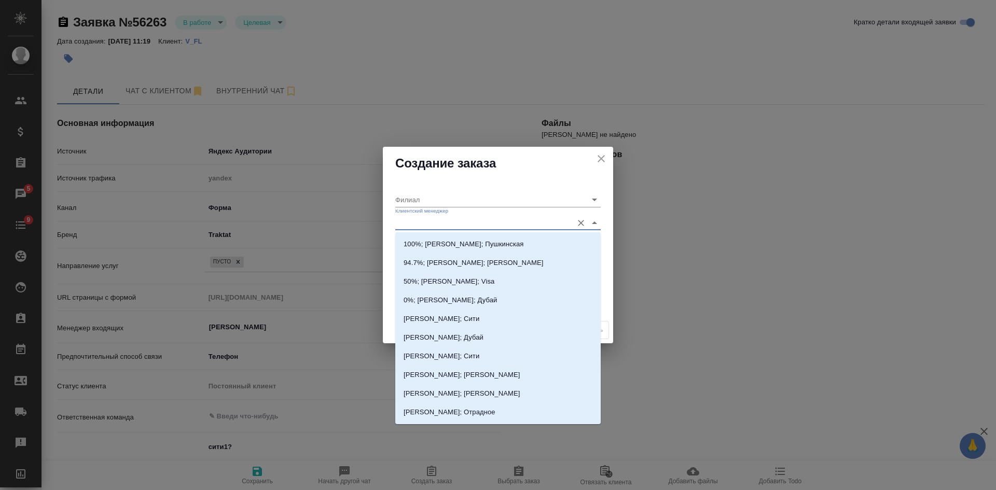
click at [421, 225] on input "Клиентский менеджер" at bounding box center [481, 223] width 172 height 14
type input "кас"
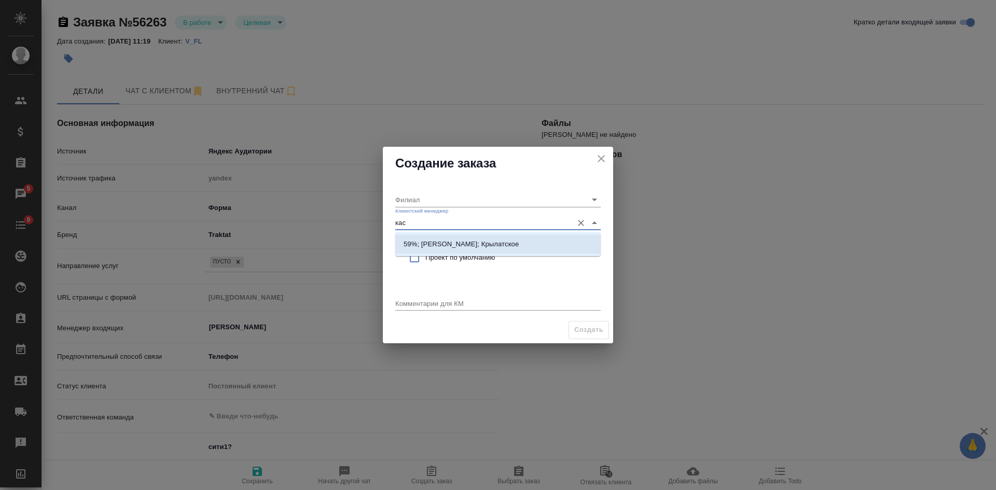
click at [421, 247] on p "59%; Касымов Тимур; Крылатское" at bounding box center [460, 244] width 115 height 10
type input "Крылатское"
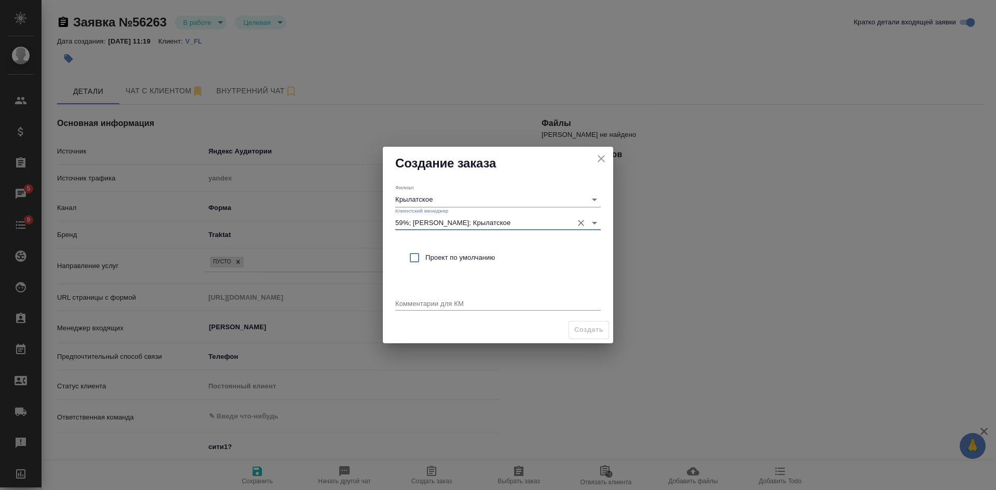
type input "59%; Касымов Тимур; Крылатское"
click at [421, 257] on input "checkbox" at bounding box center [414, 258] width 22 height 22
checkbox input "true"
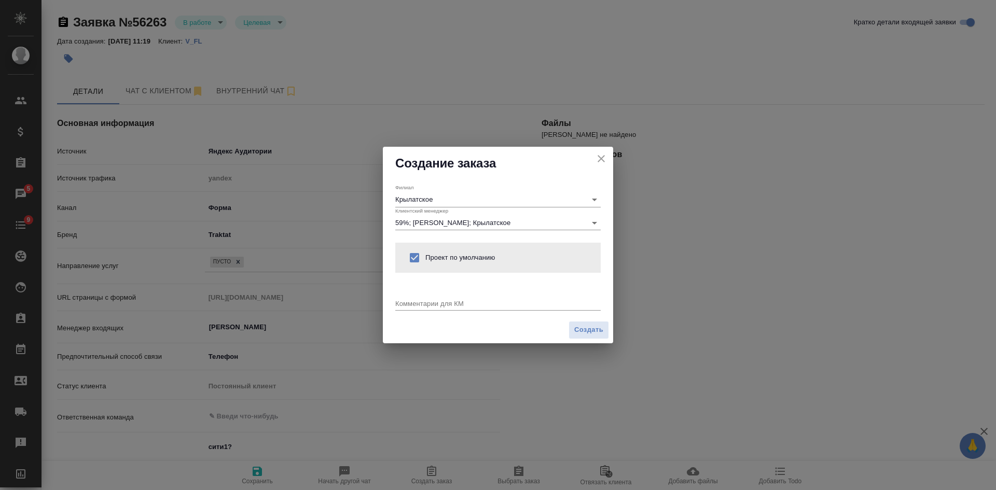
click at [417, 303] on textarea at bounding box center [497, 303] width 205 height 8
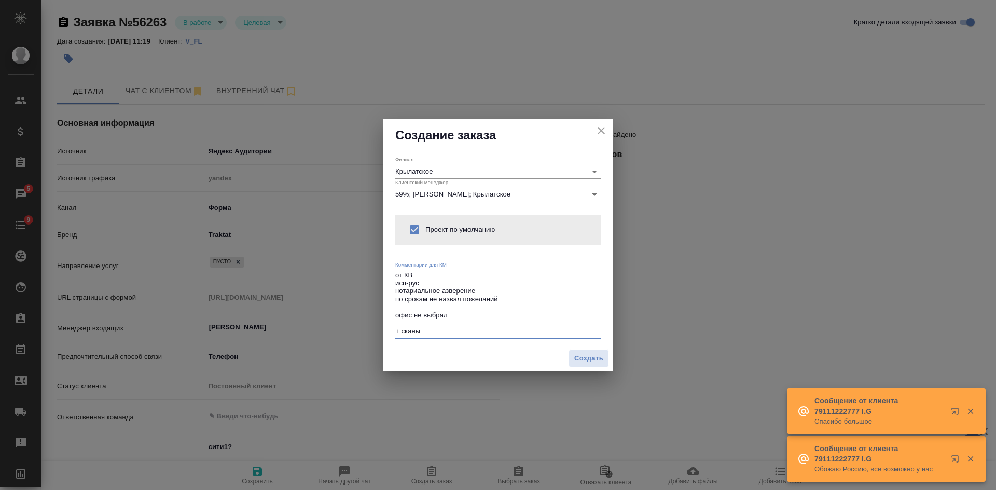
click at [466, 313] on textarea "от КВ исп-рус нотариальное азверение по срокам не назвал пожеланий офис не выбр…" at bounding box center [497, 303] width 205 height 64
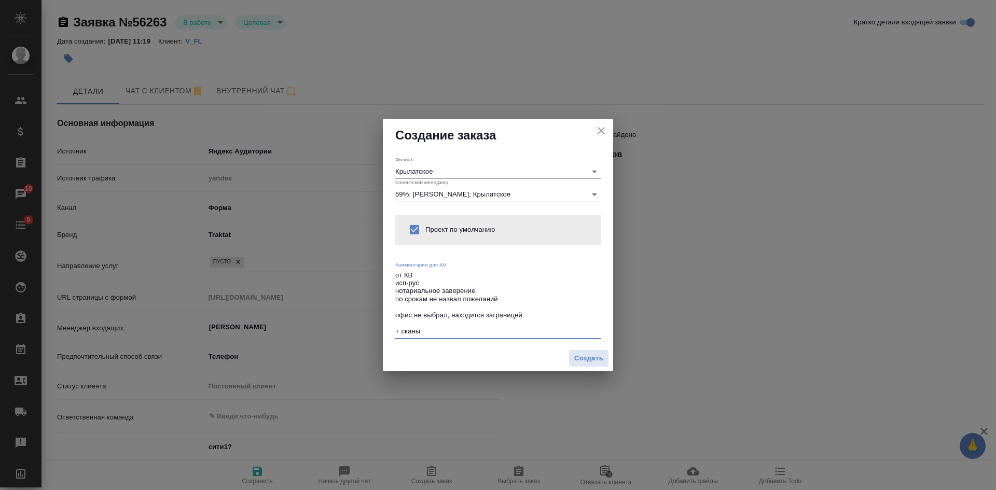
type textarea "от КВ исп-рус нотариальное заверение по срокам не назвал пожеланий офис не выбр…"
type textarea "x"
click at [433, 332] on textarea "от КВ исп-рус нотариальное заверение по срокам не назвал пожеланий офис не выбр…" at bounding box center [497, 303] width 205 height 64
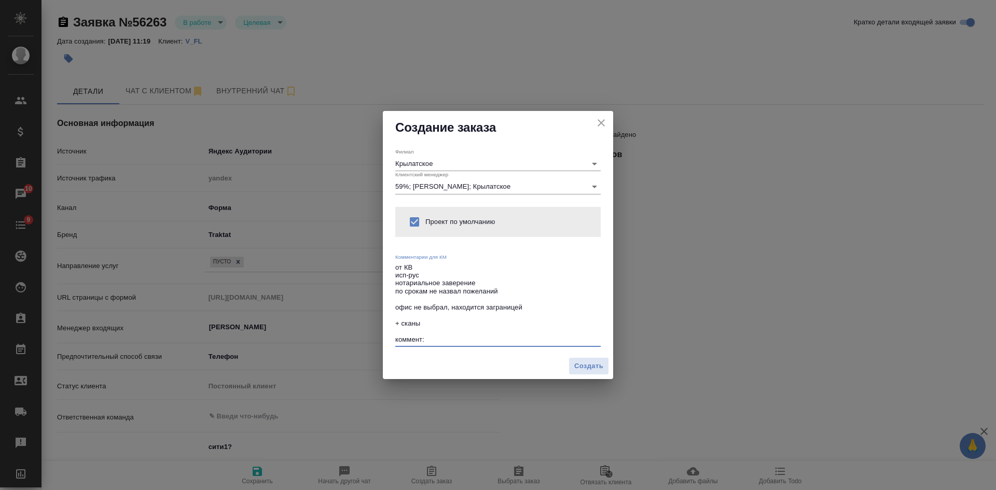
paste textarea "ориентировочная стоимость и срок: 1515 руб./док, в стандартном режиме 2 рабочих…"
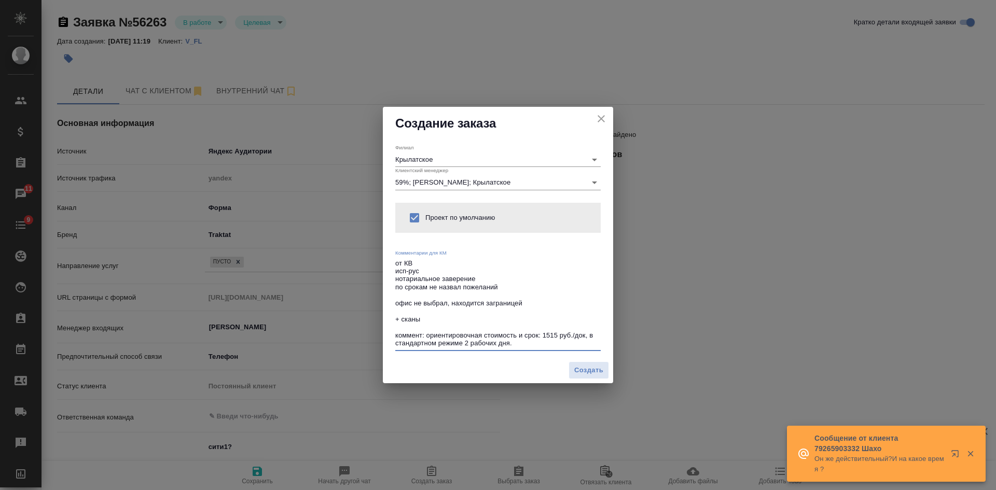
drag, startPoint x: 423, startPoint y: 333, endPoint x: 387, endPoint y: 333, distance: 36.3
click at [387, 333] on div "Филиал Крылатское Клиентский менеджер 59%; Касымов Тимур; Крылатское Проект по …" at bounding box center [498, 248] width 230 height 217
click at [437, 338] on textarea "от КВ исп-рус нотариальное заверение по срокам не назвал пожеланий офис не выбр…" at bounding box center [497, 303] width 205 height 88
drag, startPoint x: 425, startPoint y: 333, endPoint x: 377, endPoint y: 332, distance: 48.2
click at [378, 332] on div "Создание заказа Филиал Крылатское Клиентский менеджер 59%; Касымов Тимур; Крыла…" at bounding box center [498, 245] width 996 height 490
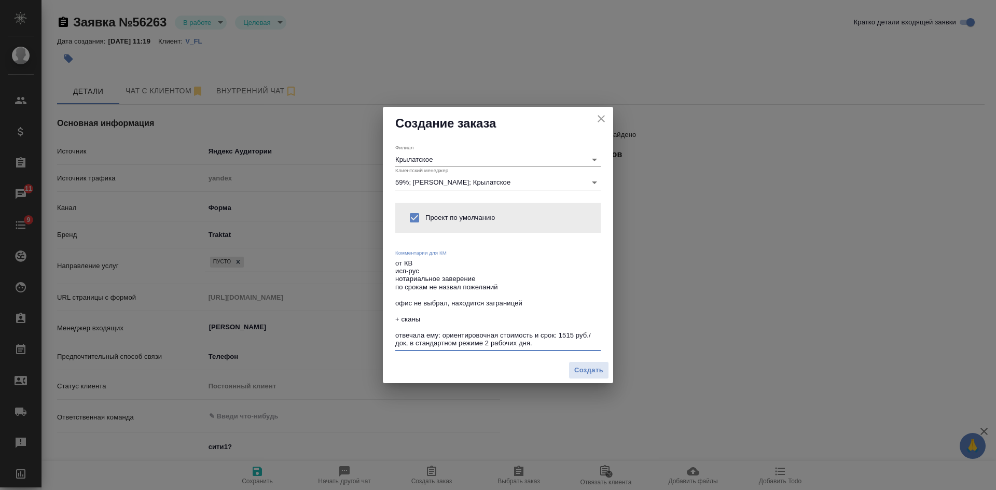
type textarea "от КВ исп-рус нотариальное заверение по срокам не назвал пожеланий офис не выбр…"
type textarea "x"
click at [582, 374] on span "Создать" at bounding box center [588, 371] width 29 height 12
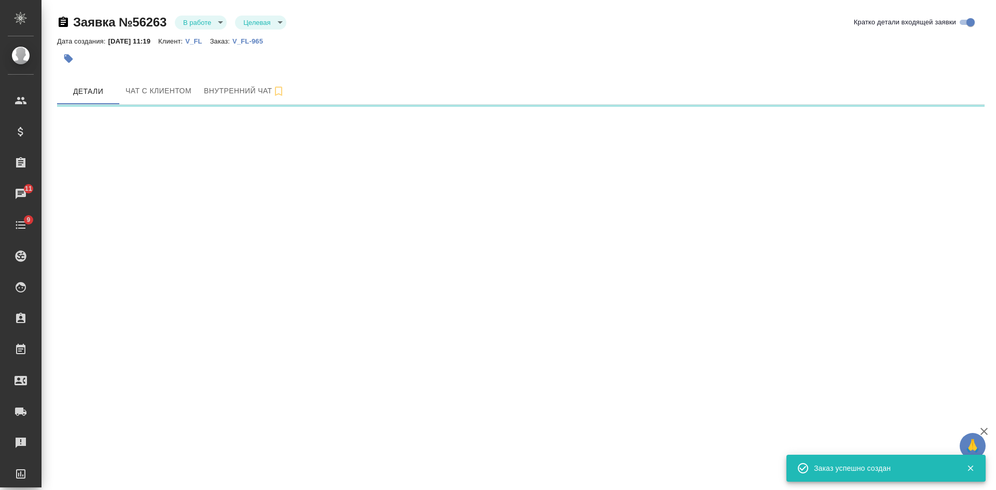
select select "RU"
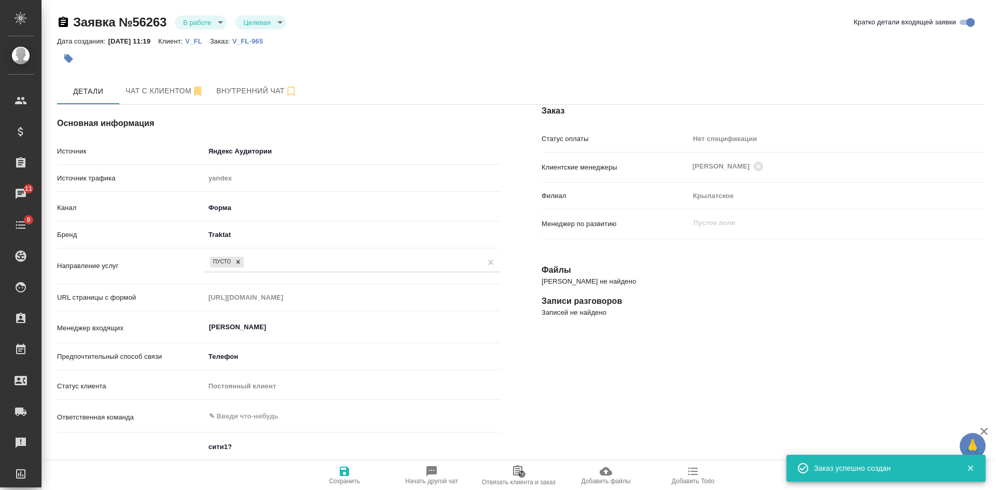
type textarea "x"
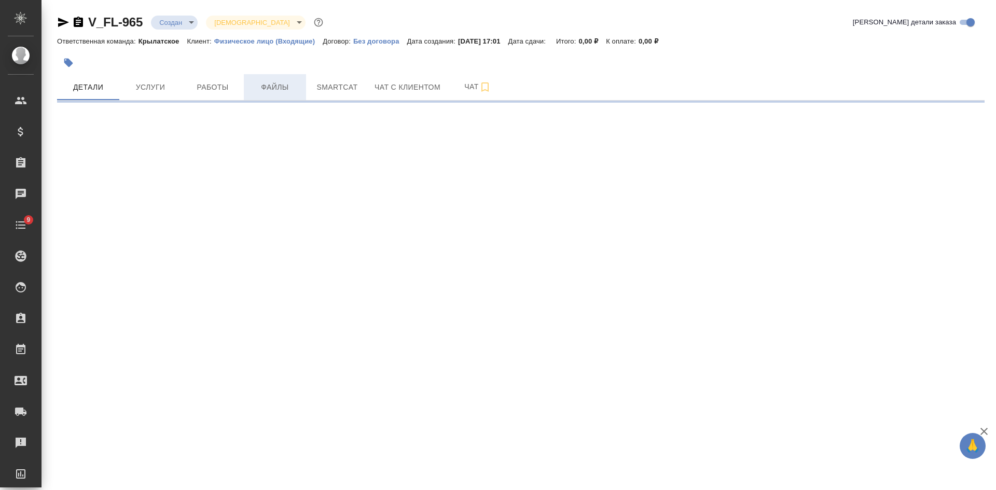
select select "RU"
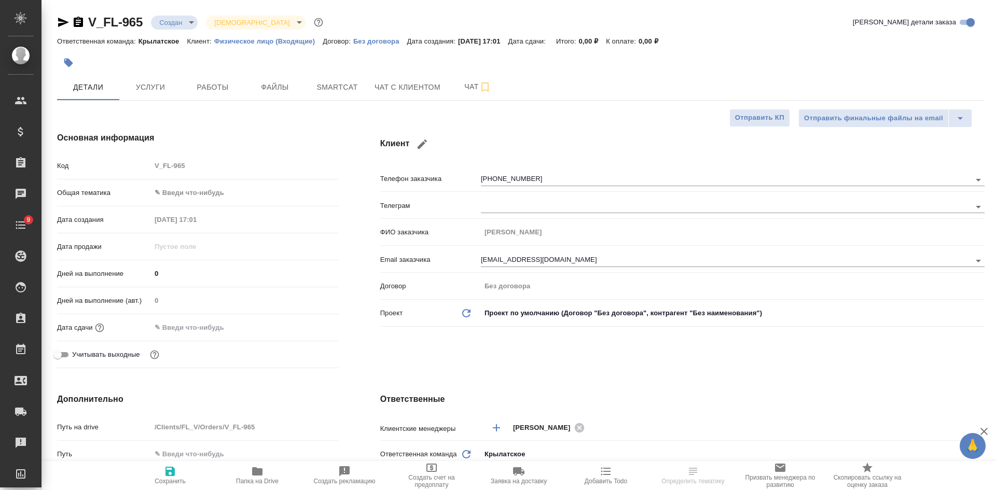
type textarea "x"
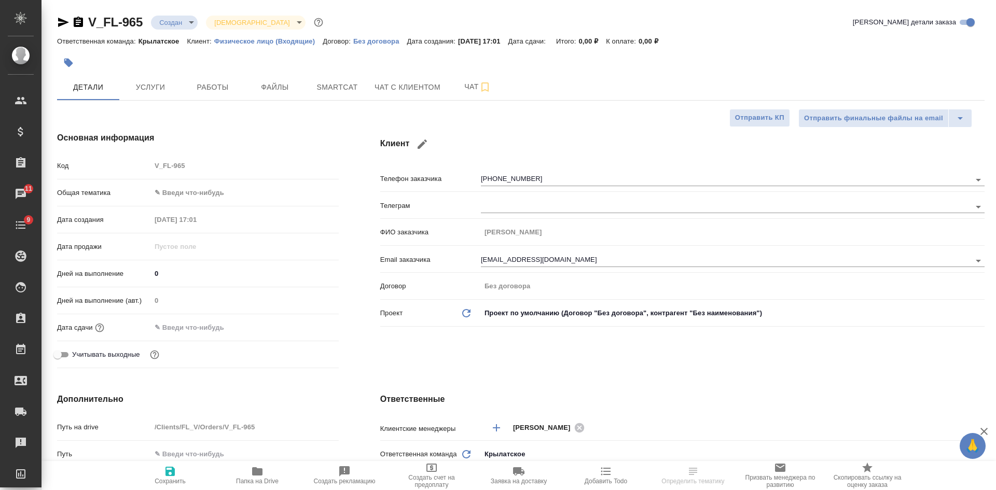
type textarea "x"
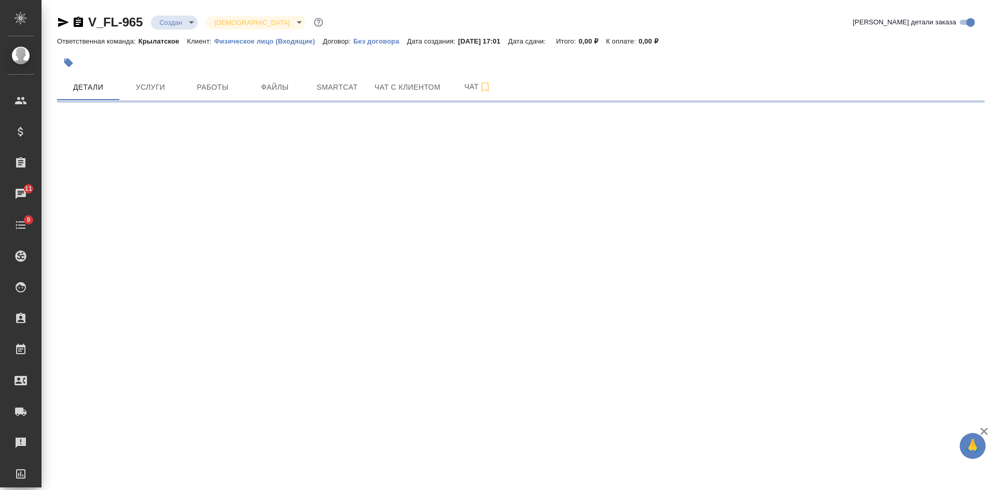
select select "RU"
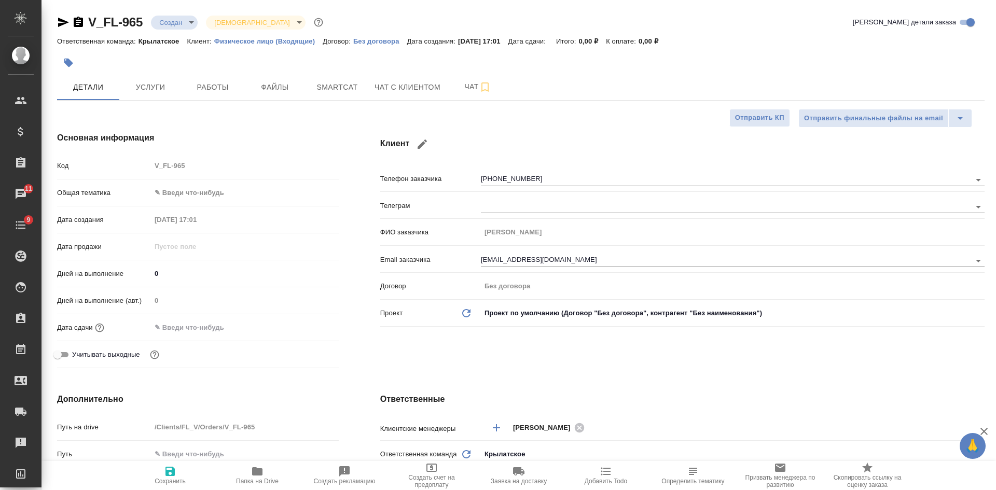
type textarea "x"
click at [276, 89] on span "Файлы" at bounding box center [275, 87] width 50 height 13
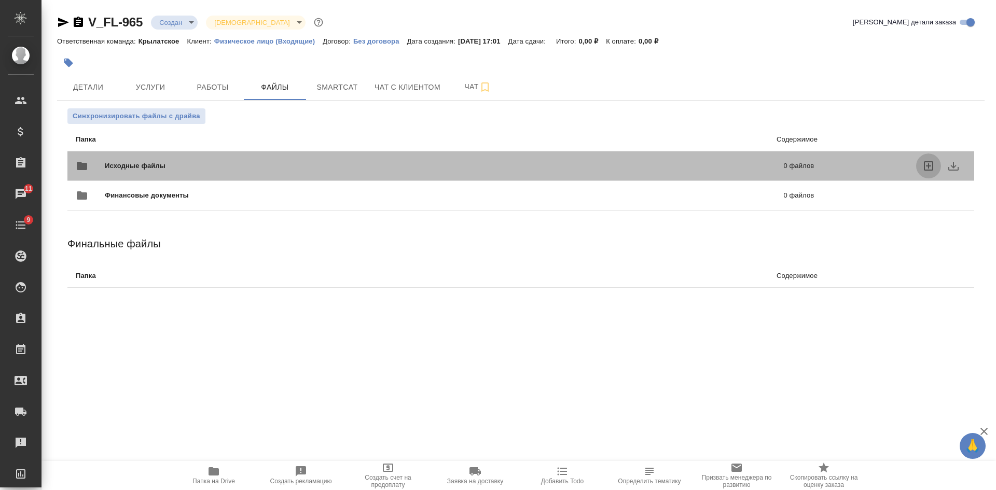
click at [923, 166] on icon "uploadFiles" at bounding box center [928, 166] width 12 height 12
click at [0, 0] on input "uploadFiles" at bounding box center [0, 0] width 0 height 0
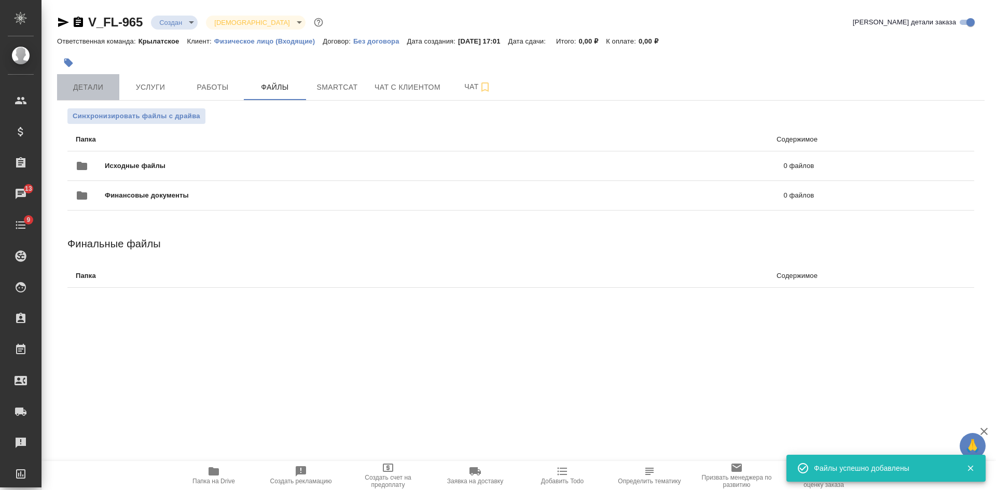
click at [99, 83] on span "Детали" at bounding box center [88, 87] width 50 height 13
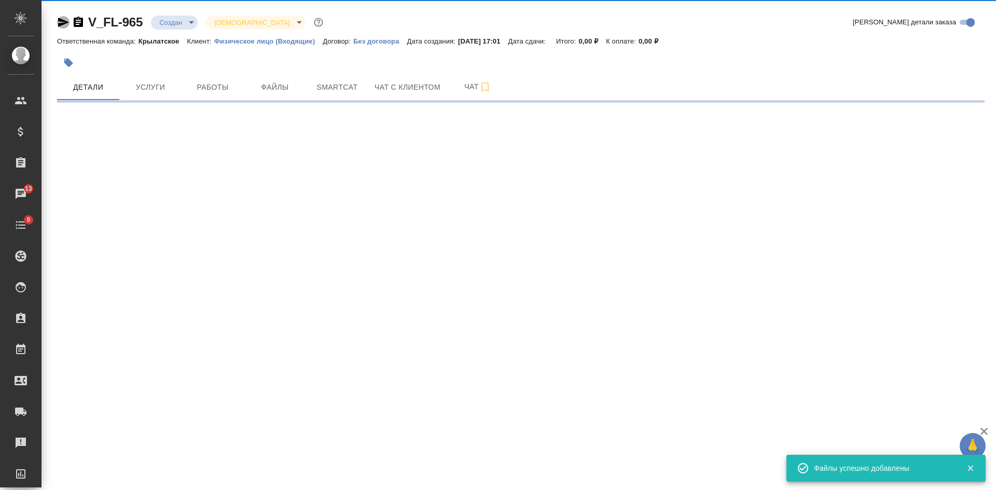
click at [60, 21] on icon "button" at bounding box center [63, 22] width 11 height 9
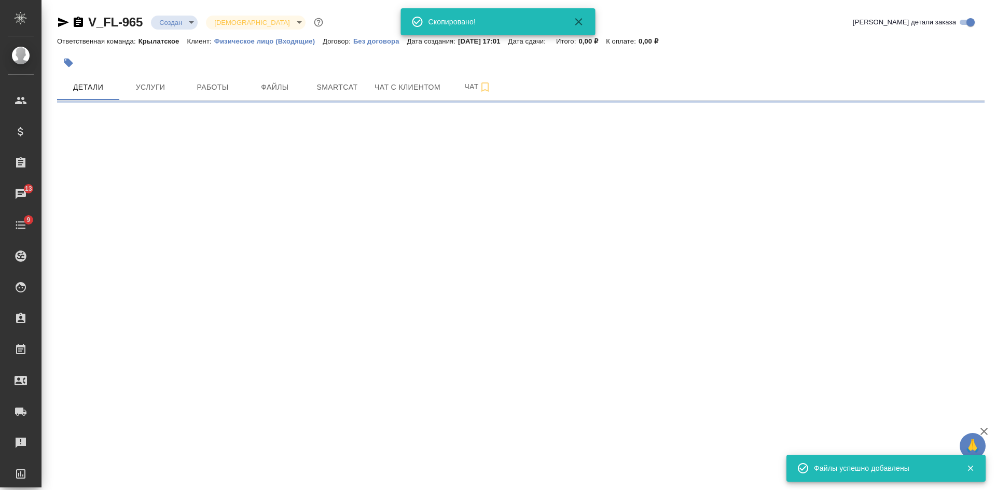
click at [62, 21] on icon "button" at bounding box center [63, 22] width 11 height 9
select select "RU"
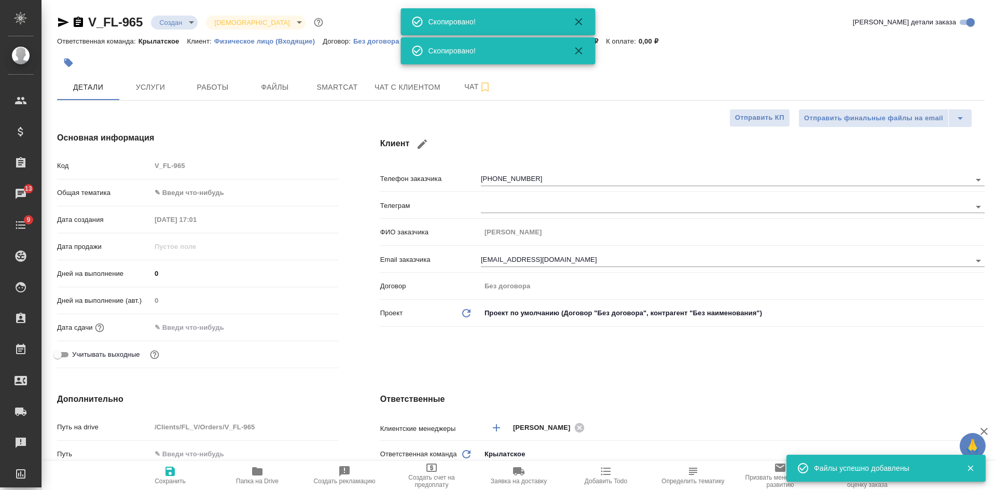
type textarea "x"
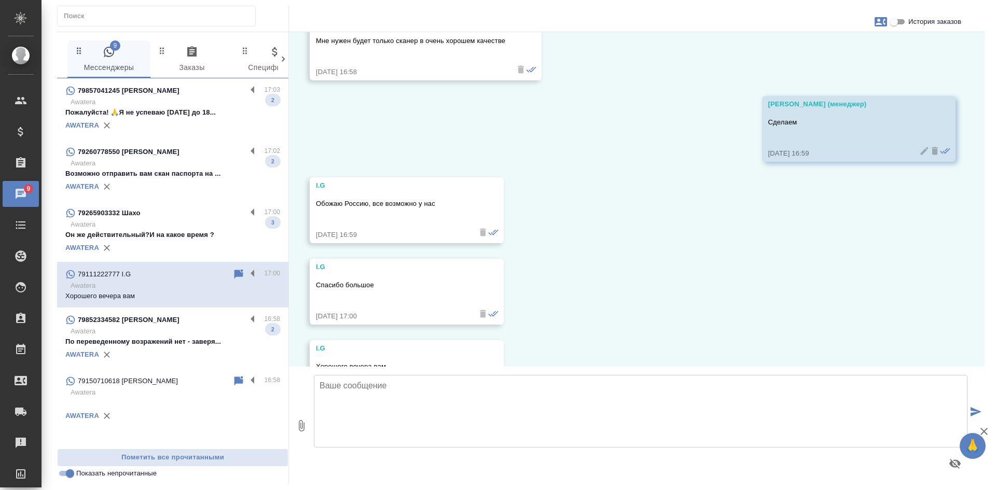
scroll to position [2852, 0]
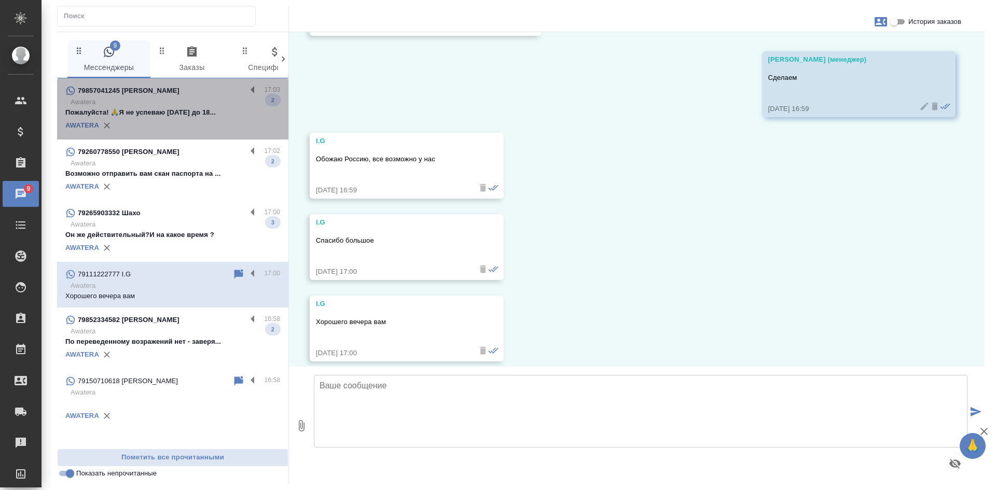
click at [165, 106] on p "Awatera" at bounding box center [176, 102] width 210 height 10
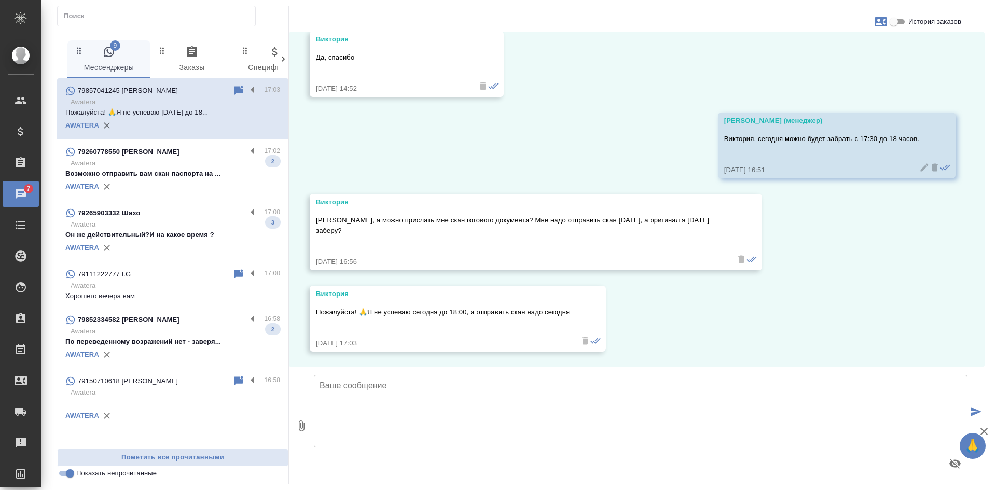
scroll to position [5331, 0]
click at [900, 22] on input "История заказов" at bounding box center [893, 22] width 37 height 12
checkbox input "true"
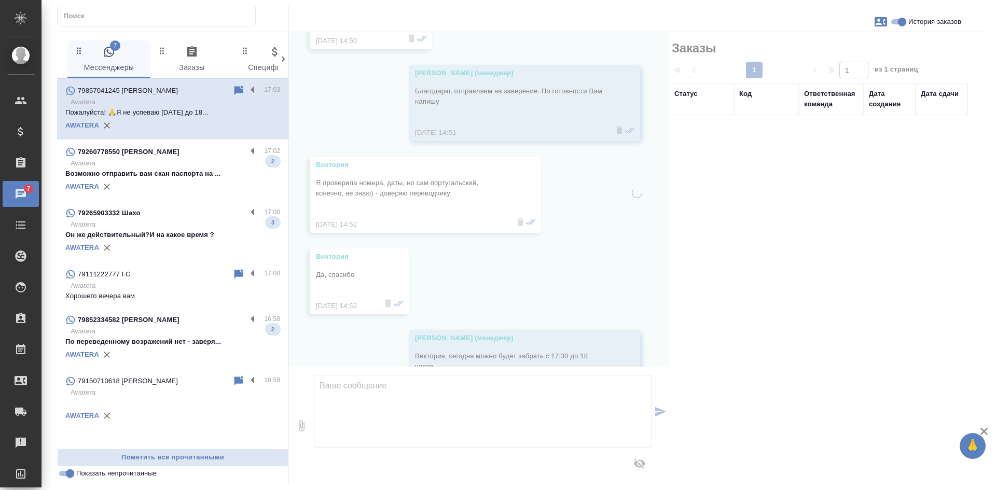
scroll to position [5580, 0]
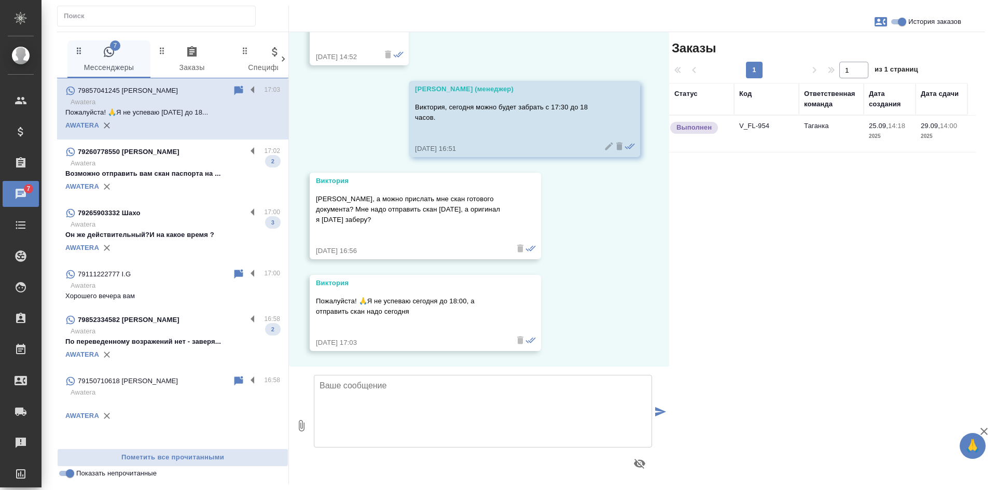
click at [748, 139] on td "V_FL-954" at bounding box center [766, 134] width 65 height 36
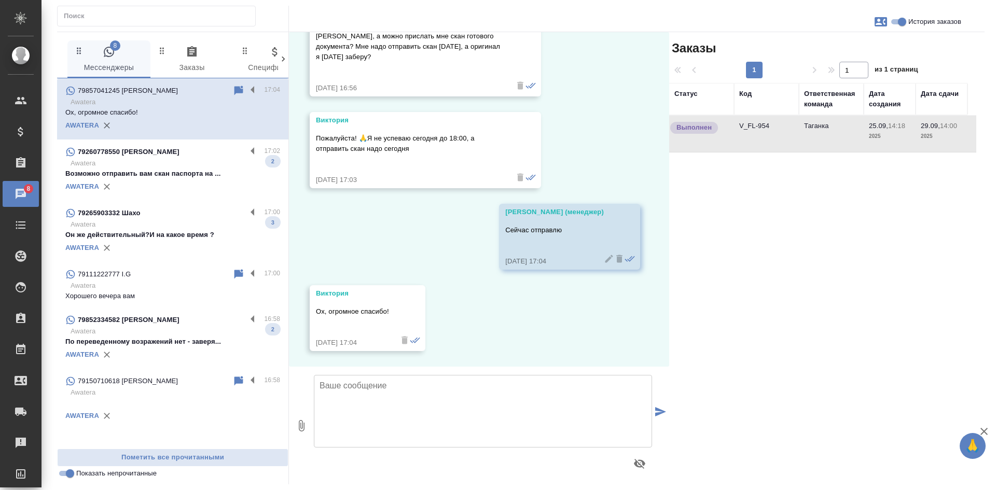
scroll to position [5784, 0]
click at [190, 332] on p "Awatera" at bounding box center [176, 331] width 210 height 10
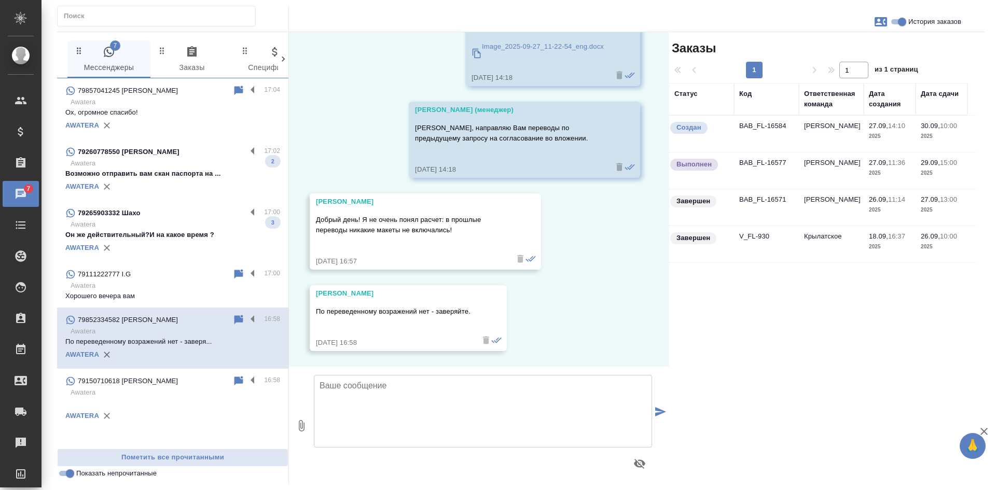
scroll to position [7872, 0]
click at [241, 324] on icon at bounding box center [238, 320] width 12 height 12
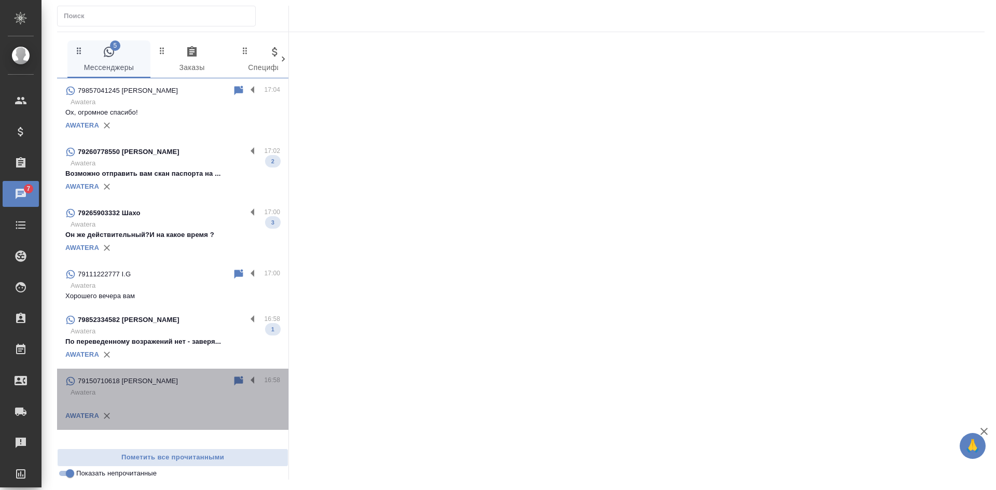
click at [180, 382] on div "79150710618 Дмитрий" at bounding box center [148, 381] width 167 height 12
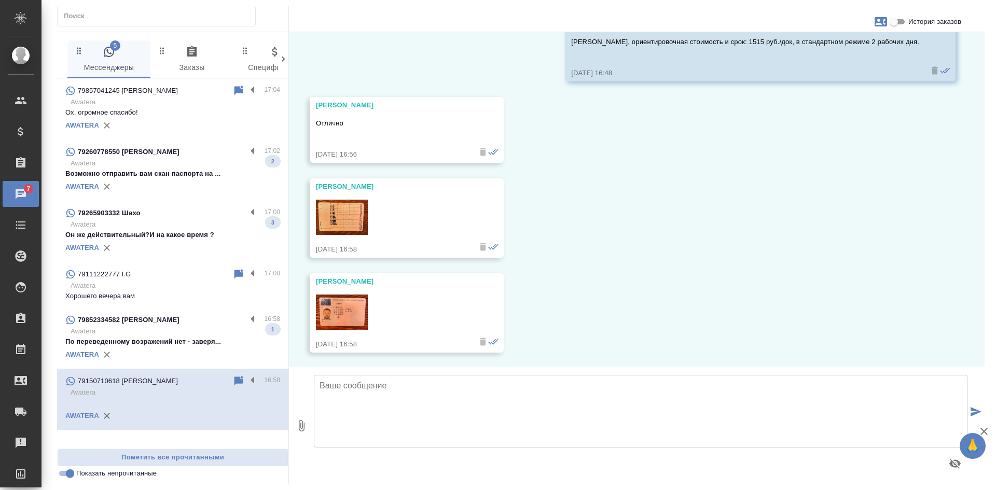
scroll to position [879, 0]
click at [408, 405] on textarea at bounding box center [640, 411] width 653 height 73
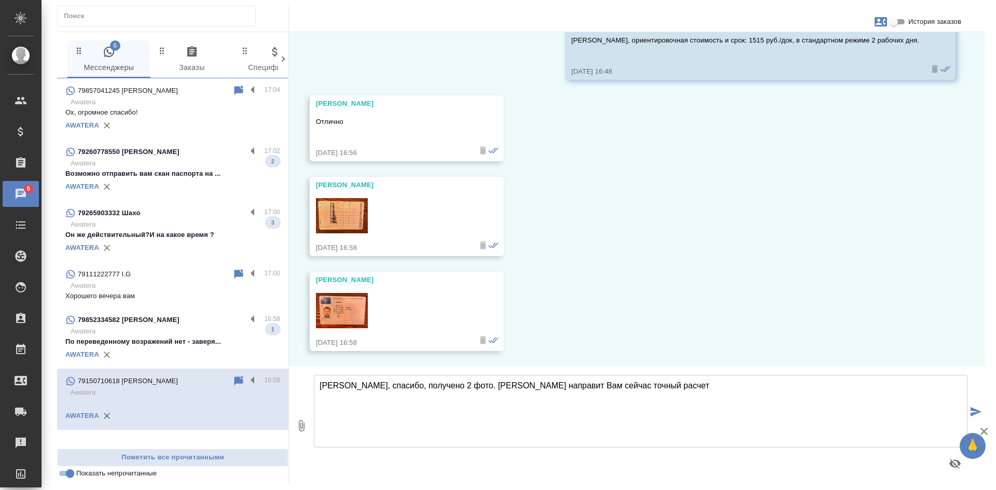
drag, startPoint x: 588, startPoint y: 386, endPoint x: 568, endPoint y: 385, distance: 19.2
click at [568, 385] on textarea "Дмитрий, спасибо, получено 2 фото. Менеджер направит Вам сейчас точный расчет" at bounding box center [640, 411] width 653 height 73
click at [678, 383] on textarea "Дмитрий, спасибо, получено 2 фото. Менеджер направит Вам в ближайшее точный рас…" at bounding box center [640, 411] width 653 height 73
click at [464, 384] on textarea "Дмитрий, спасибо, получено 2 фото. Менеджер направит Вам в ближайшее точный рас…" at bounding box center [640, 411] width 653 height 73
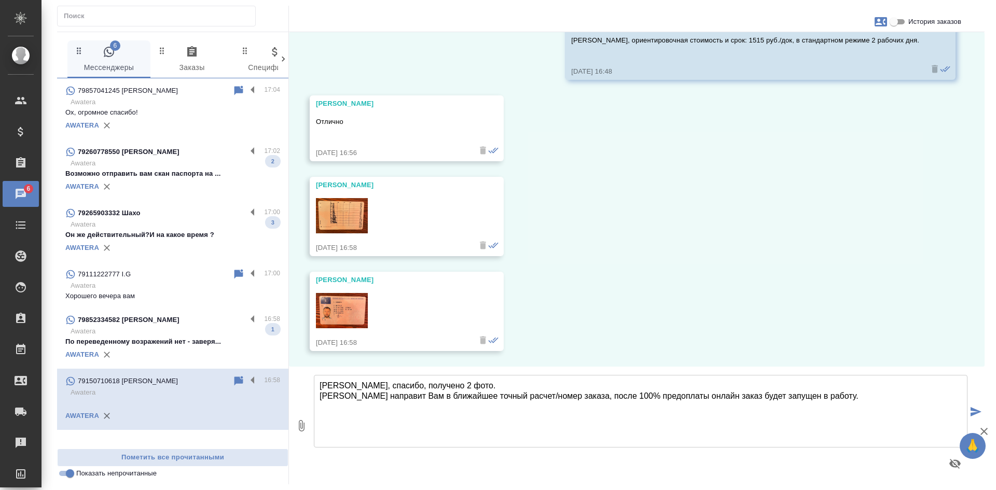
click at [471, 396] on textarea "Дмитрий, спасибо, получено 2 фото. Менеджер направит Вам в ближайшее точный рас…" at bounding box center [640, 411] width 653 height 73
click at [475, 399] on textarea "Дмитрий, спасибо, получено 2 фото. Менеджер направит Вам в ближайшее время точн…" at bounding box center [640, 411] width 653 height 73
click at [876, 397] on textarea "Дмитрий, спасибо, получено 2 фото. Менеджер направит Вам в ближайшее время точн…" at bounding box center [640, 411] width 653 height 73
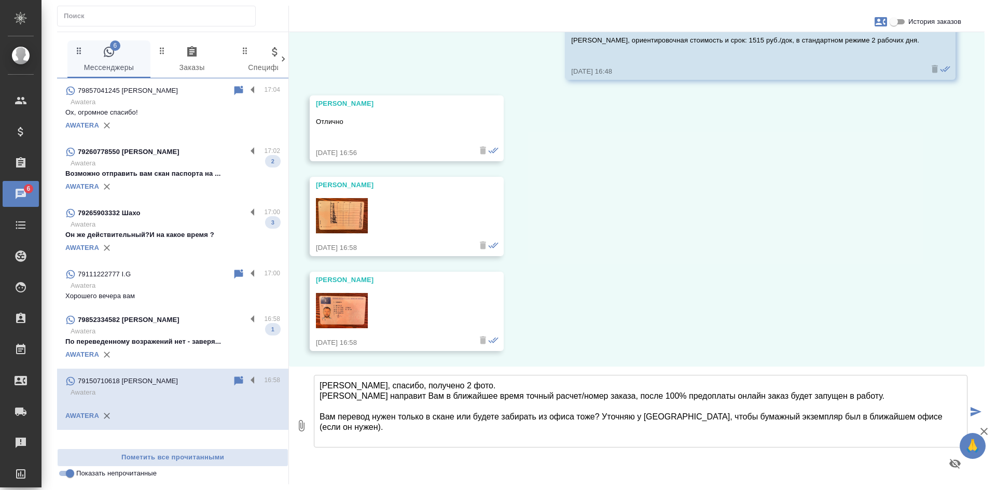
type textarea "Дмитрий, спасибо, получено 2 фото. Менеджер направит Вам в ближайшее время точн…"
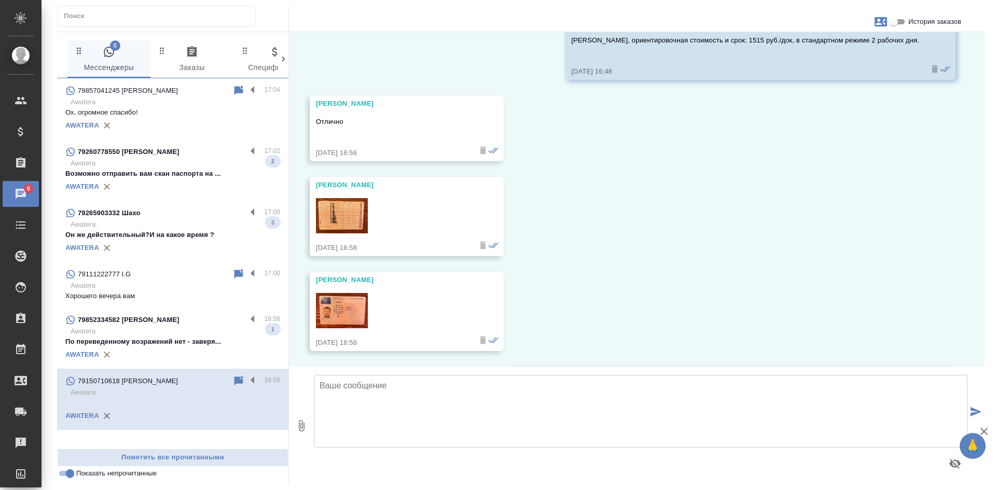
scroll to position [1018, 0]
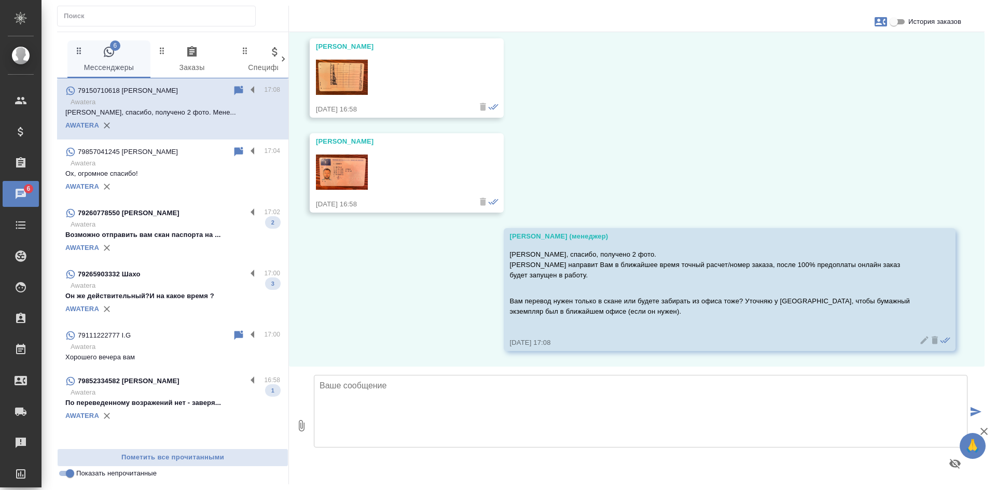
click at [70, 477] on input "Показать непрочитанные" at bounding box center [69, 473] width 37 height 12
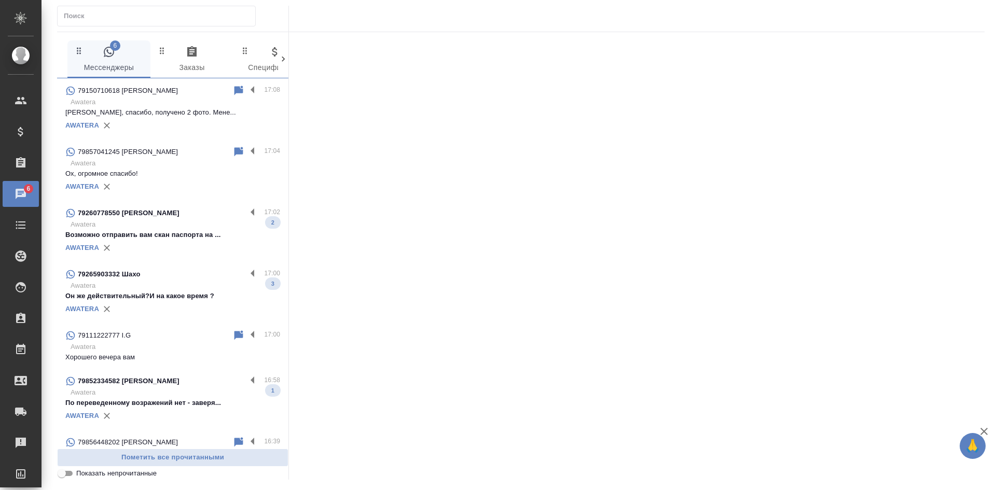
click at [70, 477] on input "Показать непрочитанные" at bounding box center [61, 473] width 37 height 12
checkbox input "true"
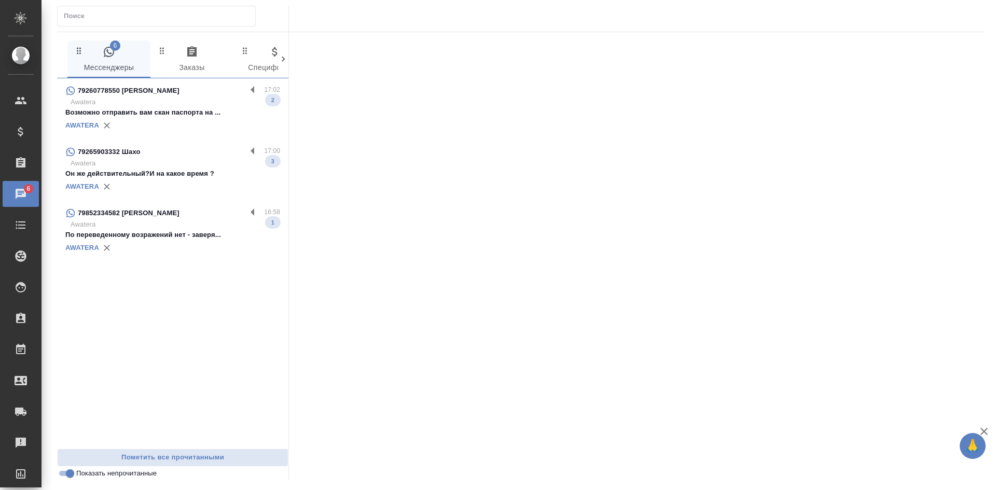
click at [170, 117] on p "Возможно отправить вам скан паспорта на ..." at bounding box center [172, 112] width 215 height 10
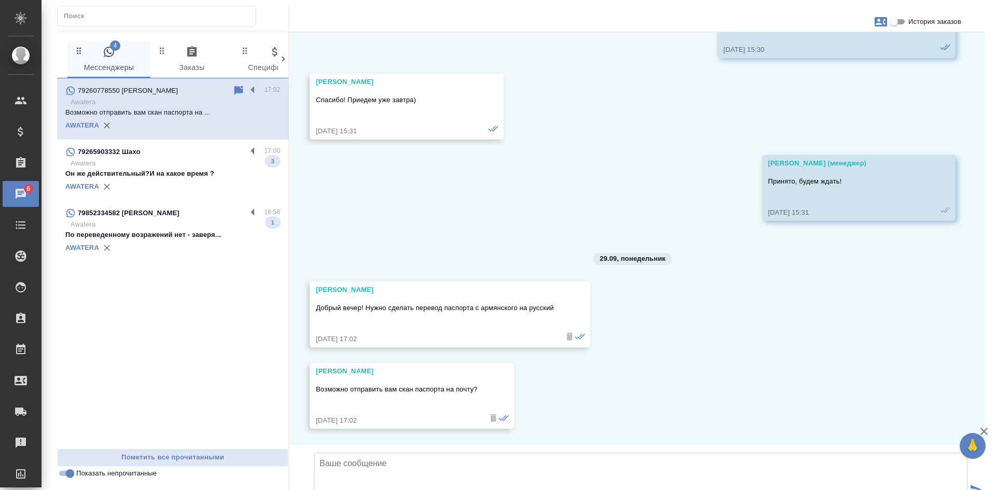
scroll to position [2892, 0]
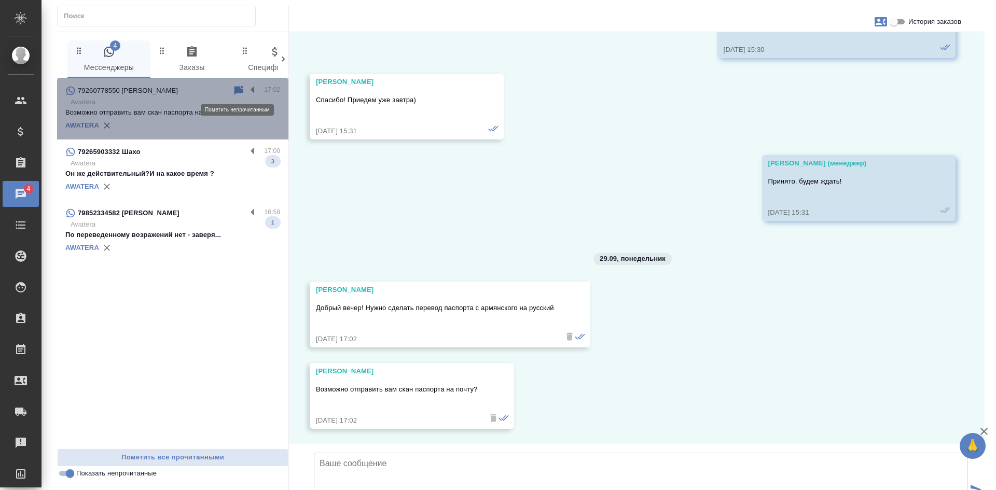
click at [235, 90] on icon at bounding box center [238, 90] width 9 height 9
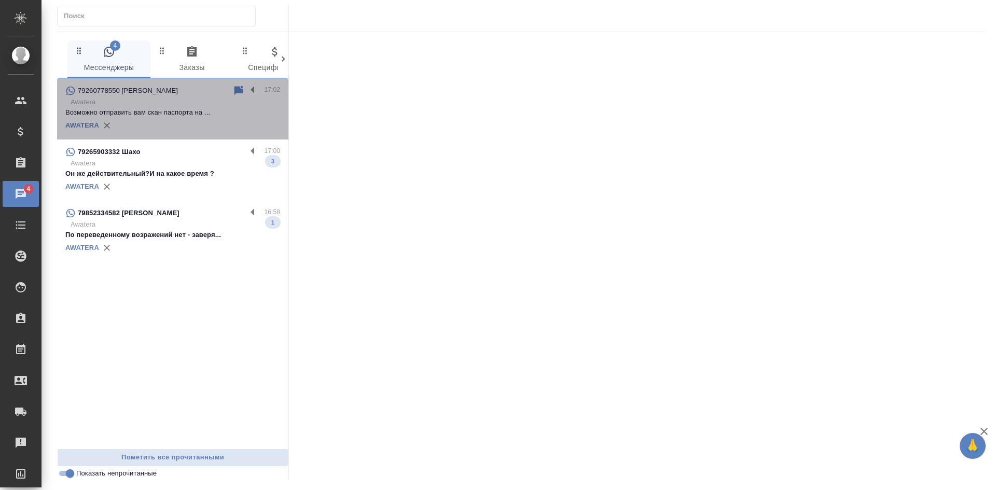
click at [235, 94] on icon at bounding box center [238, 90] width 9 height 9
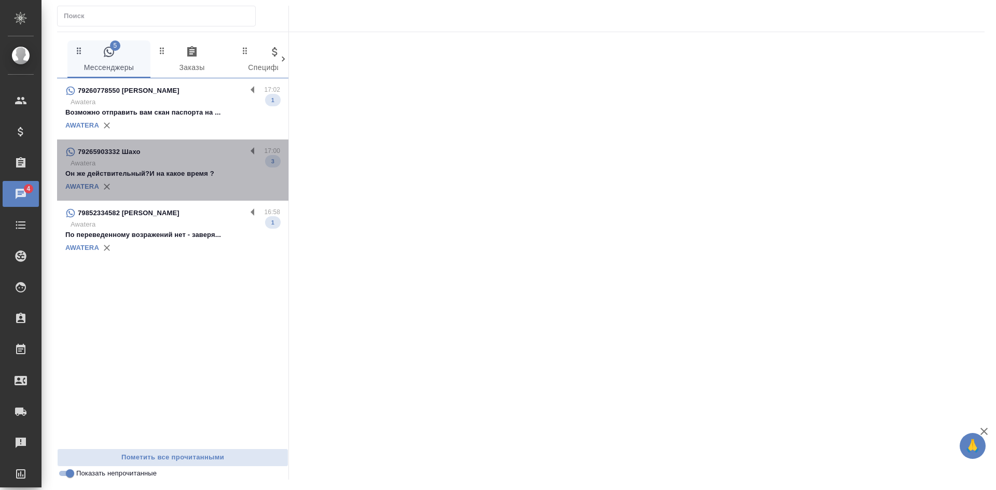
click at [197, 166] on p "Awatera" at bounding box center [176, 163] width 210 height 10
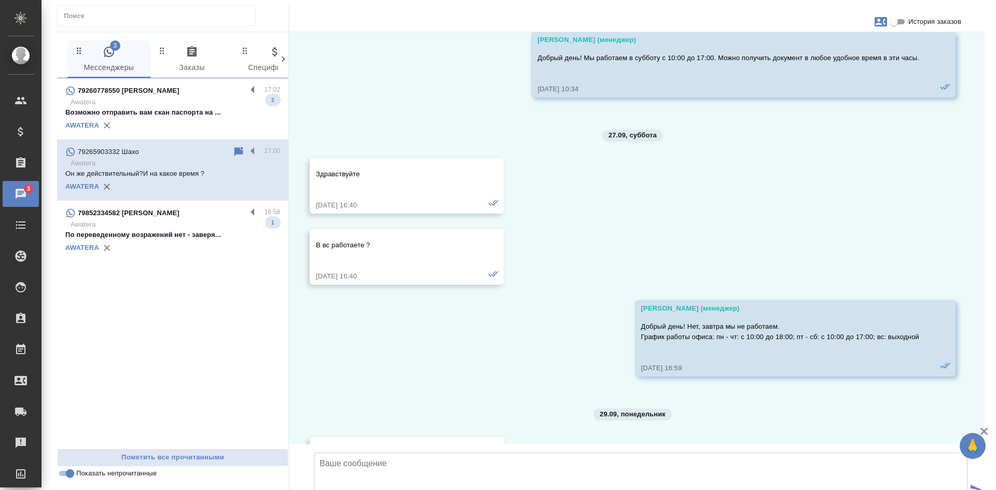
scroll to position [3653, 0]
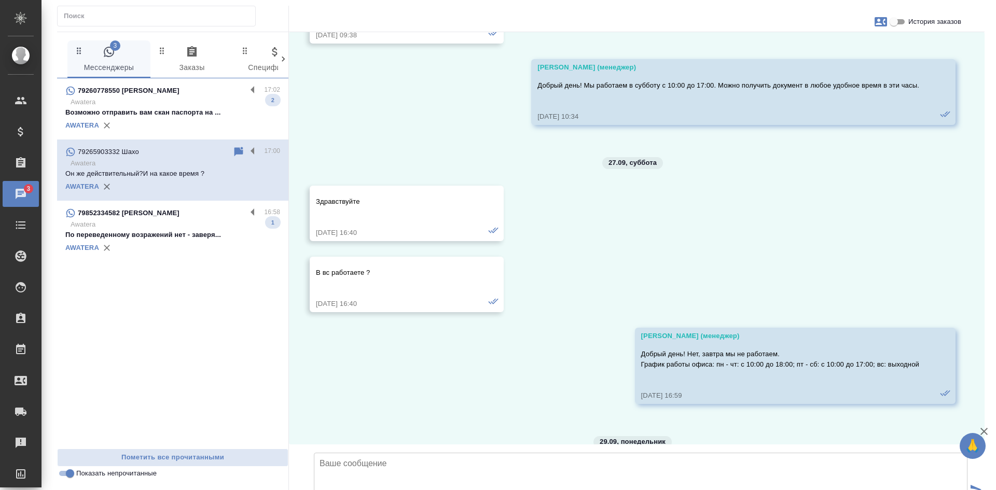
click at [896, 19] on input "История заказов" at bounding box center [893, 22] width 37 height 12
checkbox input "true"
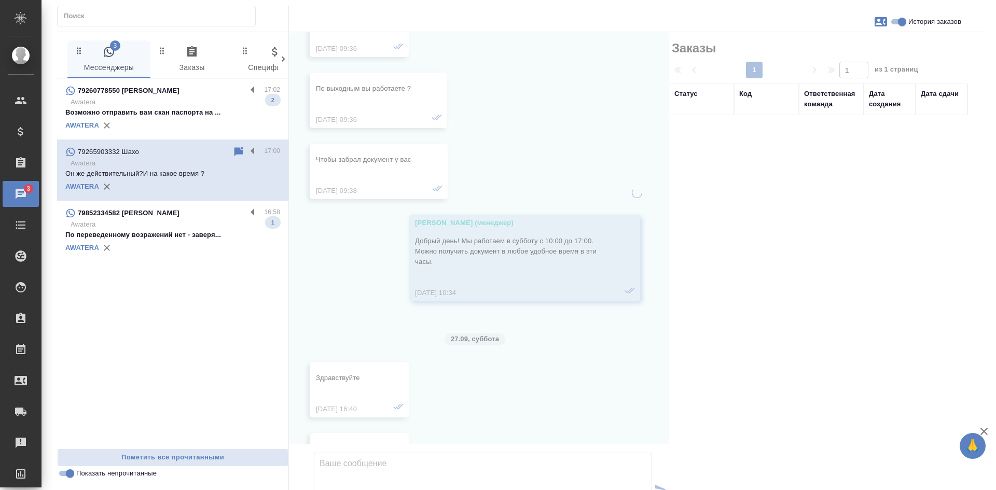
scroll to position [3788, 0]
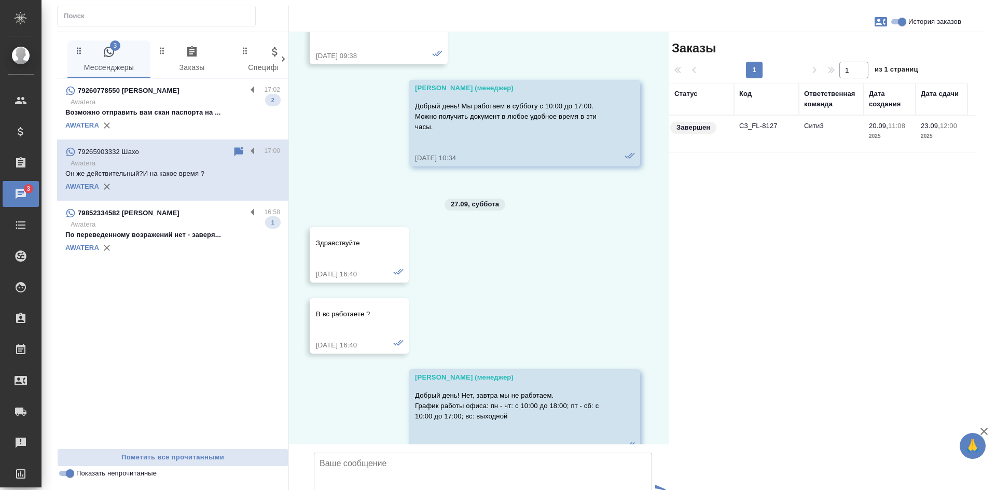
click at [783, 135] on td "C3_FL-8127" at bounding box center [766, 134] width 65 height 36
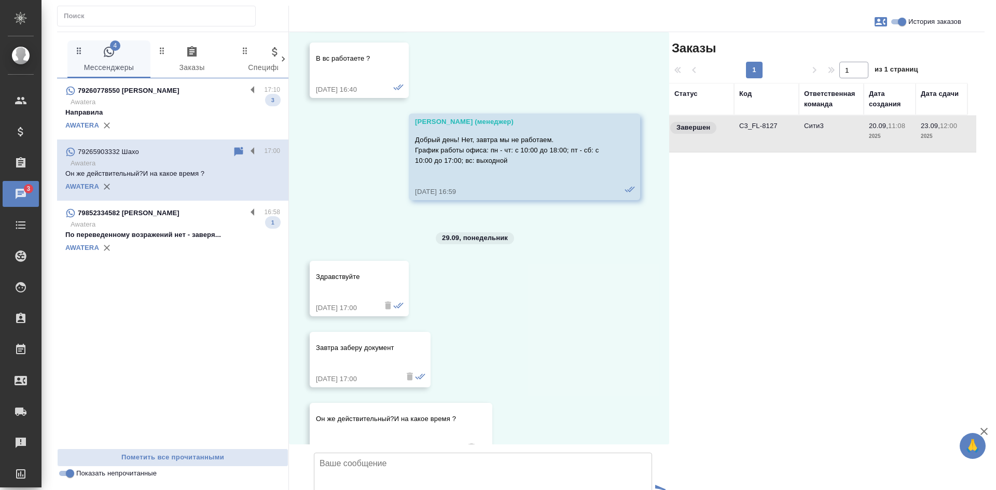
scroll to position [4047, 0]
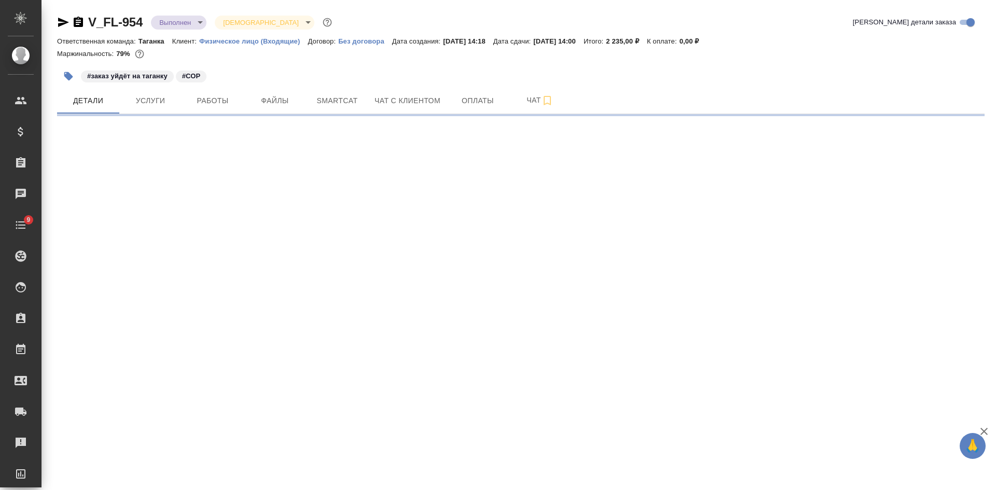
select select "RU"
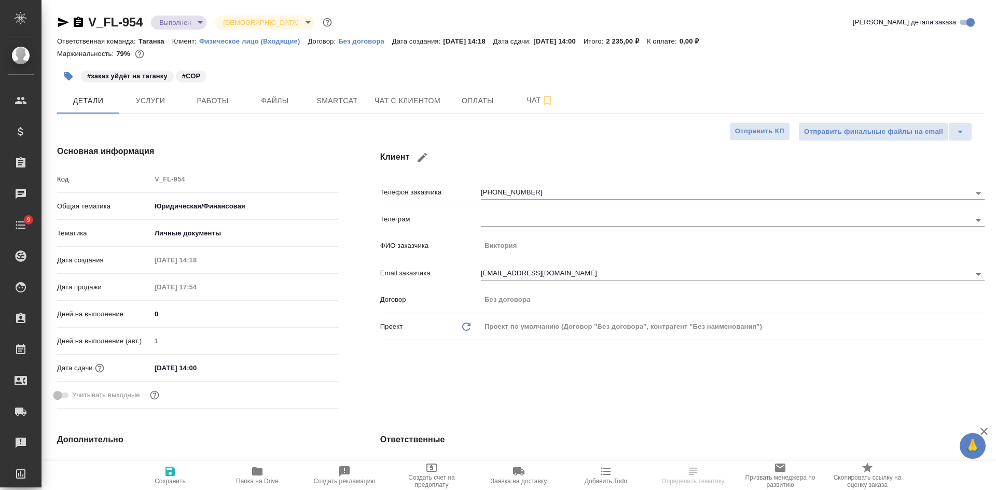
type textarea "x"
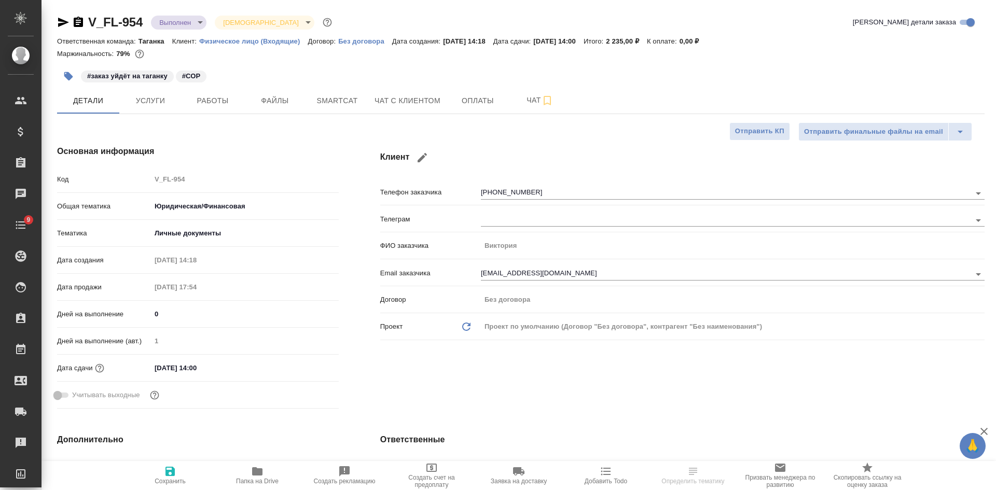
type textarea "x"
click at [61, 23] on icon "button" at bounding box center [63, 22] width 12 height 12
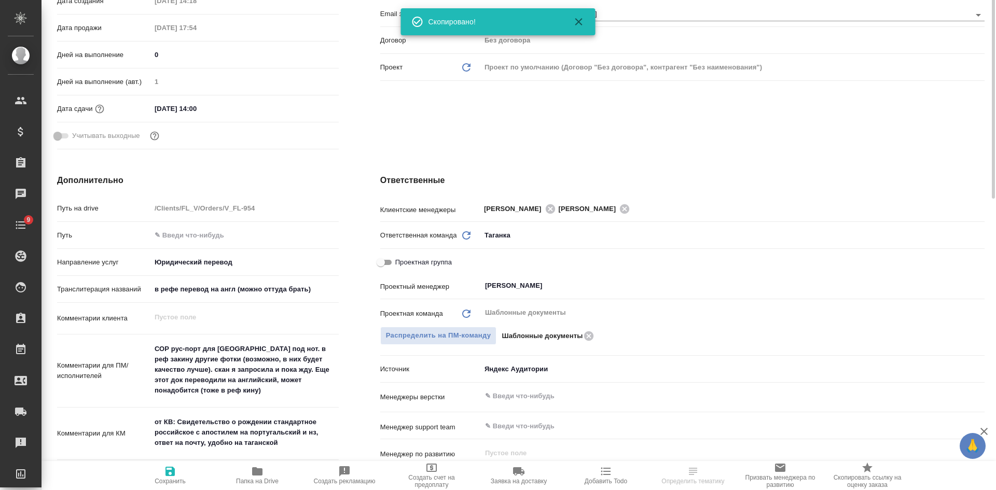
scroll to position [311, 0]
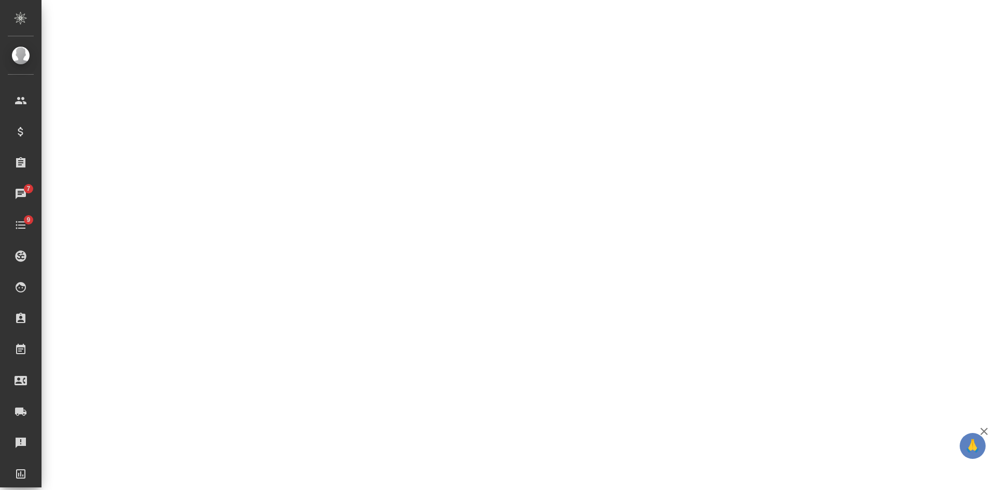
select select "RU"
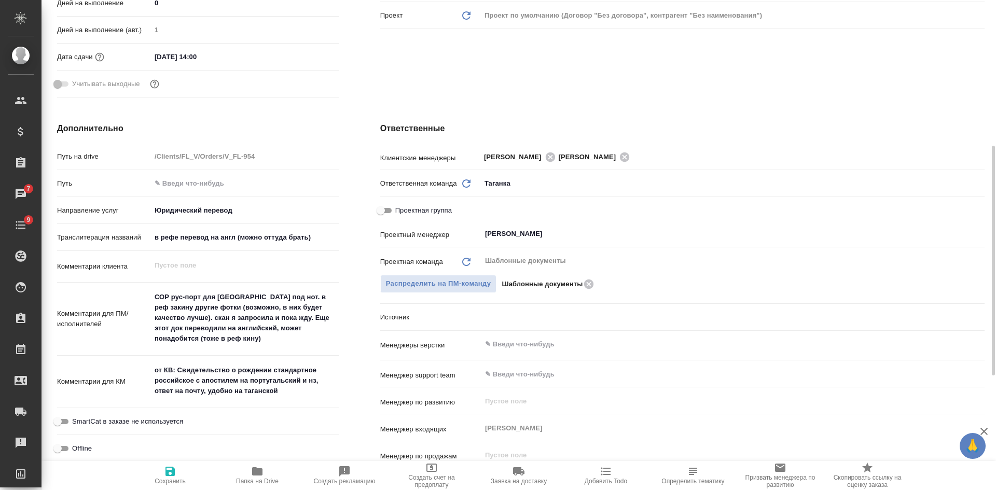
type textarea "x"
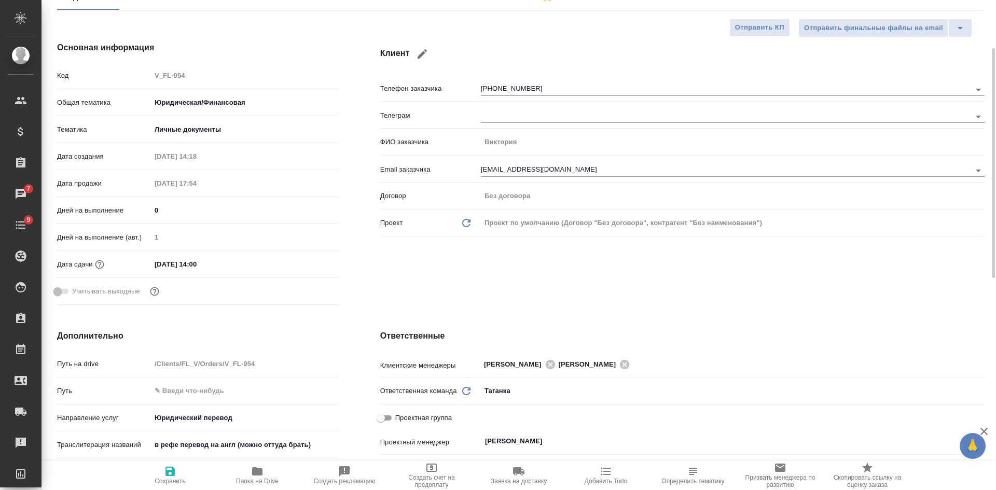
scroll to position [0, 0]
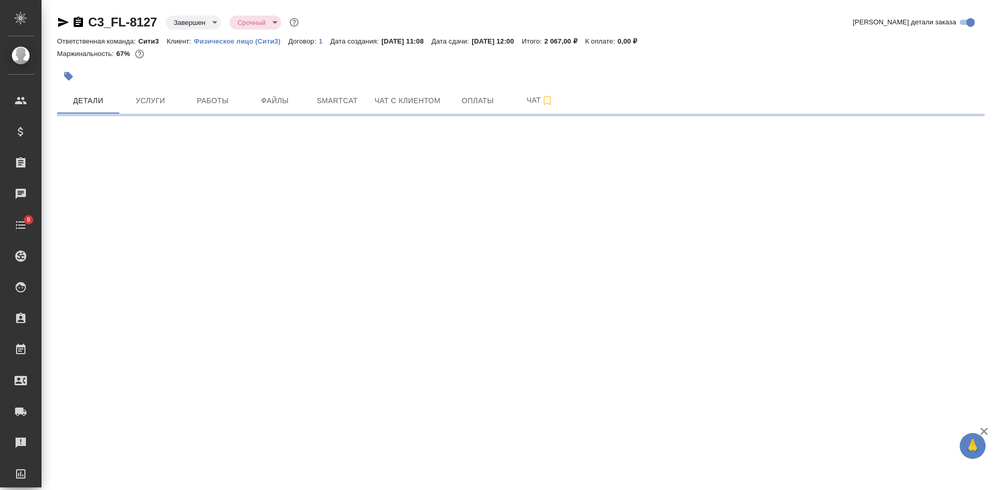
select select "RU"
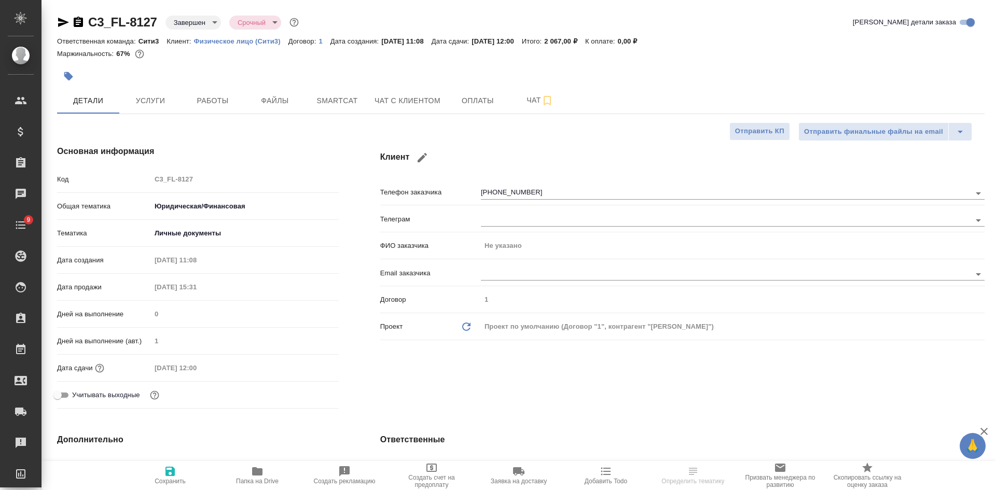
type textarea "x"
click at [78, 20] on icon "button" at bounding box center [78, 22] width 9 height 10
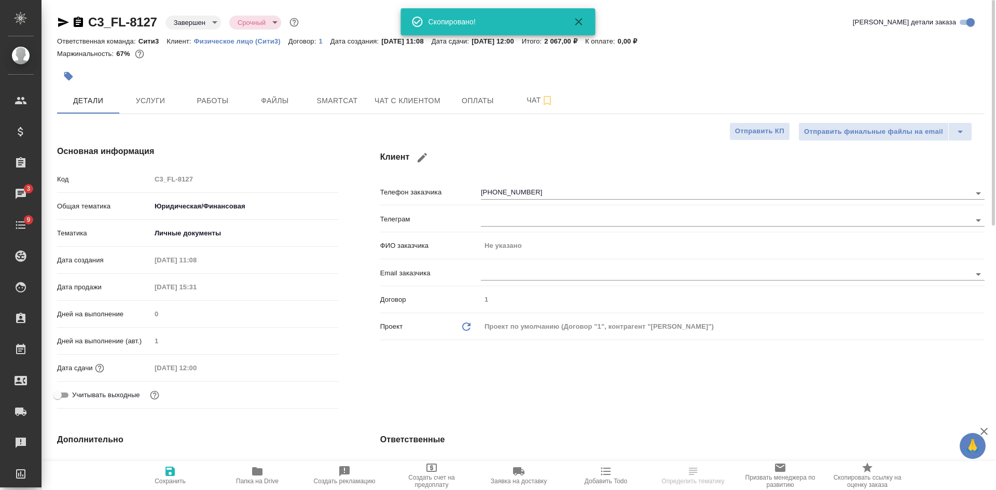
click at [58, 19] on icon "button" at bounding box center [63, 22] width 12 height 12
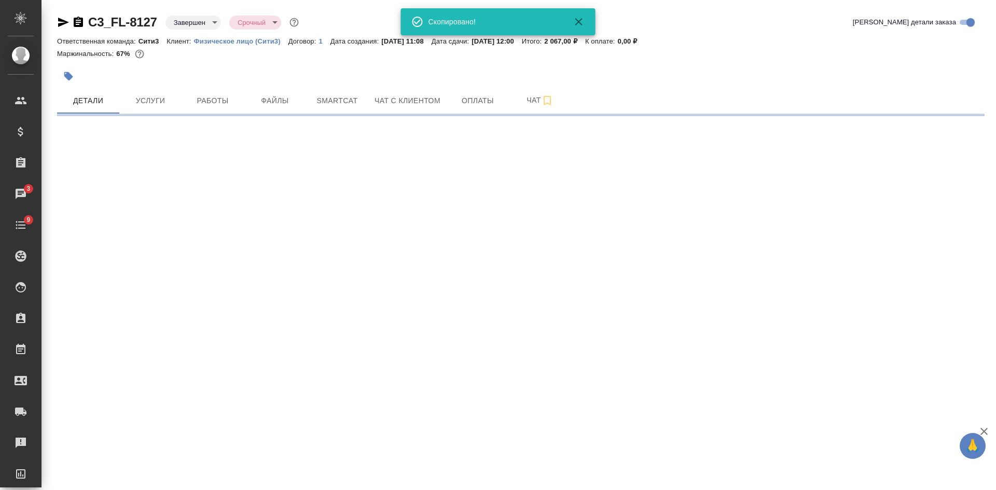
select select "RU"
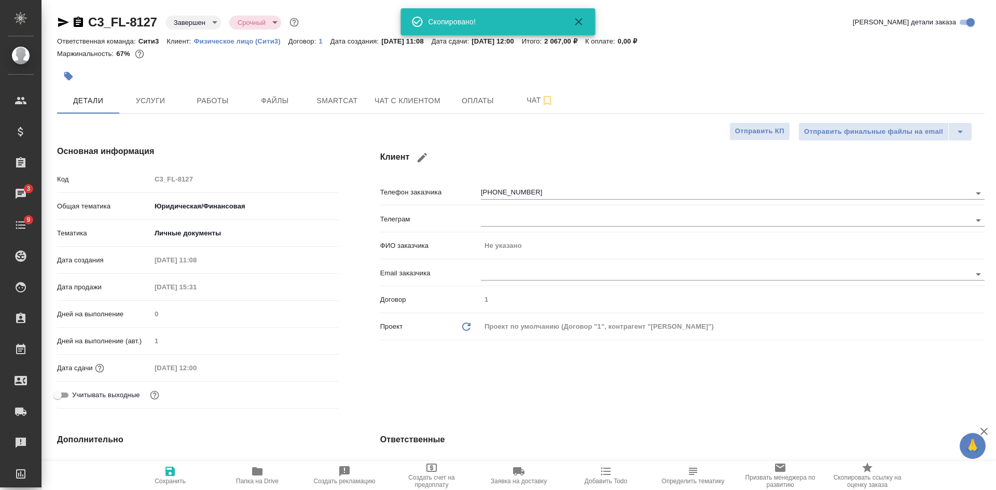
type textarea "x"
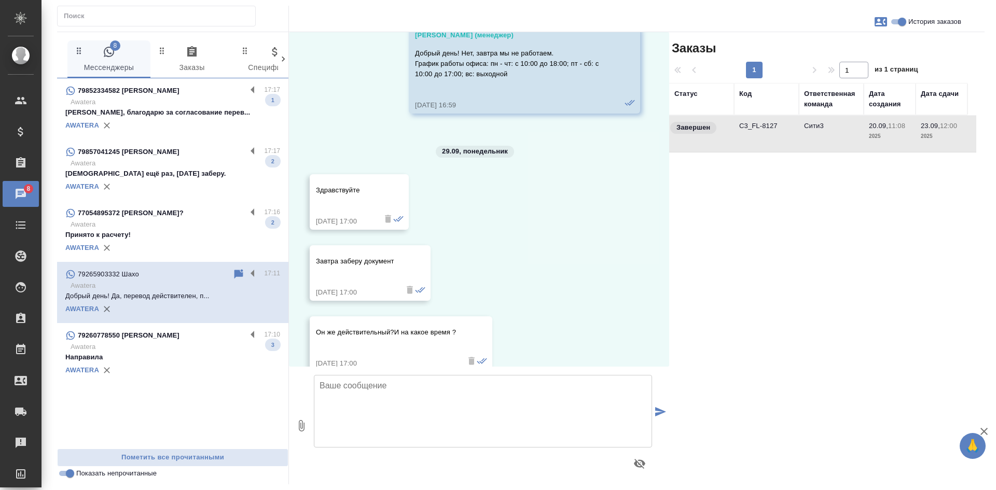
scroll to position [4233, 0]
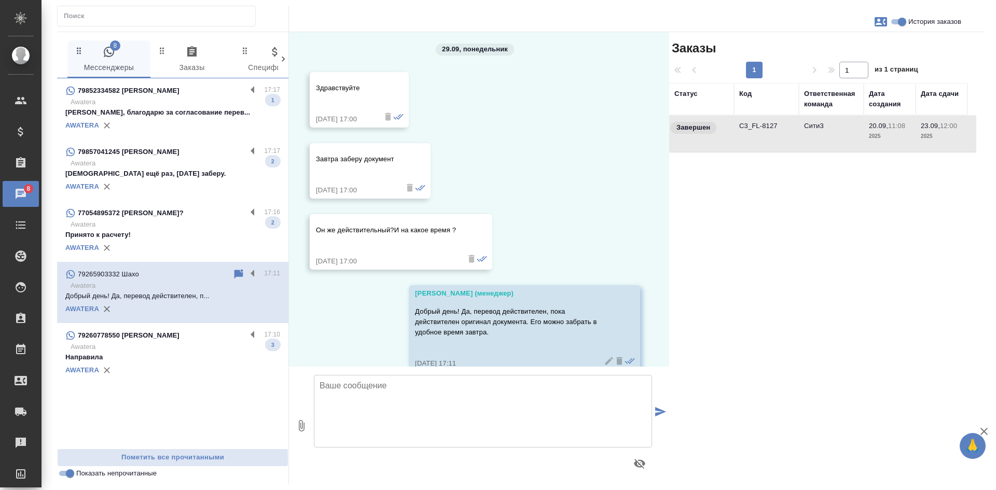
click at [181, 221] on p "Awatera" at bounding box center [176, 224] width 210 height 10
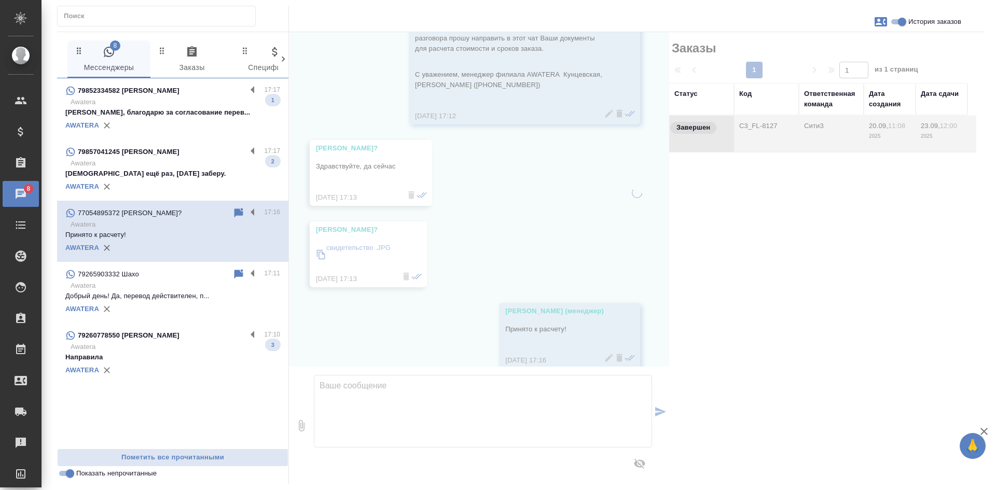
scroll to position [104, 0]
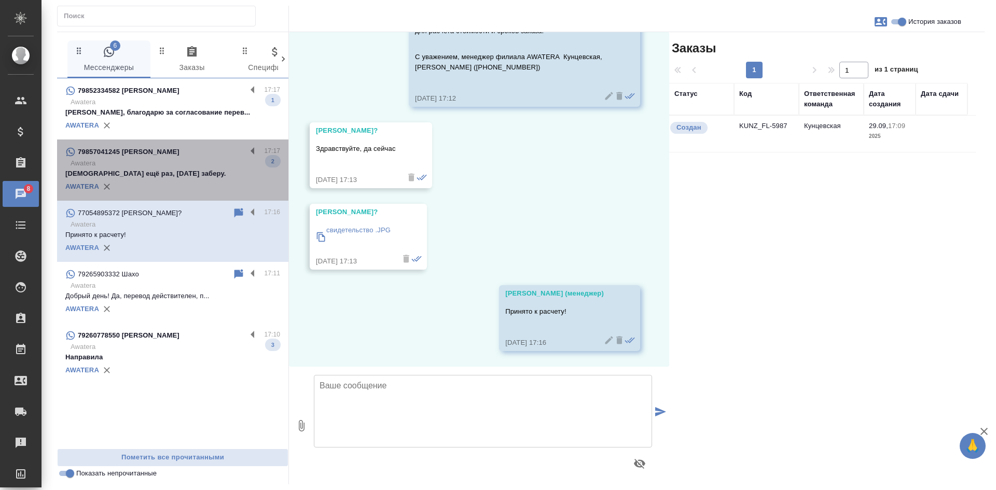
click at [186, 180] on div "AWATERA" at bounding box center [172, 187] width 215 height 16
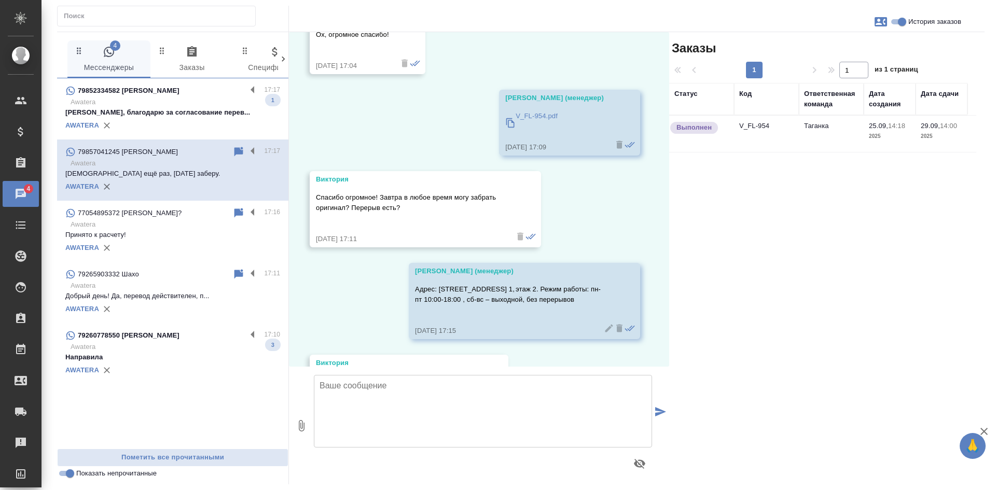
scroll to position [6141, 0]
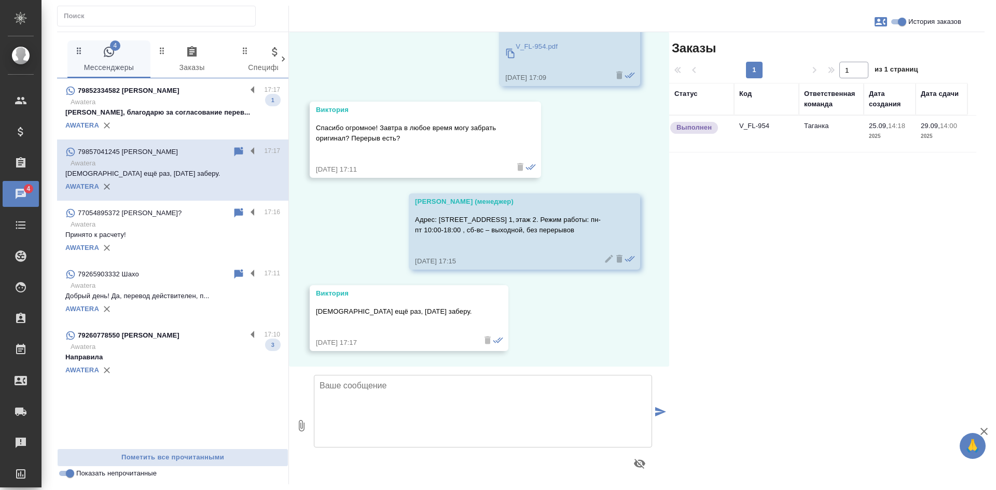
click at [171, 107] on p "[PERSON_NAME], благодарю за согласование перев..." at bounding box center [172, 112] width 215 height 10
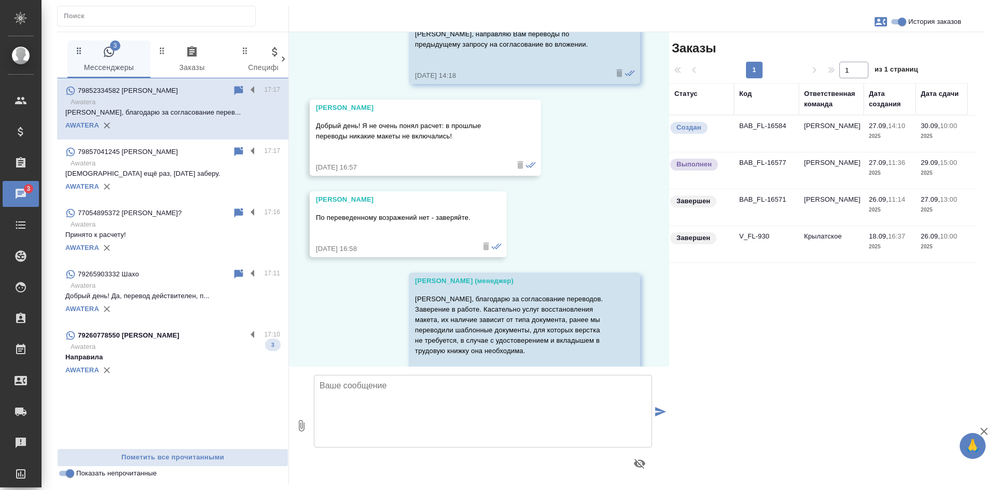
scroll to position [8006, 0]
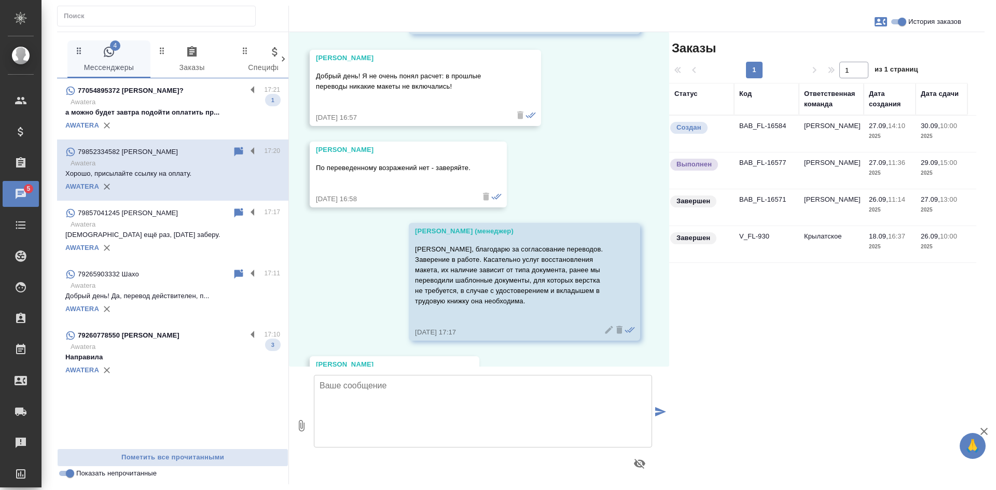
scroll to position [8087, 0]
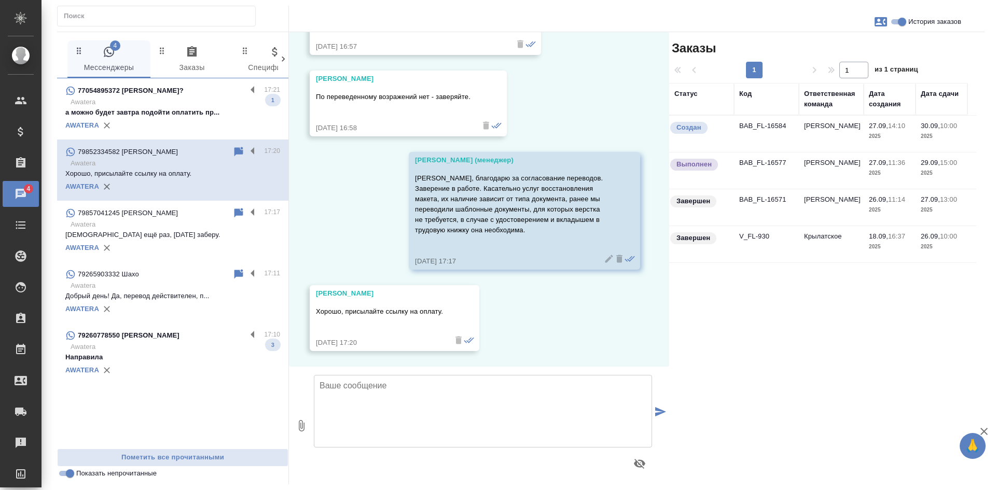
click at [68, 474] on input "Показать непрочитанные" at bounding box center [69, 473] width 37 height 12
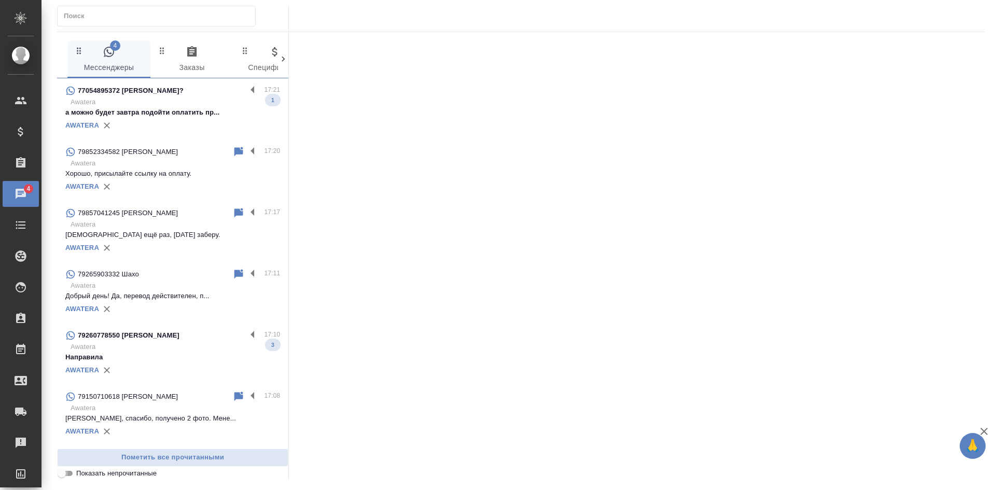
click at [68, 474] on input "Показать непрочитанные" at bounding box center [61, 473] width 37 height 12
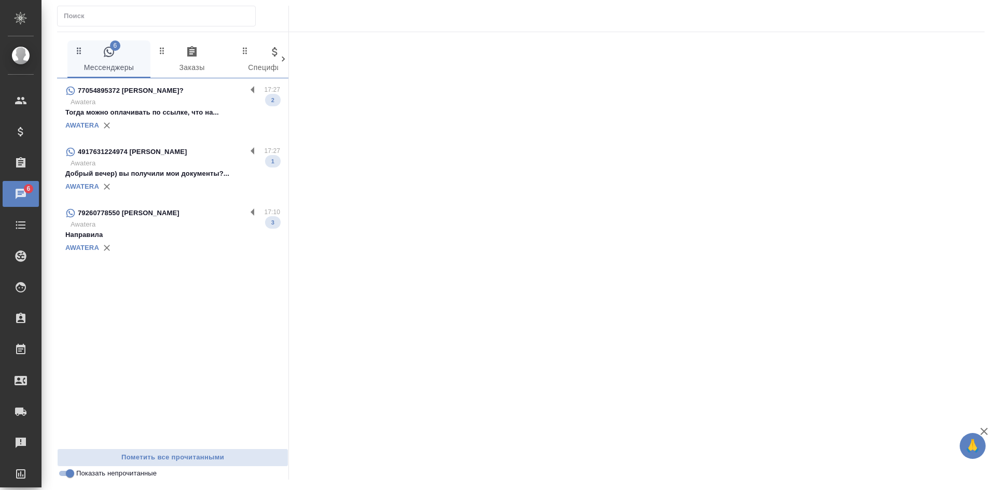
click at [191, 228] on p "Awatera" at bounding box center [176, 224] width 210 height 10
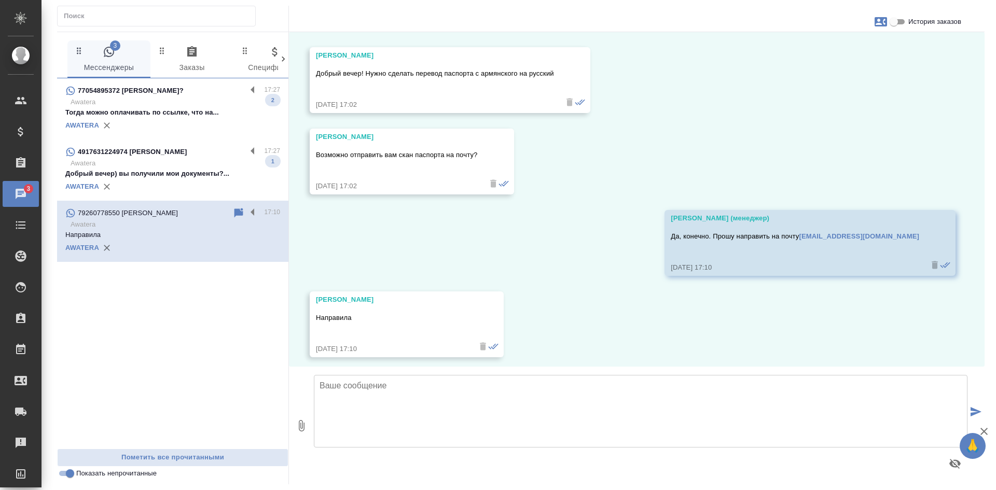
scroll to position [3055, 0]
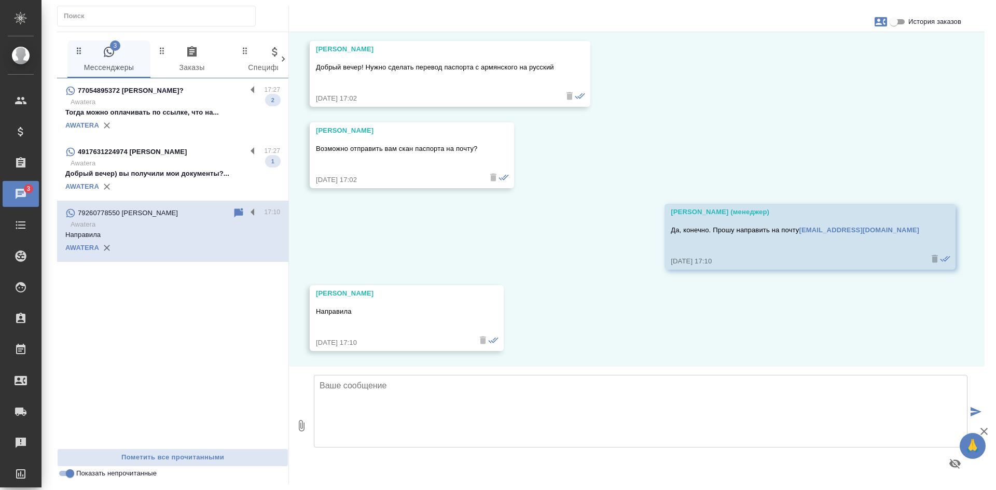
click at [122, 172] on p "Добрый вечер) вы получили мои документы?..." at bounding box center [172, 174] width 215 height 10
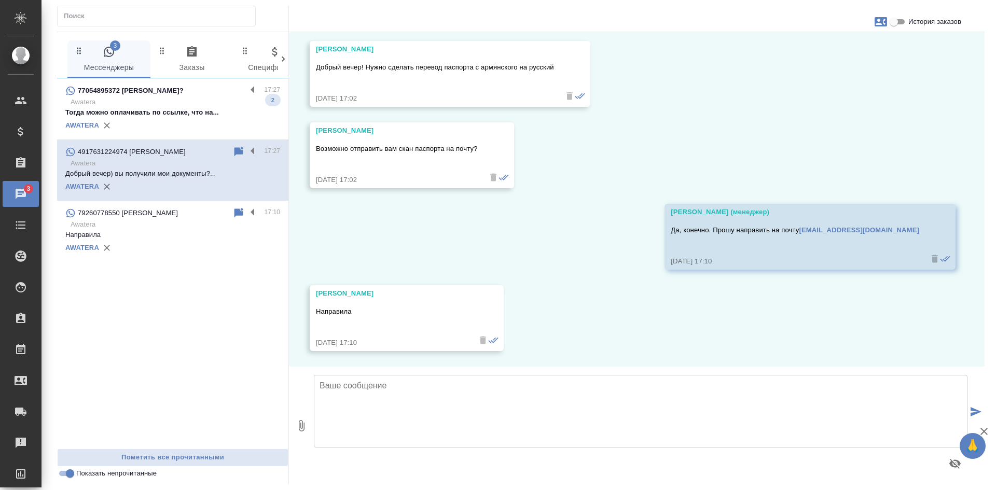
scroll to position [1884, 0]
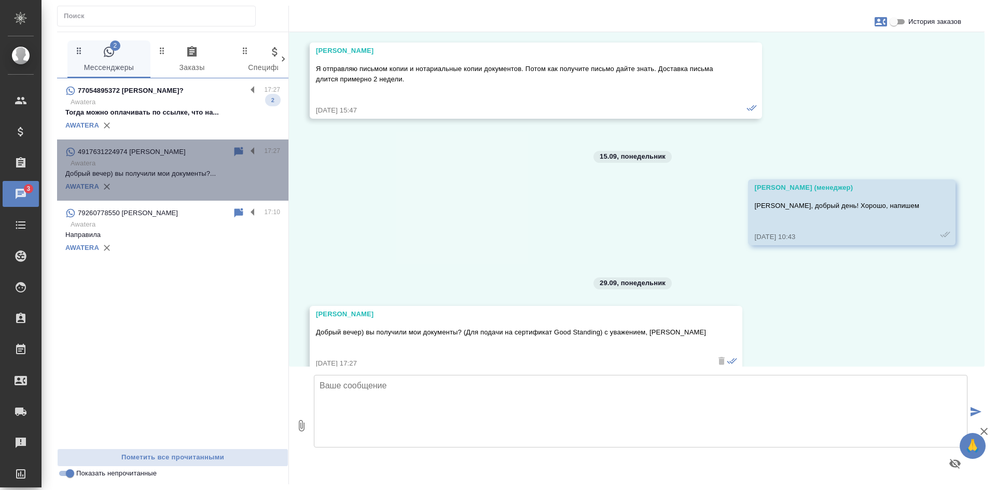
click at [230, 156] on div "4917631224974 [PERSON_NAME]" at bounding box center [148, 152] width 167 height 12
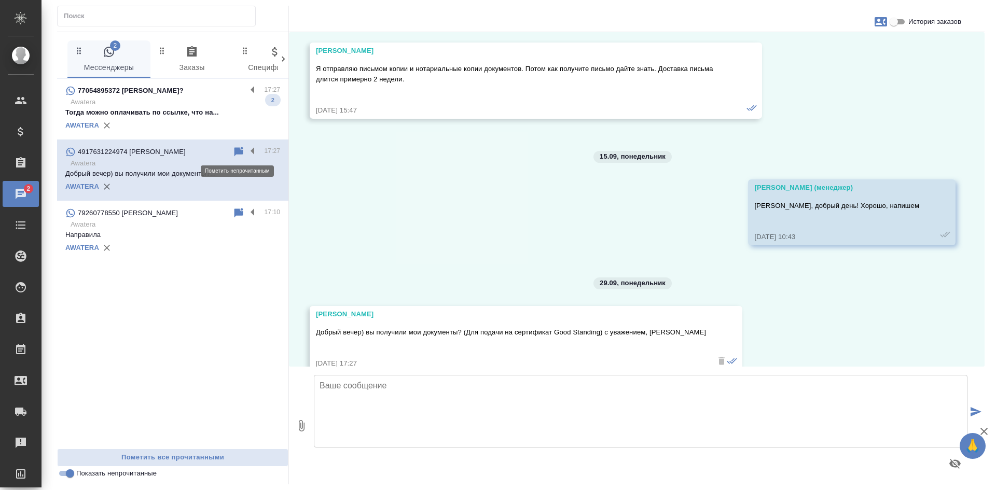
click at [232, 155] on icon at bounding box center [238, 152] width 12 height 12
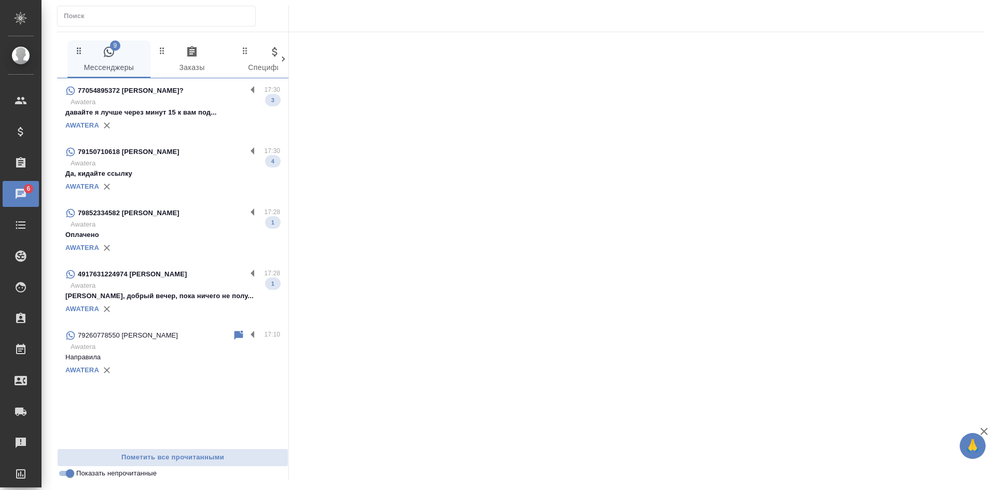
click at [169, 173] on p "Да, кидайте ссылку" at bounding box center [172, 174] width 215 height 10
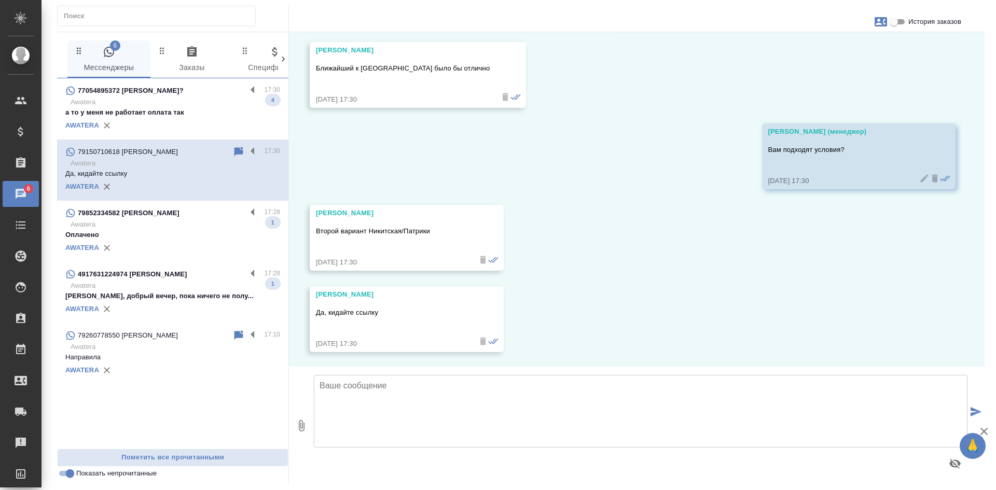
scroll to position [1506, 0]
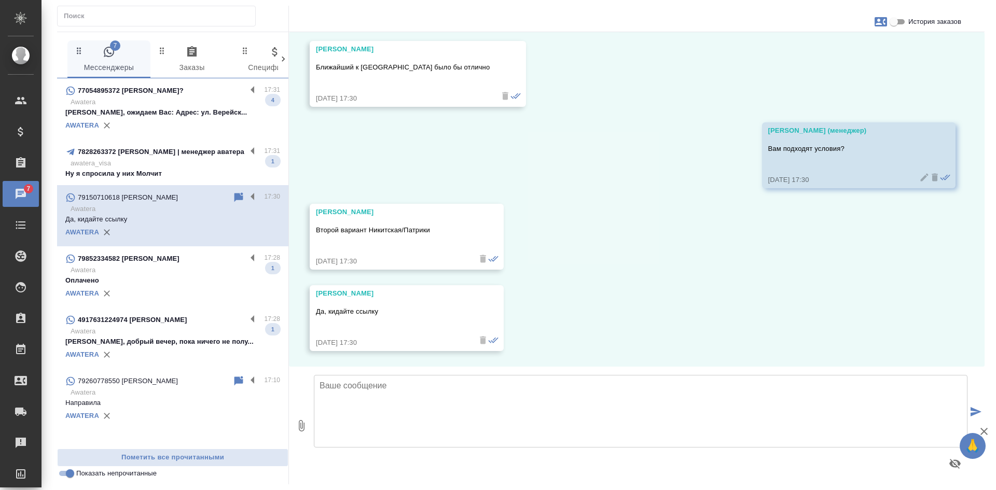
click at [157, 160] on p "awatera_visa" at bounding box center [176, 163] width 210 height 10
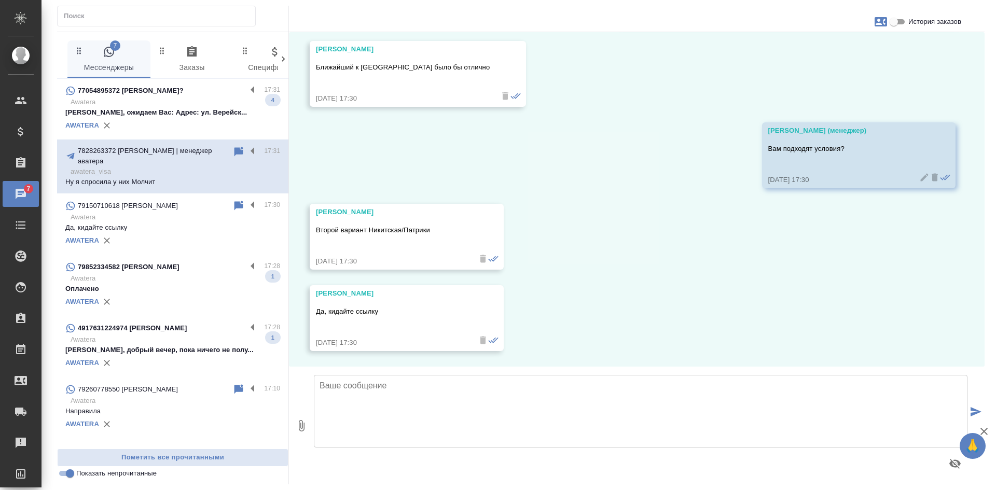
click at [182, 273] on p "Awatera" at bounding box center [176, 278] width 210 height 10
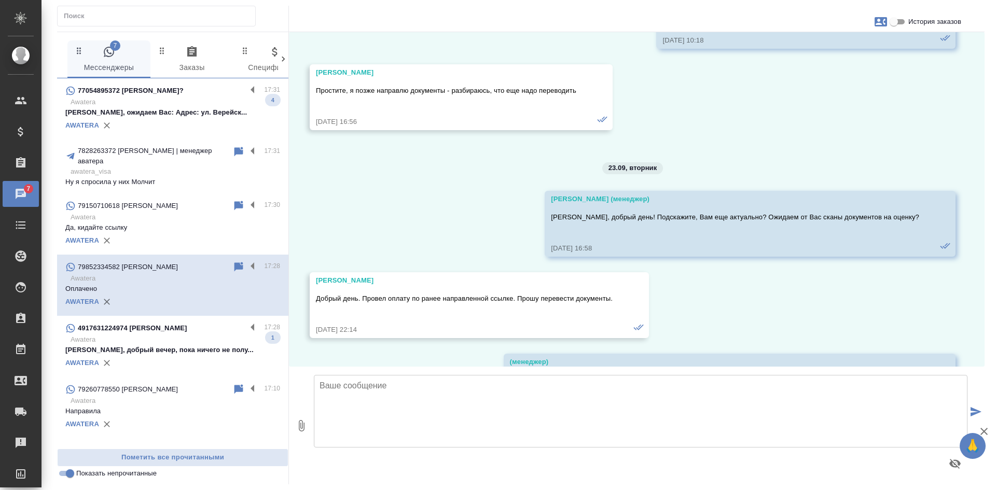
scroll to position [7612, 0]
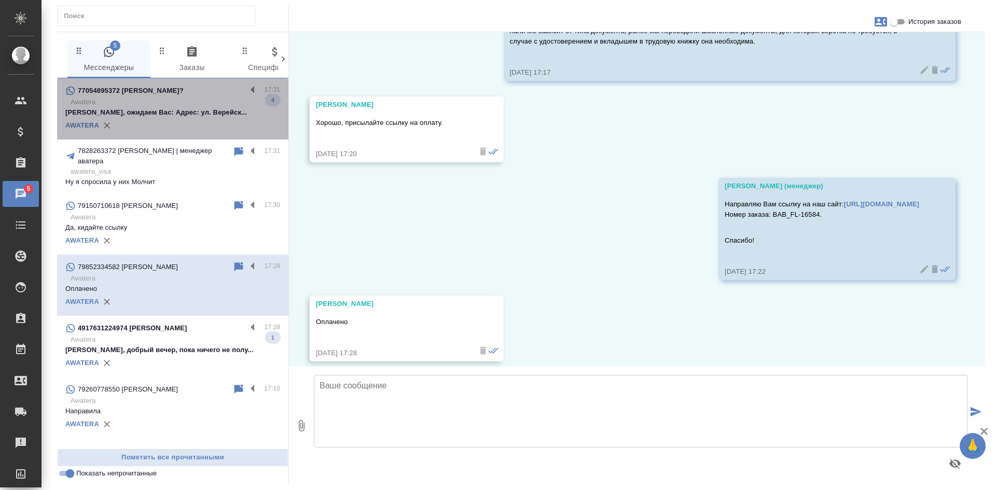
click at [158, 109] on p "[PERSON_NAME], ожидаем Вас: Адрес: ул. Верейск..." at bounding box center [172, 112] width 215 height 10
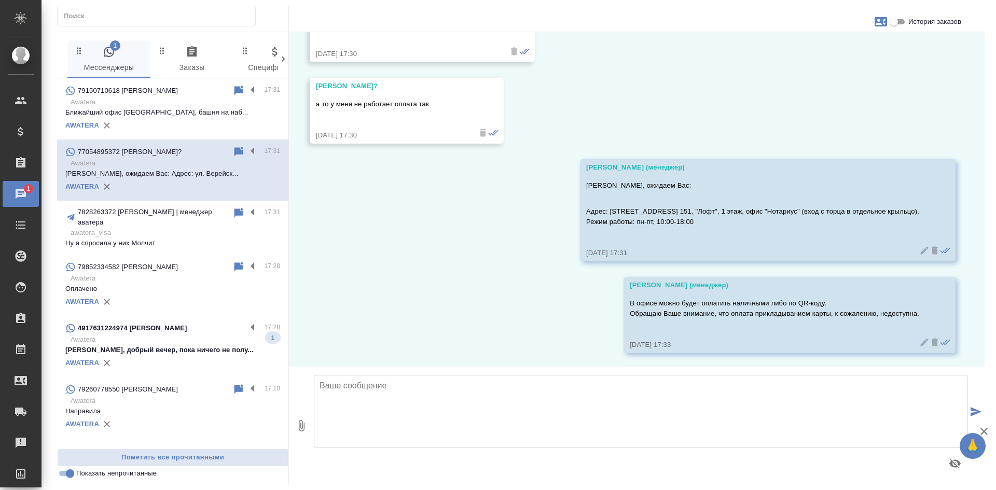
scroll to position [1087, 0]
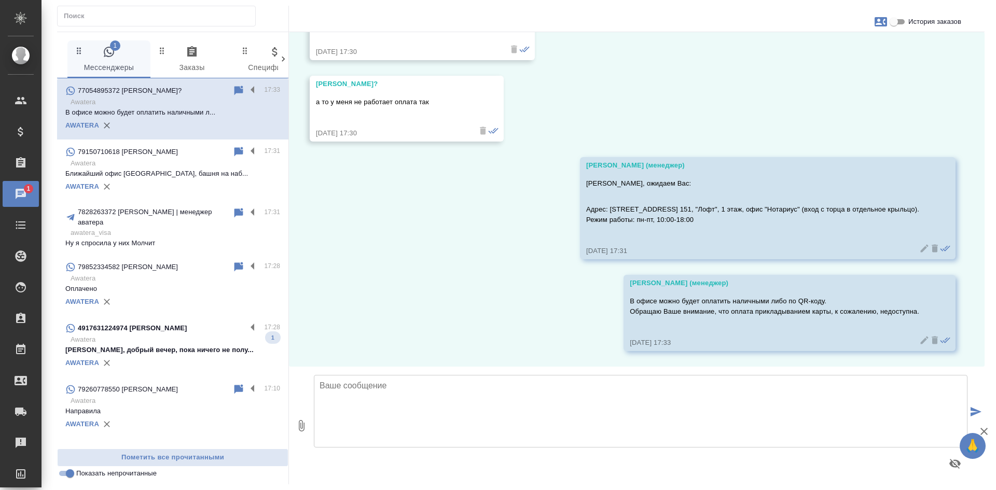
click at [178, 345] on p "[PERSON_NAME], добрый вечер, пока ничего не полу..." at bounding box center [172, 350] width 215 height 10
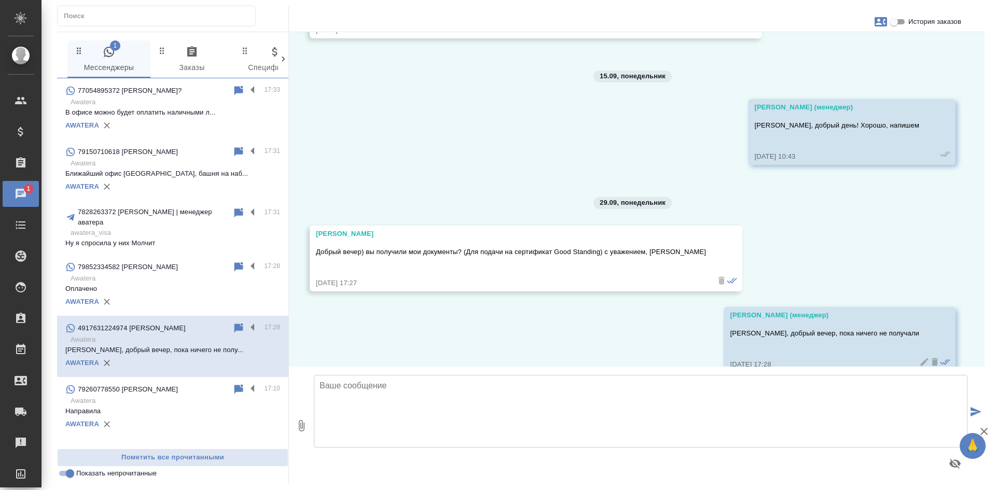
scroll to position [1966, 0]
click at [64, 474] on input "Показать непрочитанные" at bounding box center [69, 473] width 37 height 12
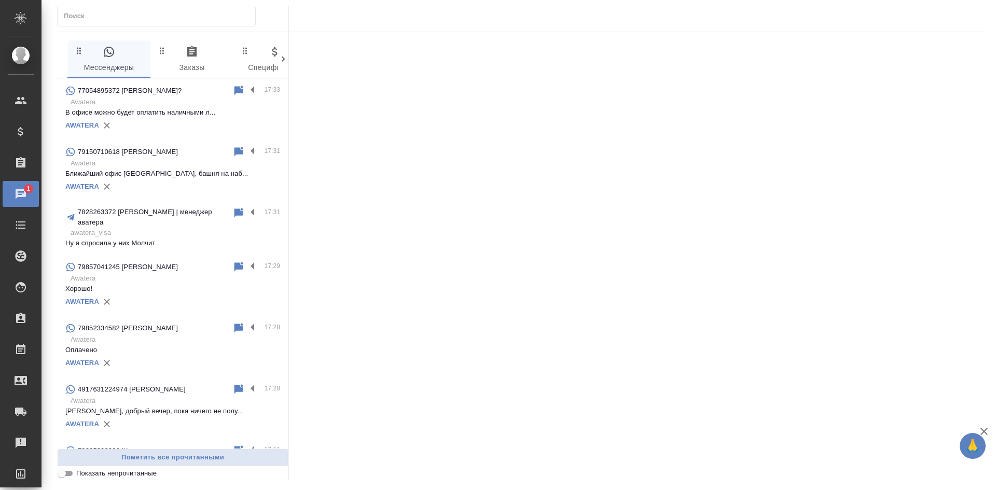
click at [64, 474] on input "Показать непрочитанные" at bounding box center [61, 473] width 37 height 12
checkbox input "true"
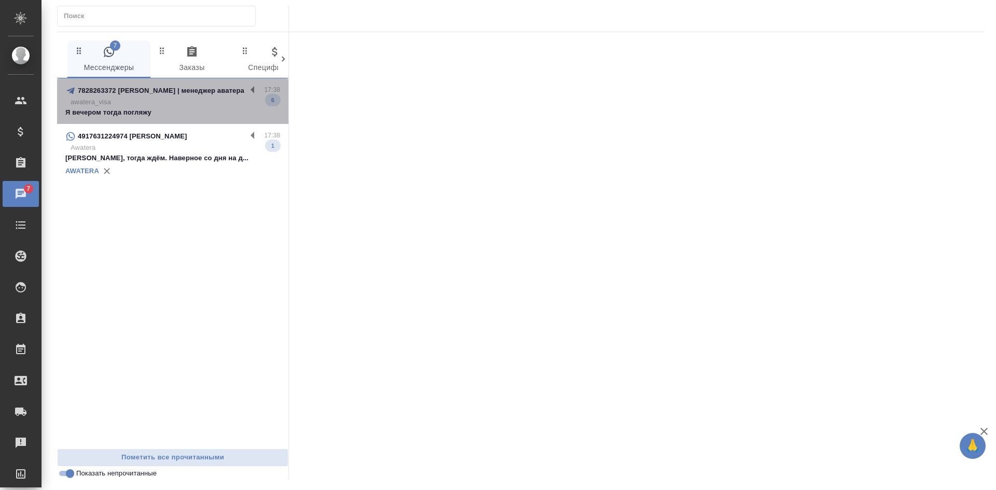
click at [180, 102] on p "awatera_visa" at bounding box center [176, 102] width 210 height 10
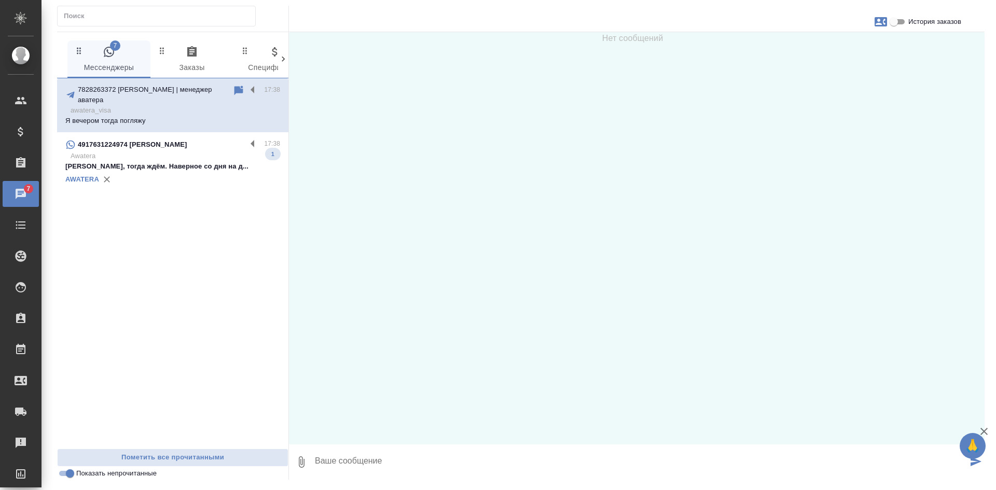
click at [198, 142] on div "4917631224974 [PERSON_NAME]" at bounding box center [155, 144] width 181 height 12
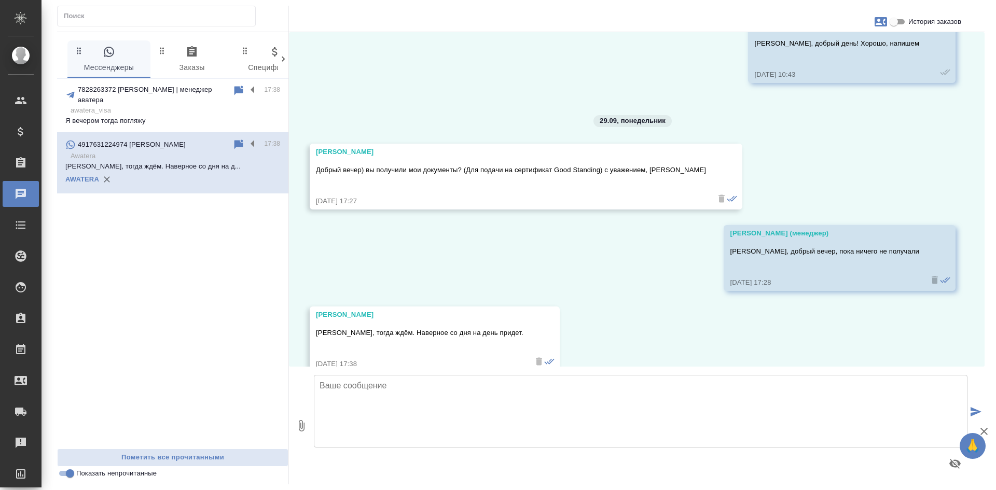
scroll to position [2047, 0]
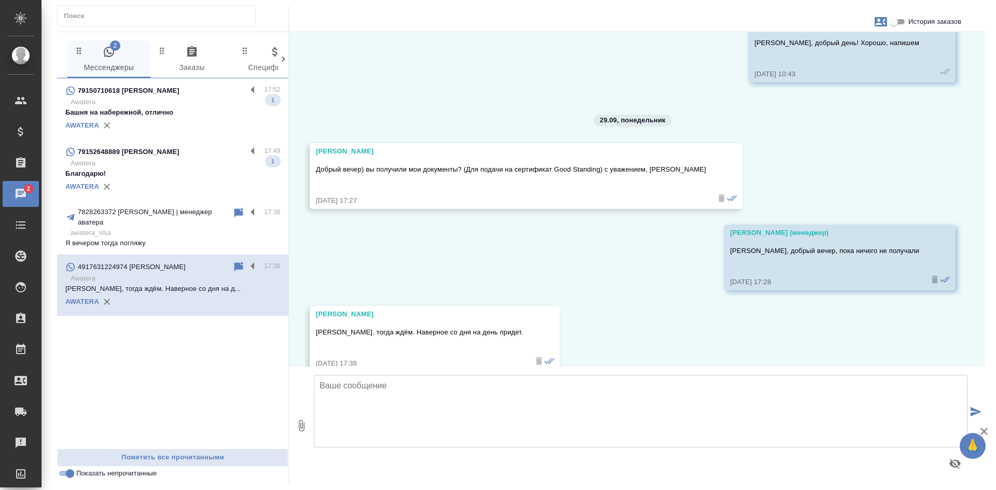
click at [157, 182] on div "AWATERA" at bounding box center [172, 187] width 215 height 16
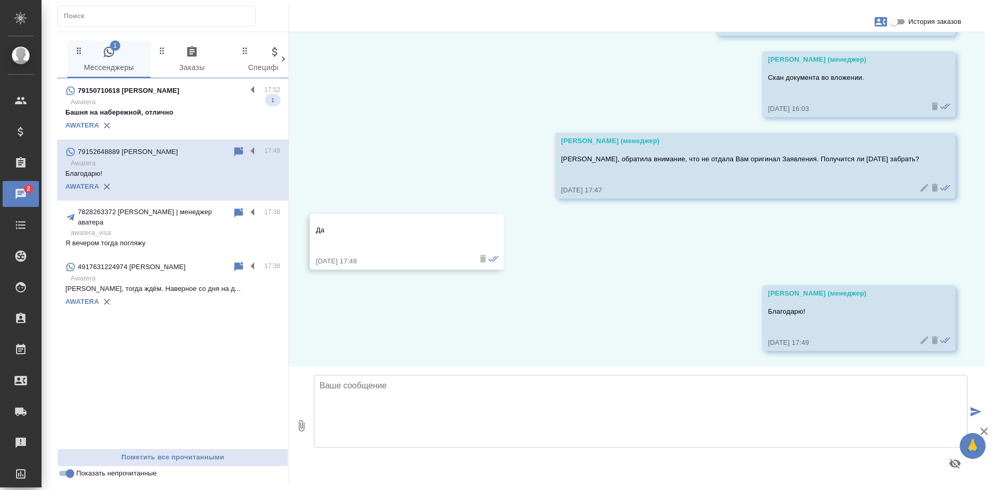
click at [191, 116] on p "Башня на набережной, отлично" at bounding box center [172, 112] width 215 height 10
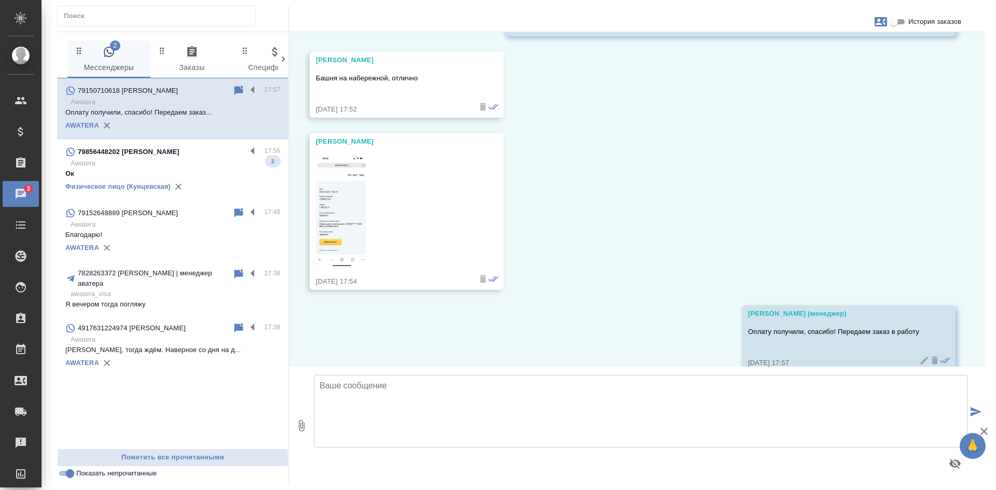
scroll to position [2208, 0]
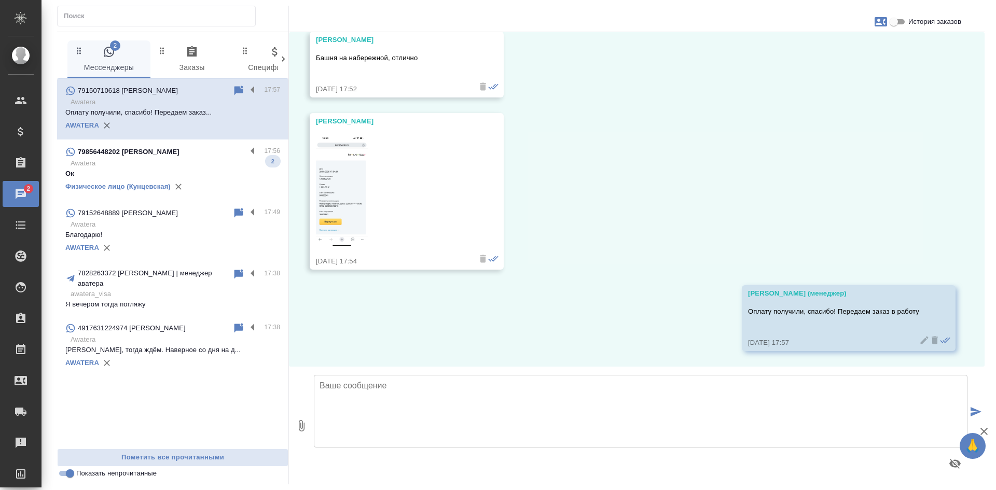
click at [167, 161] on p "Awatera" at bounding box center [176, 163] width 210 height 10
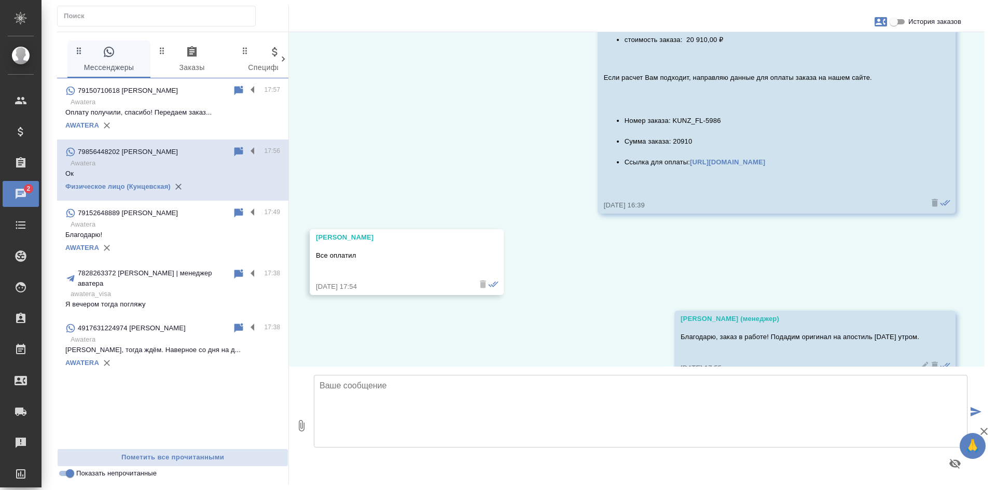
scroll to position [6780, 0]
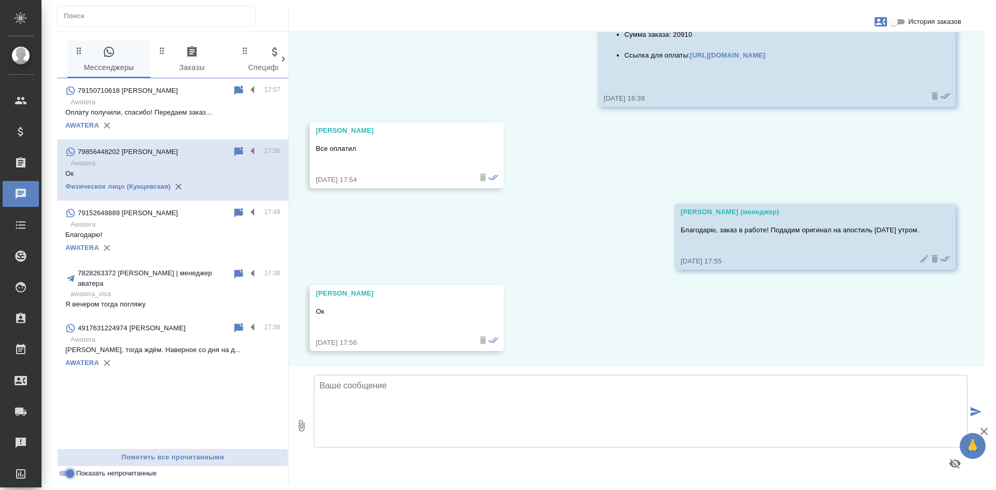
click at [70, 477] on input "Показать непрочитанные" at bounding box center [69, 473] width 37 height 12
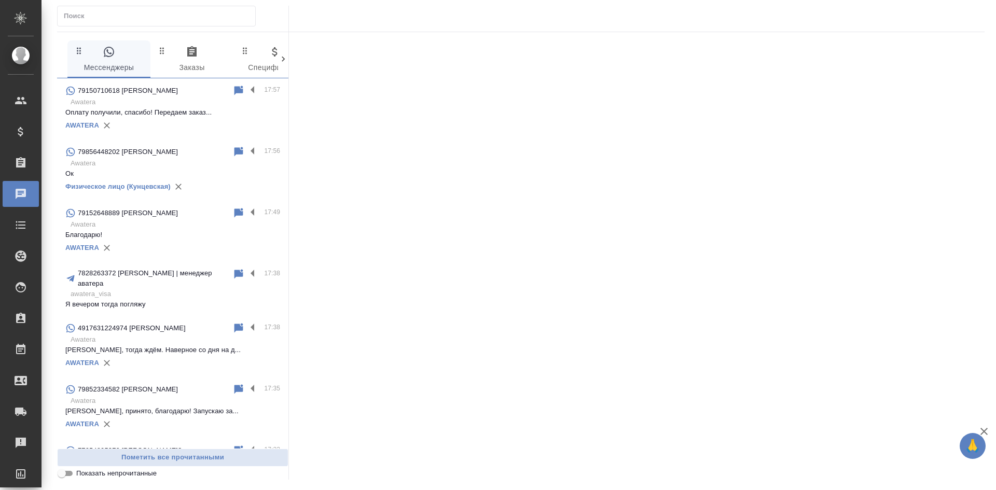
click at [68, 476] on input "Показать непрочитанные" at bounding box center [61, 473] width 37 height 12
checkbox input "true"
